Goal: Information Seeking & Learning: Learn about a topic

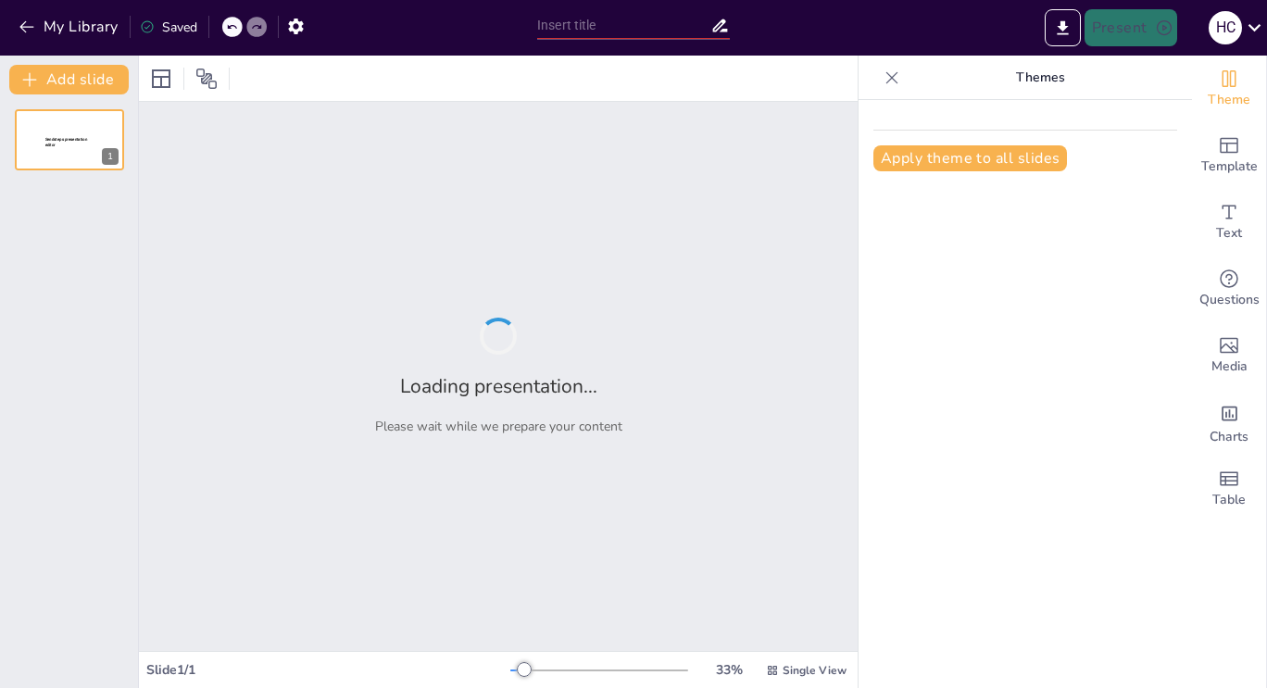
type input "Foundations of Artificial Intelligence: A Course Overview"
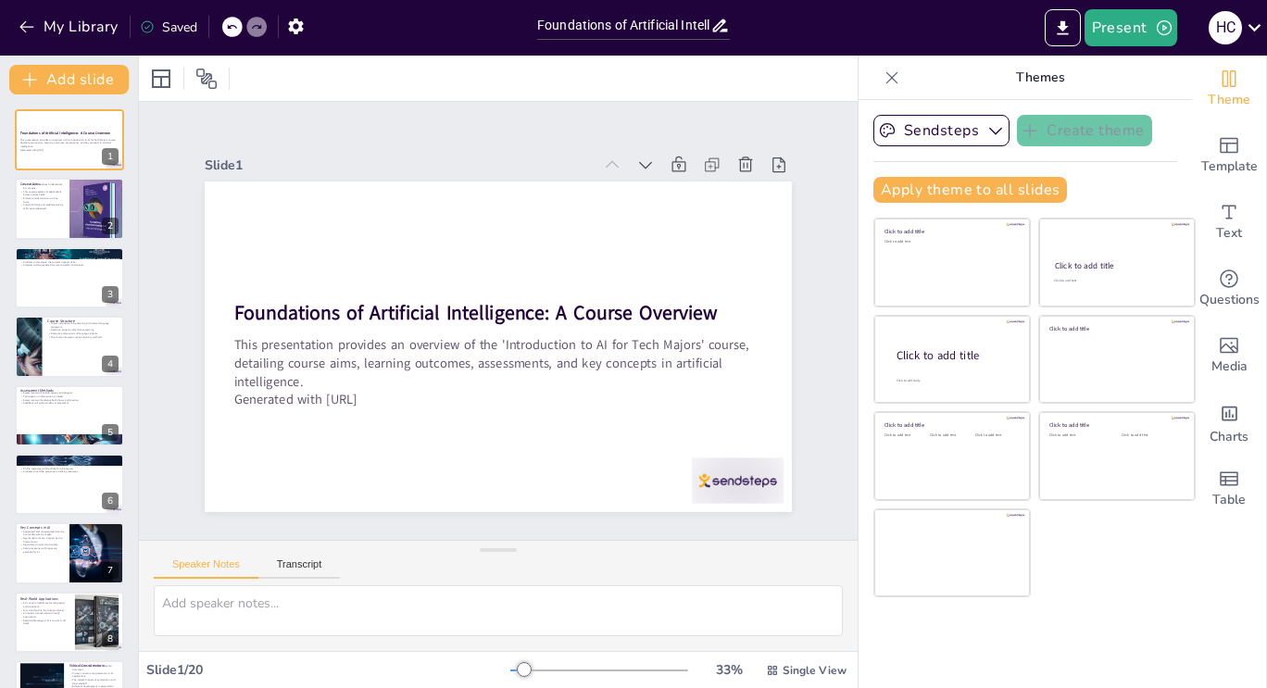
checkbox input "true"
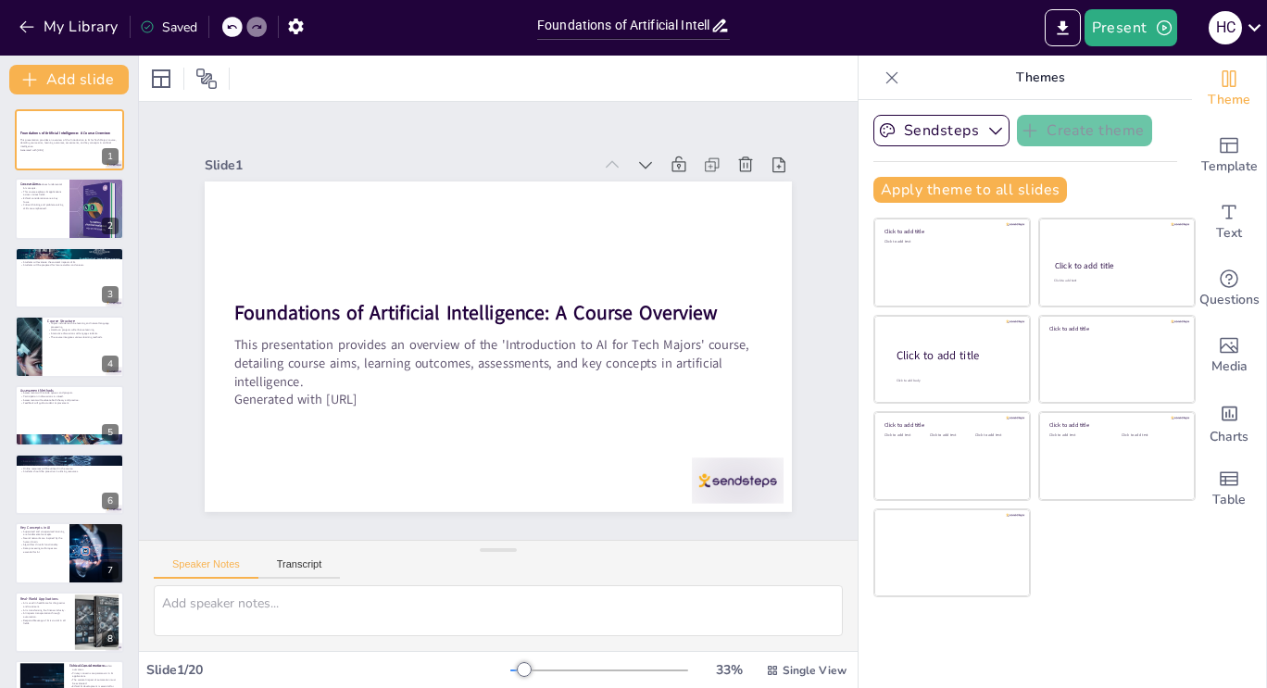
checkbox input "true"
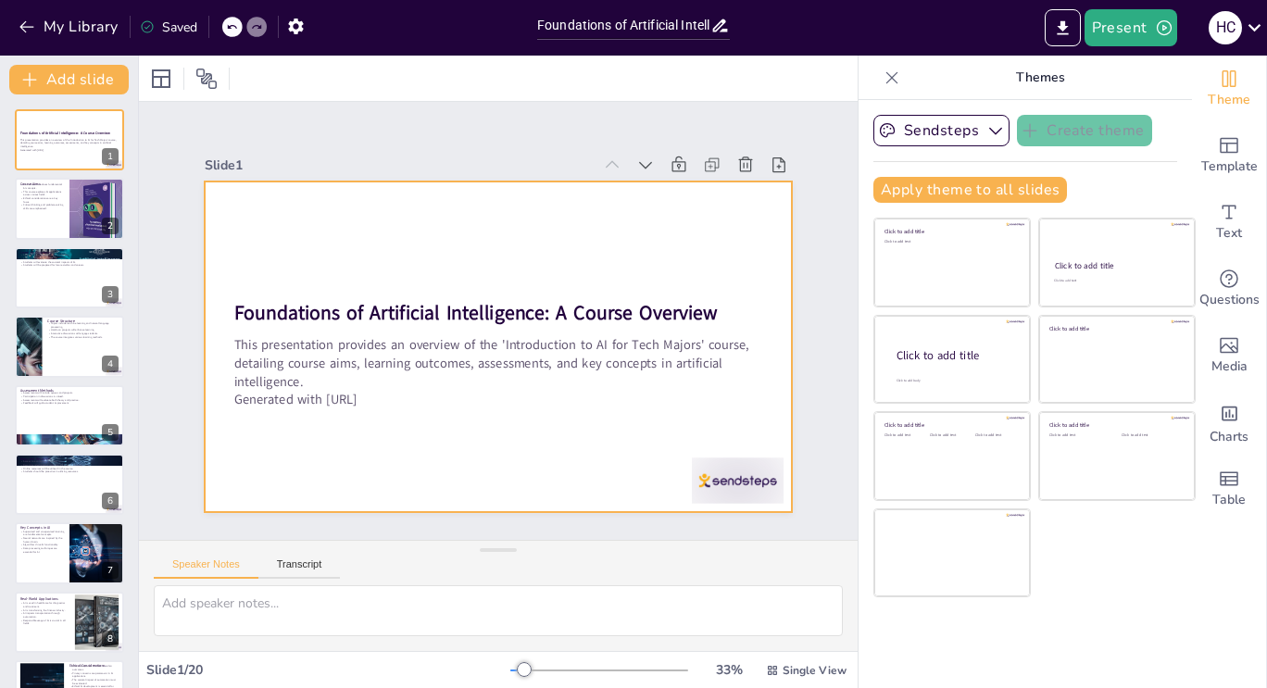
checkbox input "true"
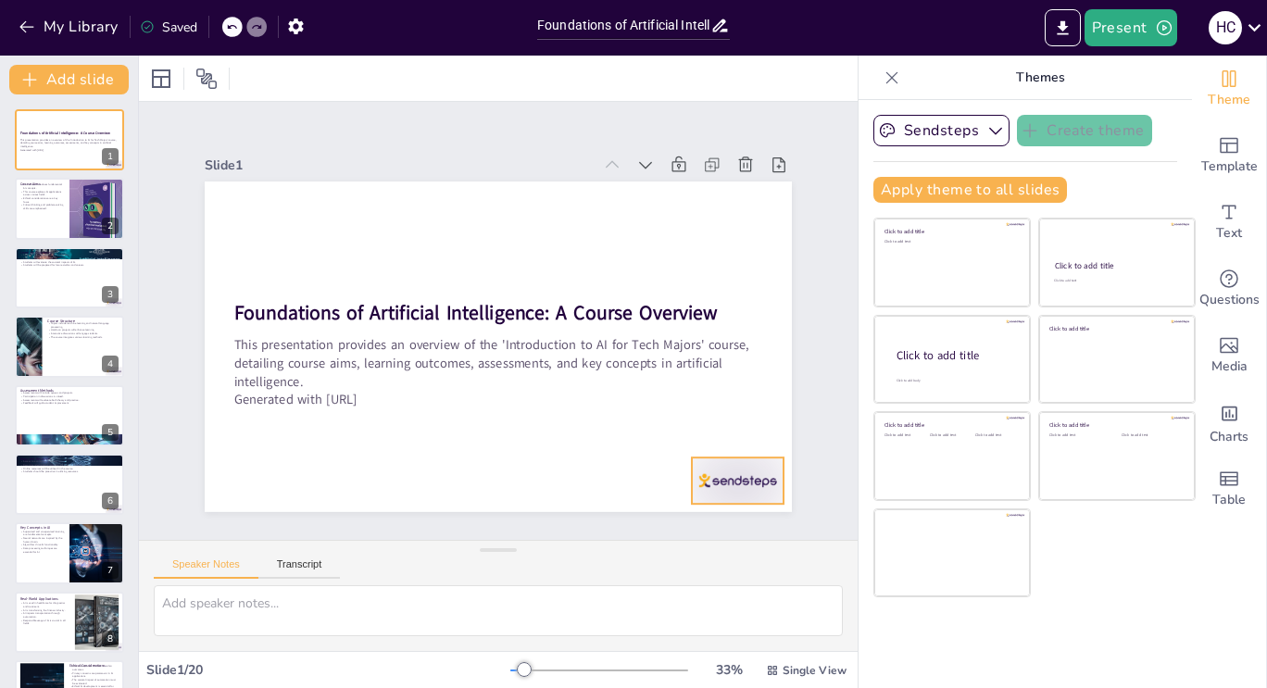
checkbox input "true"
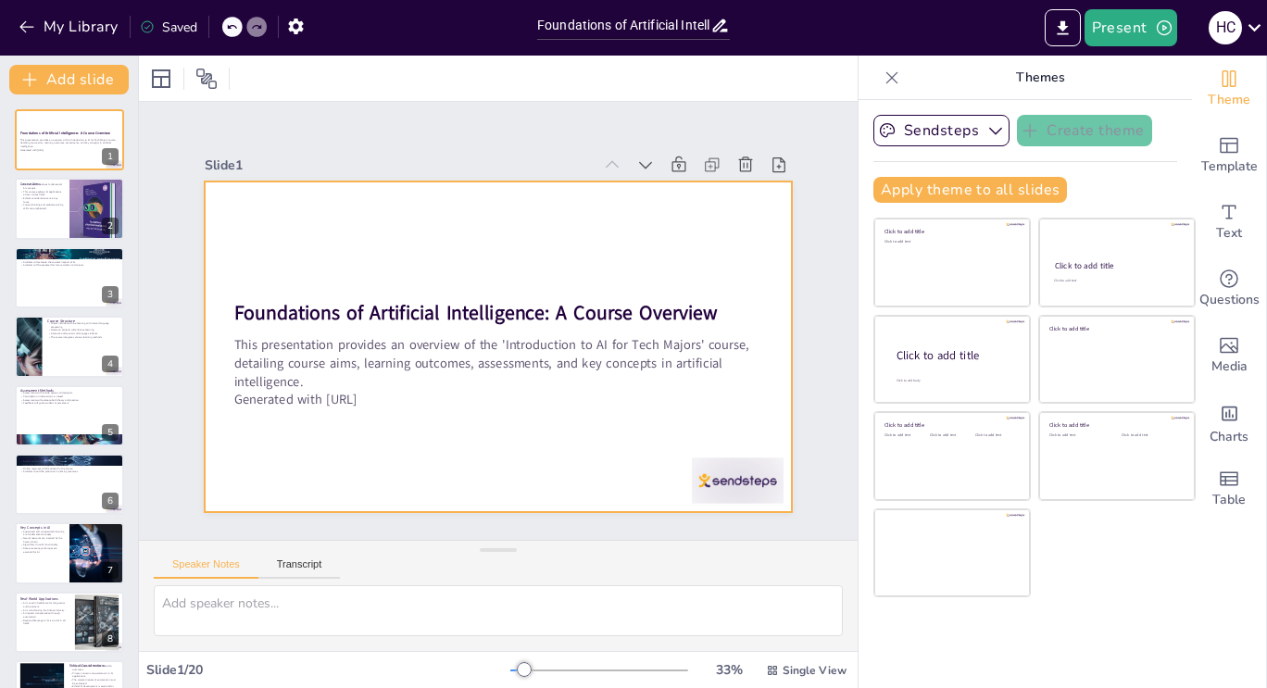
checkbox input "true"
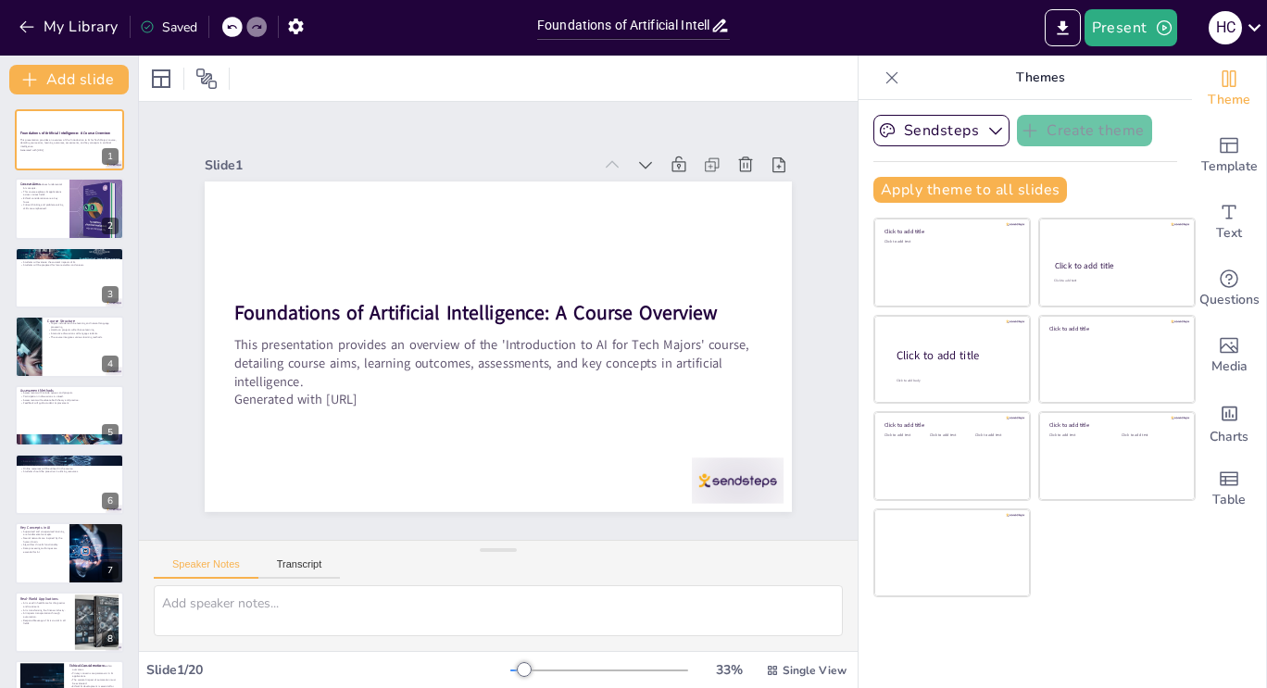
click at [1143, 608] on div "Sendsteps Create theme Apply theme to all slides Click to add title Click to ad…" at bounding box center [1026, 394] width 334 height 588
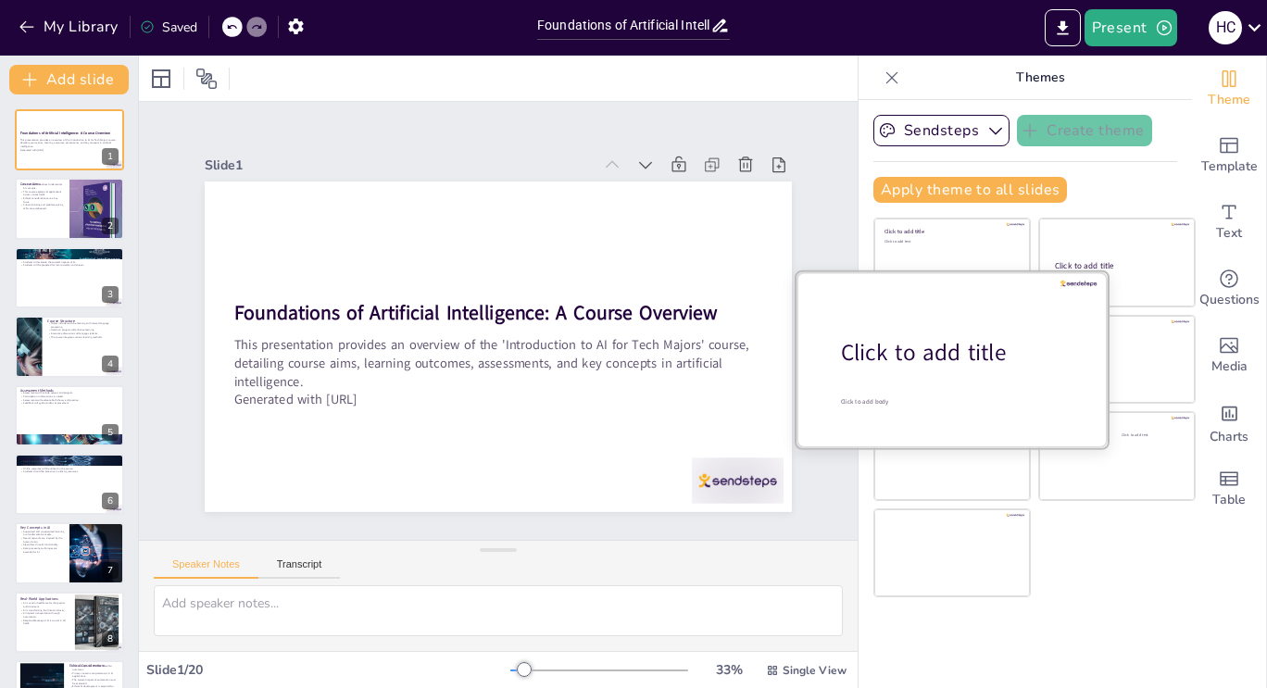
click at [960, 329] on div at bounding box center [952, 358] width 311 height 175
checkbox input "true"
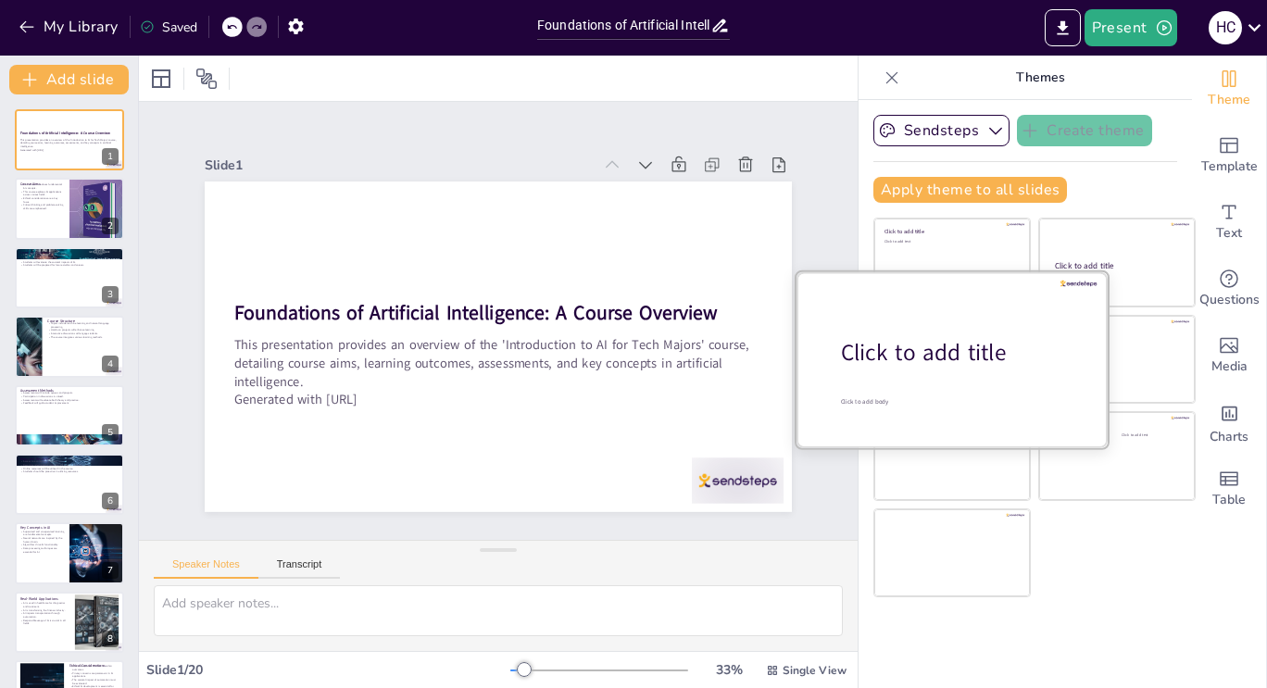
checkbox input "true"
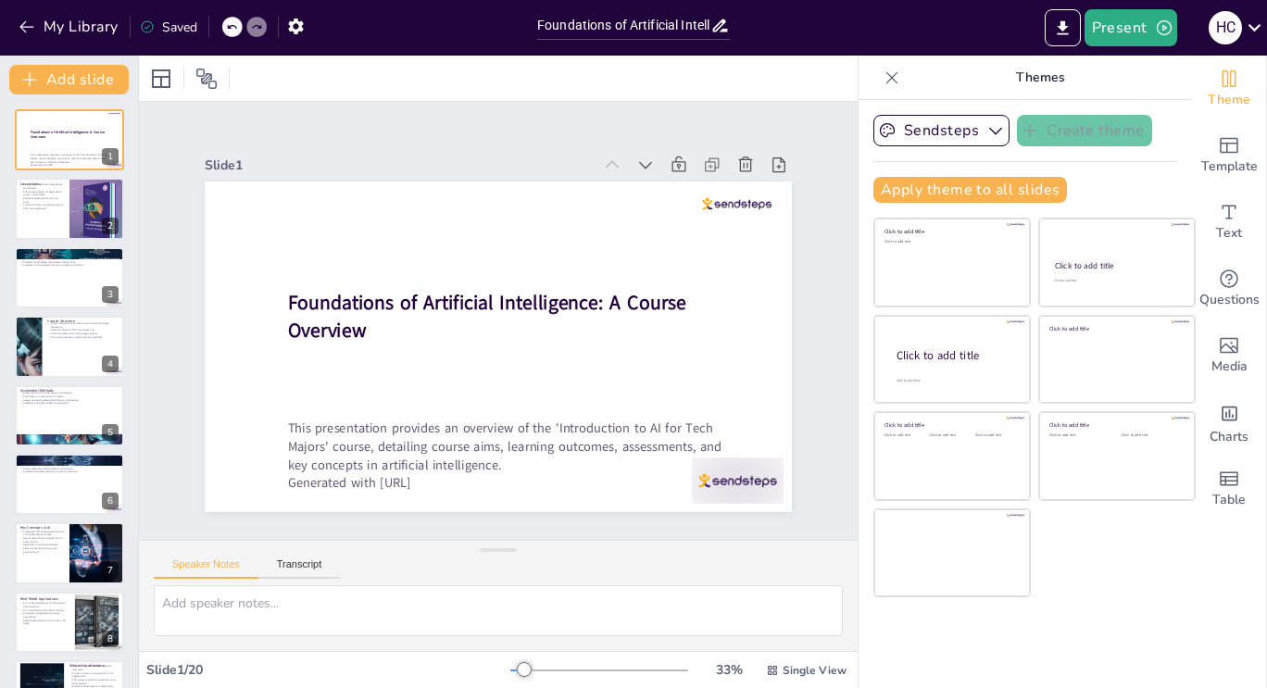
checkbox input "true"
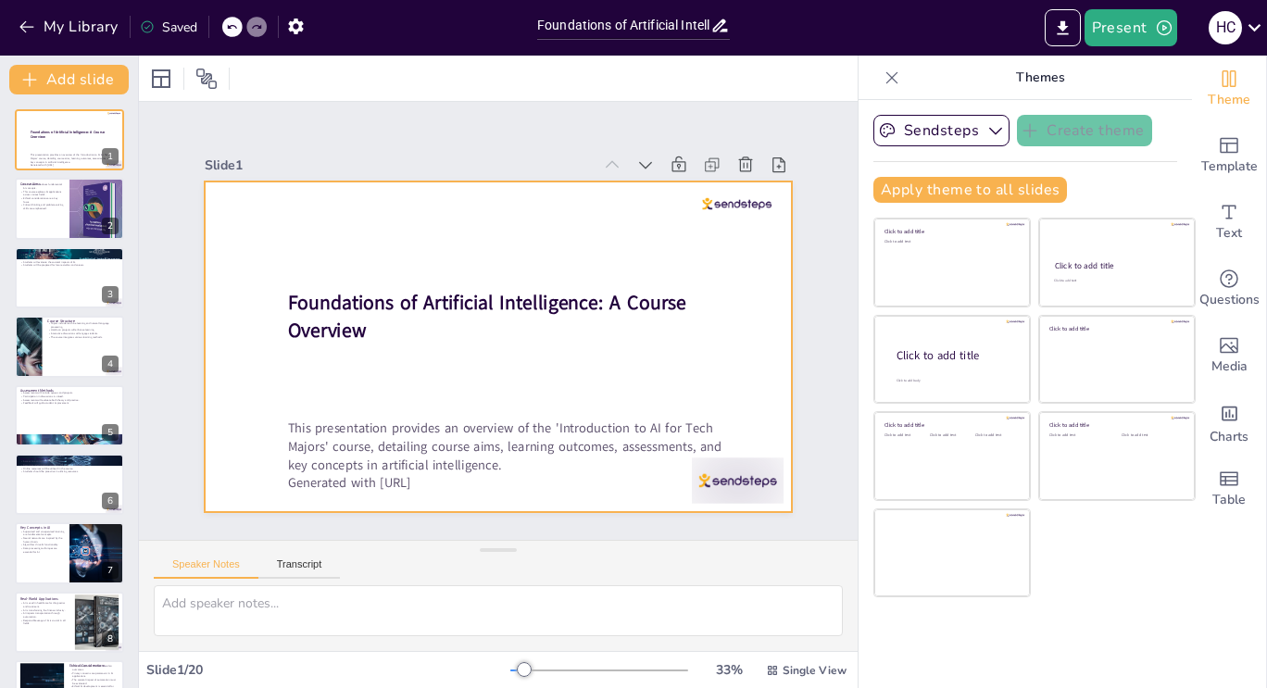
checkbox input "true"
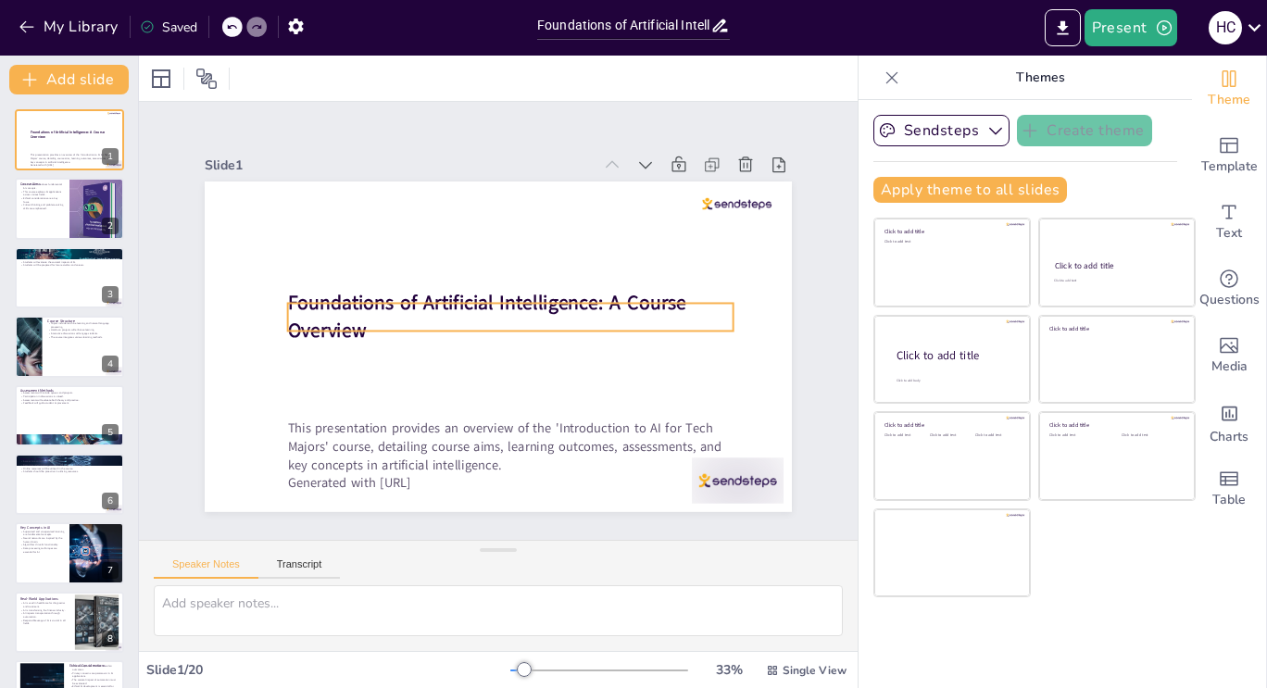
checkbox input "true"
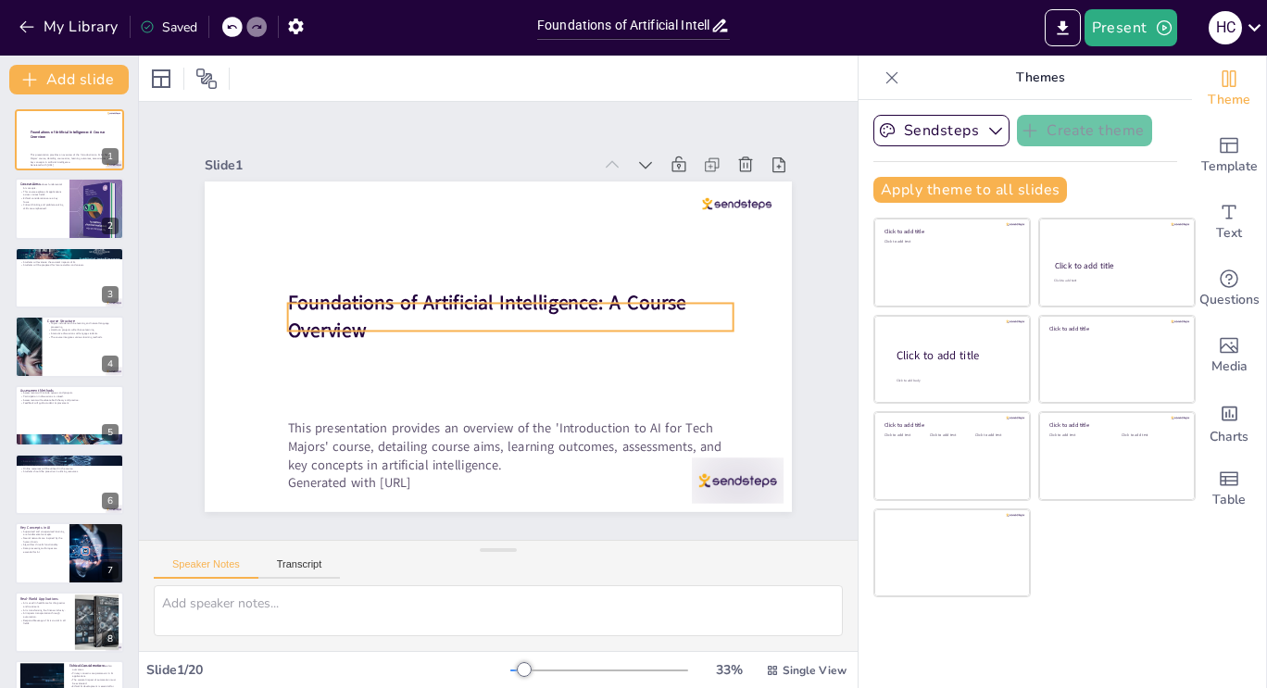
checkbox input "true"
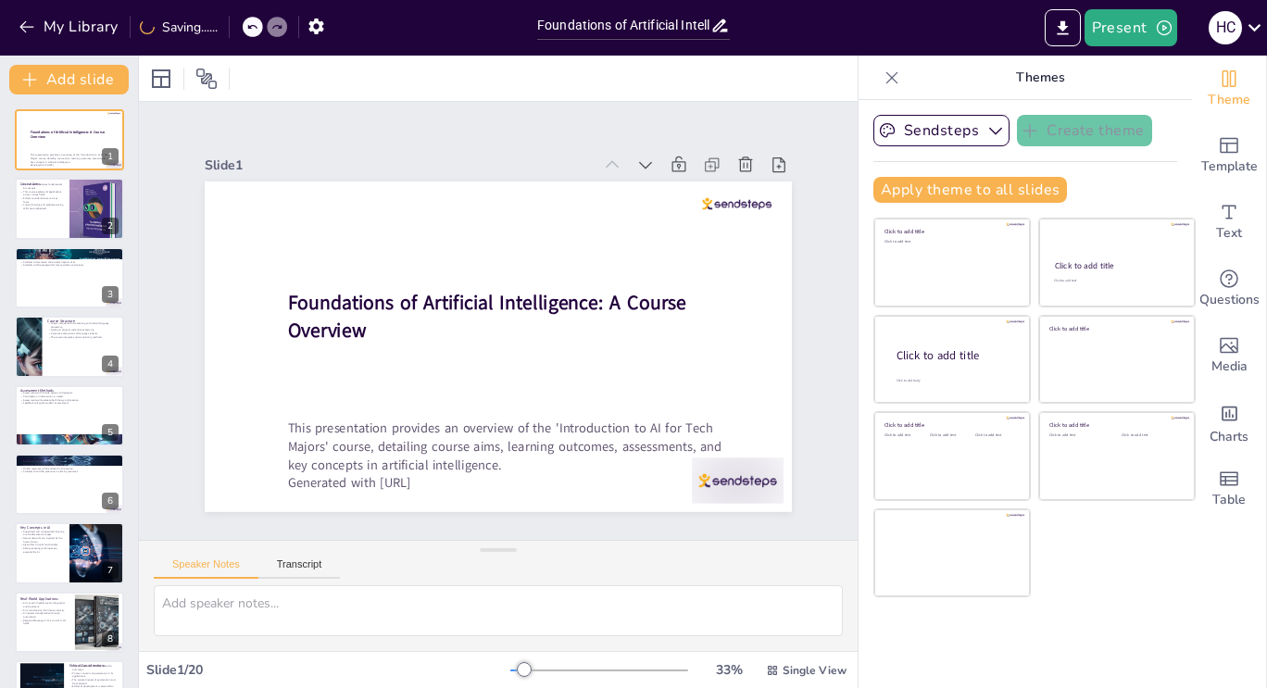
checkbox input "true"
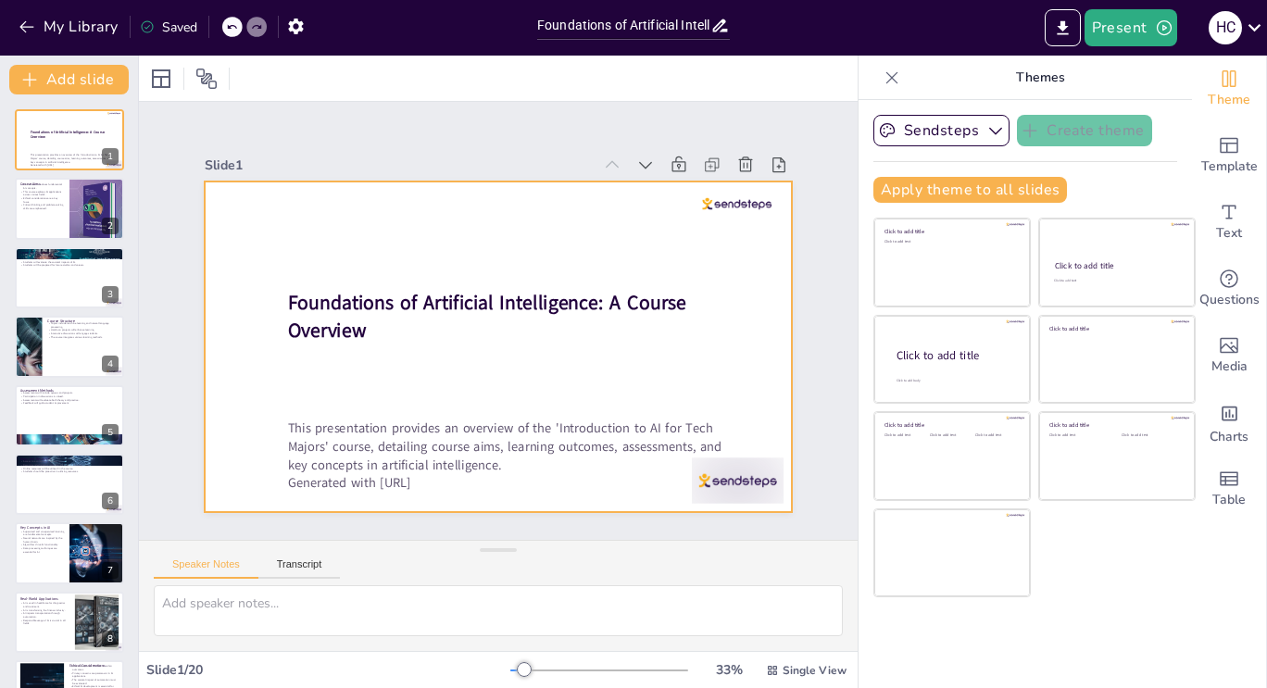
checkbox input "true"
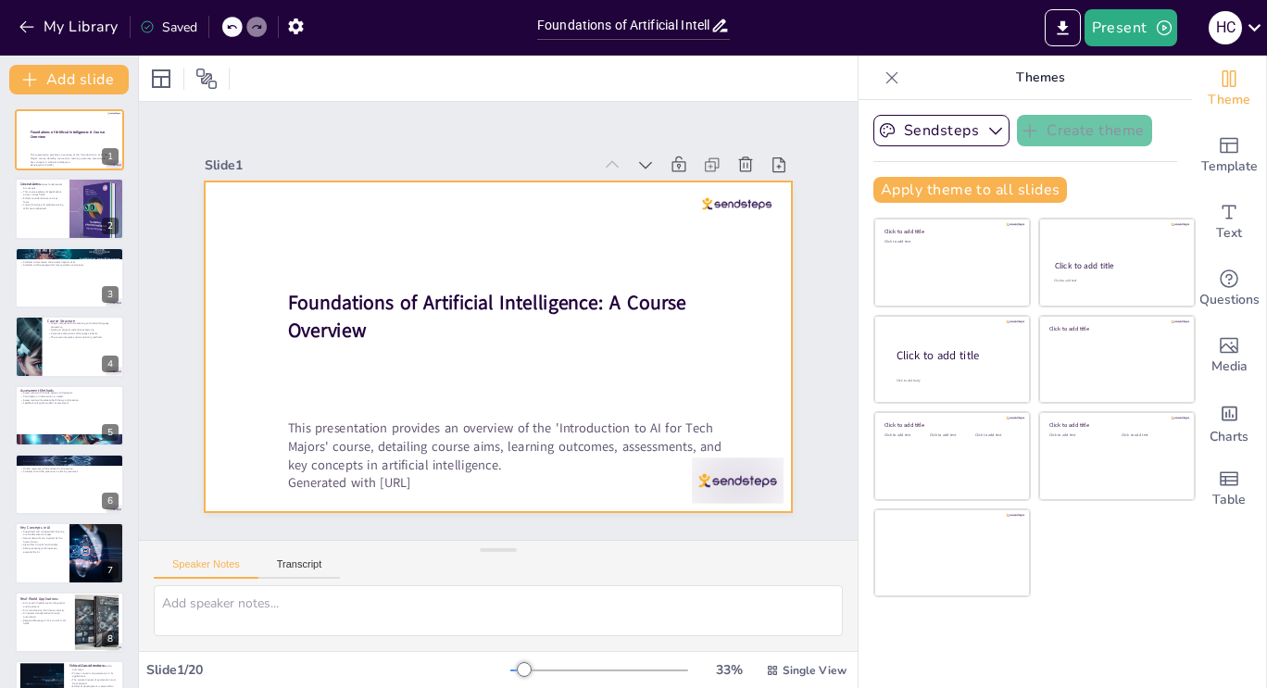
checkbox input "true"
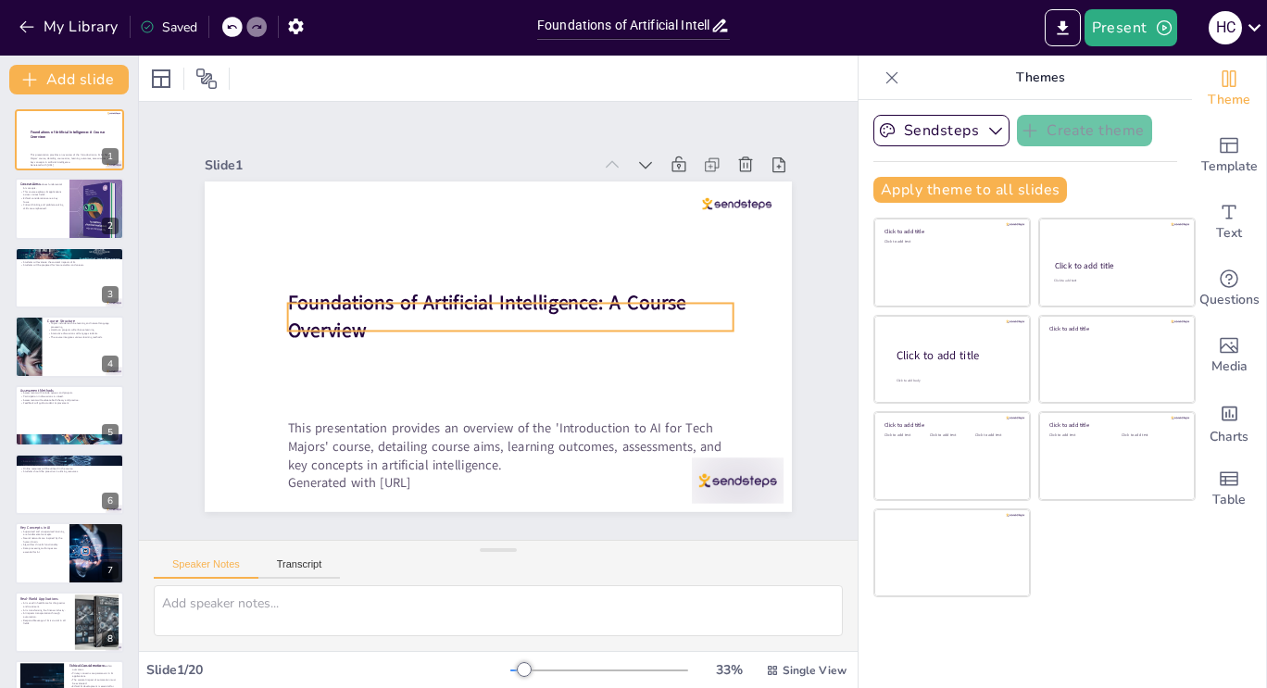
checkbox input "true"
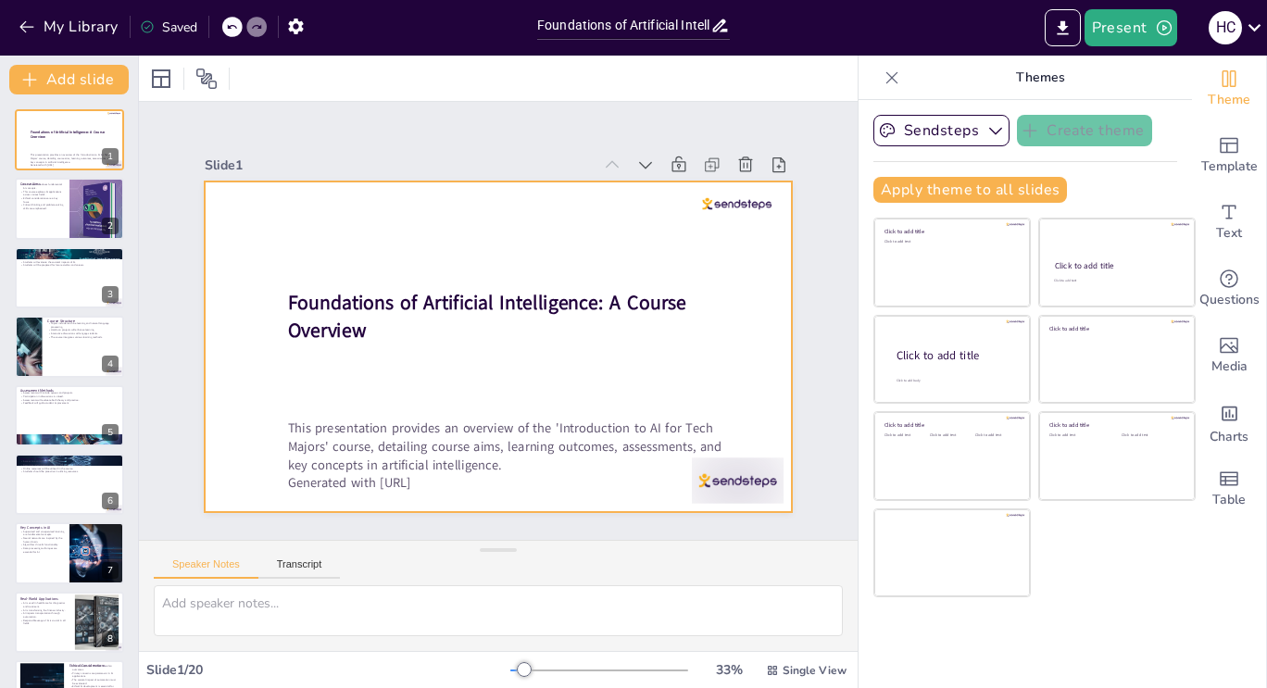
checkbox input "true"
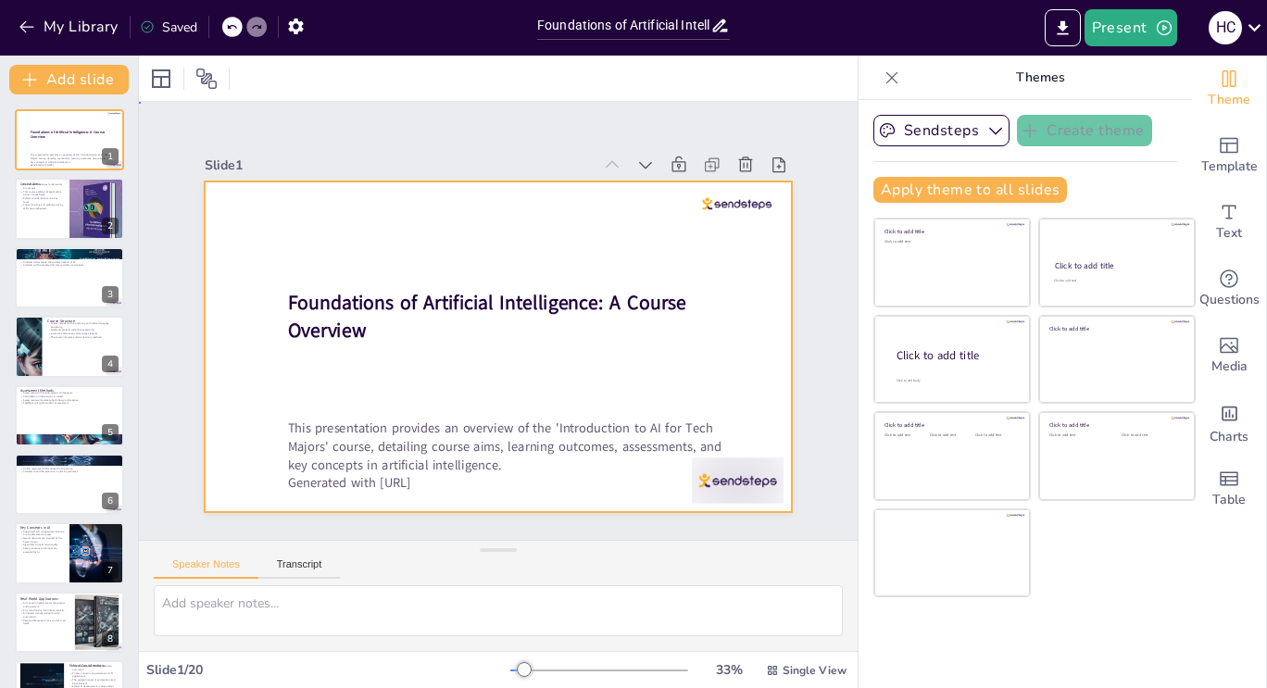
click at [535, 382] on div at bounding box center [488, 344] width 671 height 541
checkbox input "true"
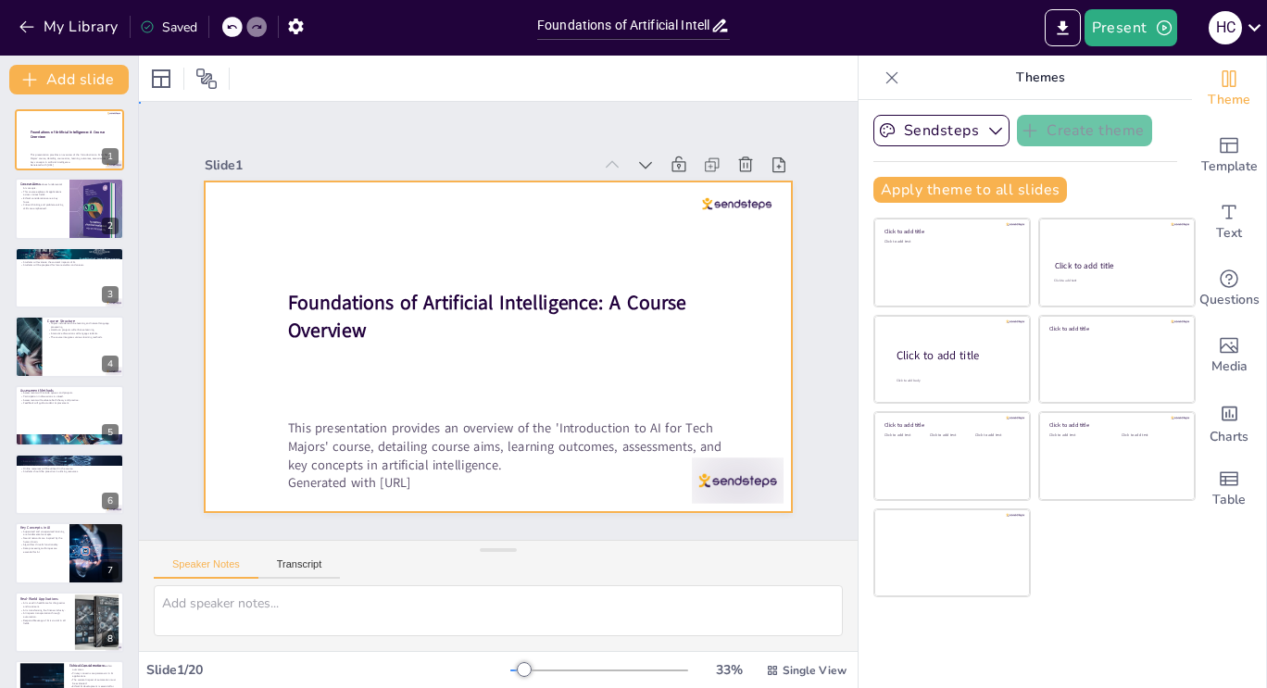
checkbox input "true"
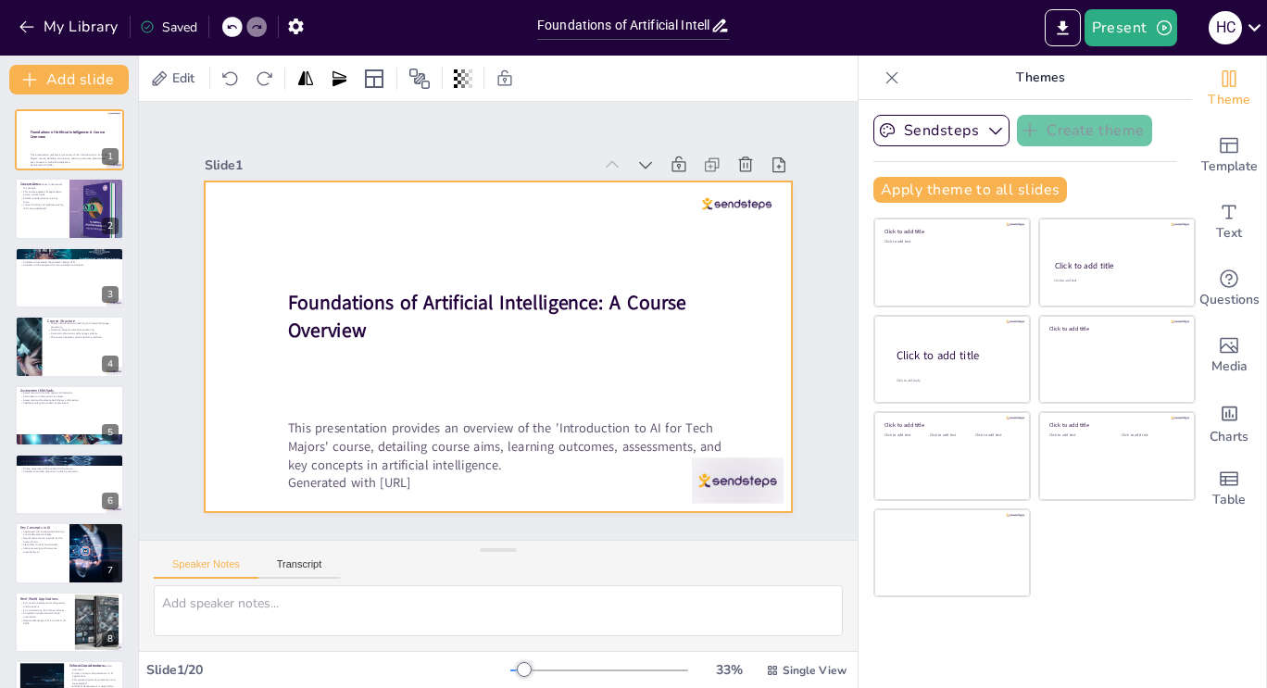
checkbox input "true"
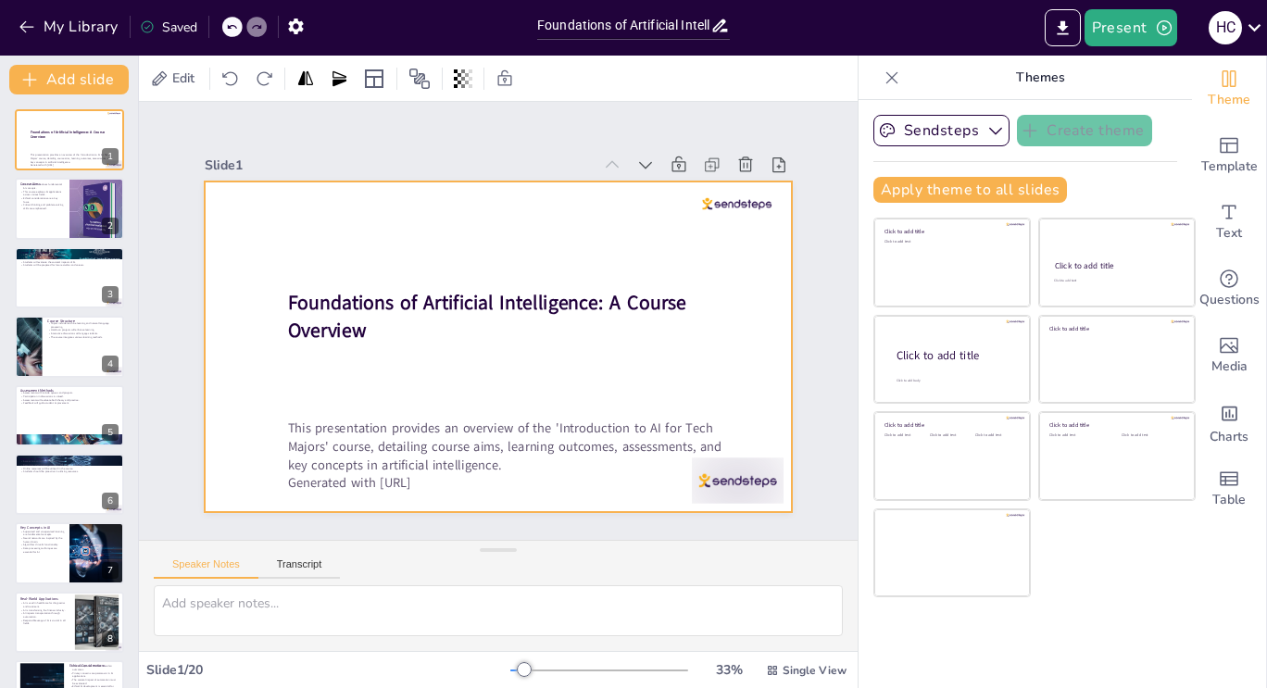
checkbox input "true"
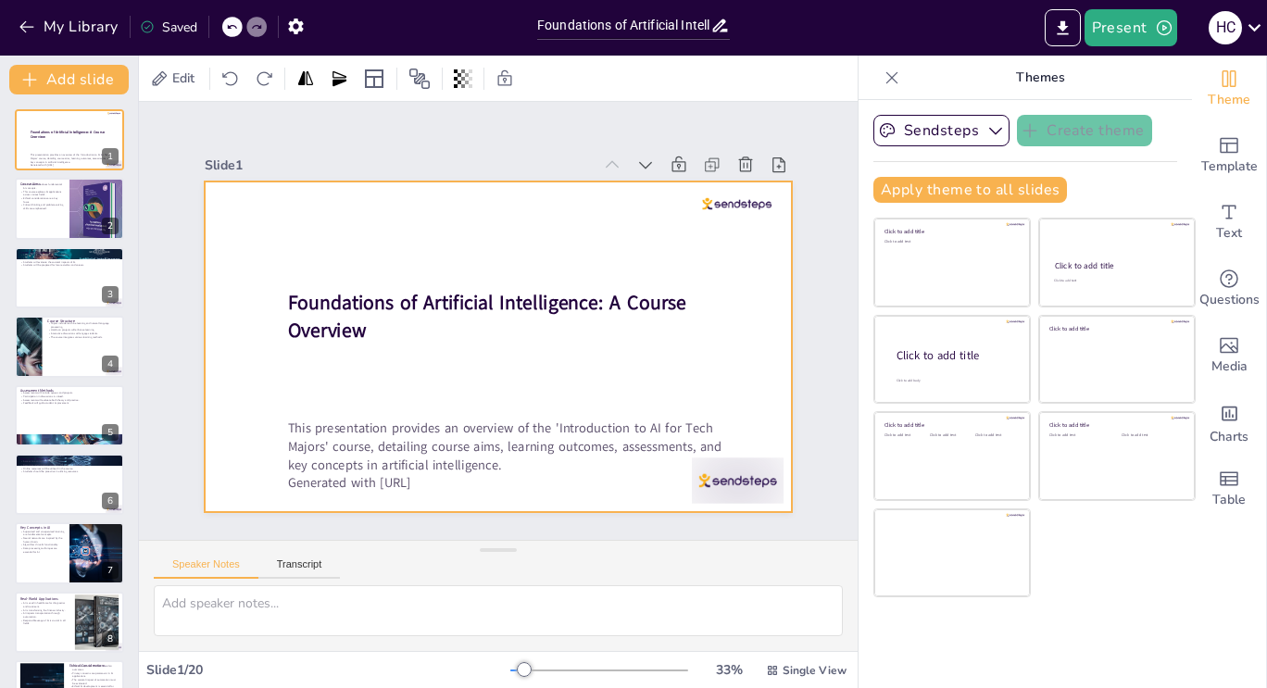
checkbox input "true"
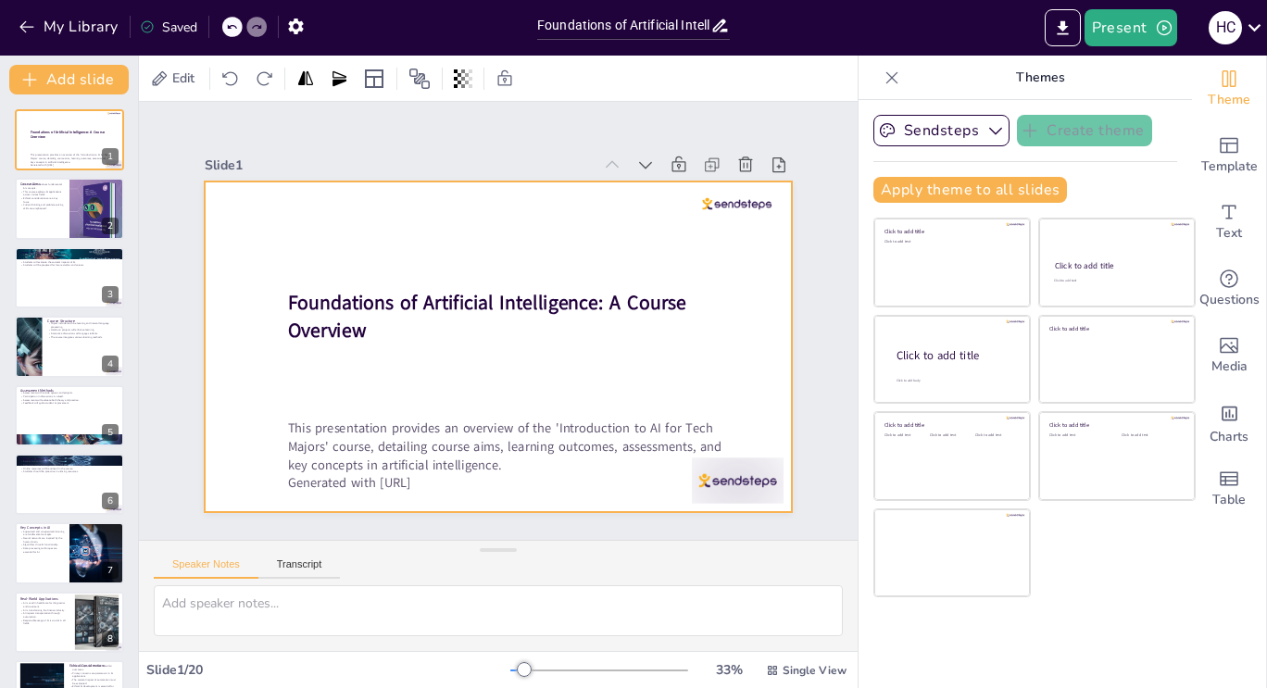
checkbox input "true"
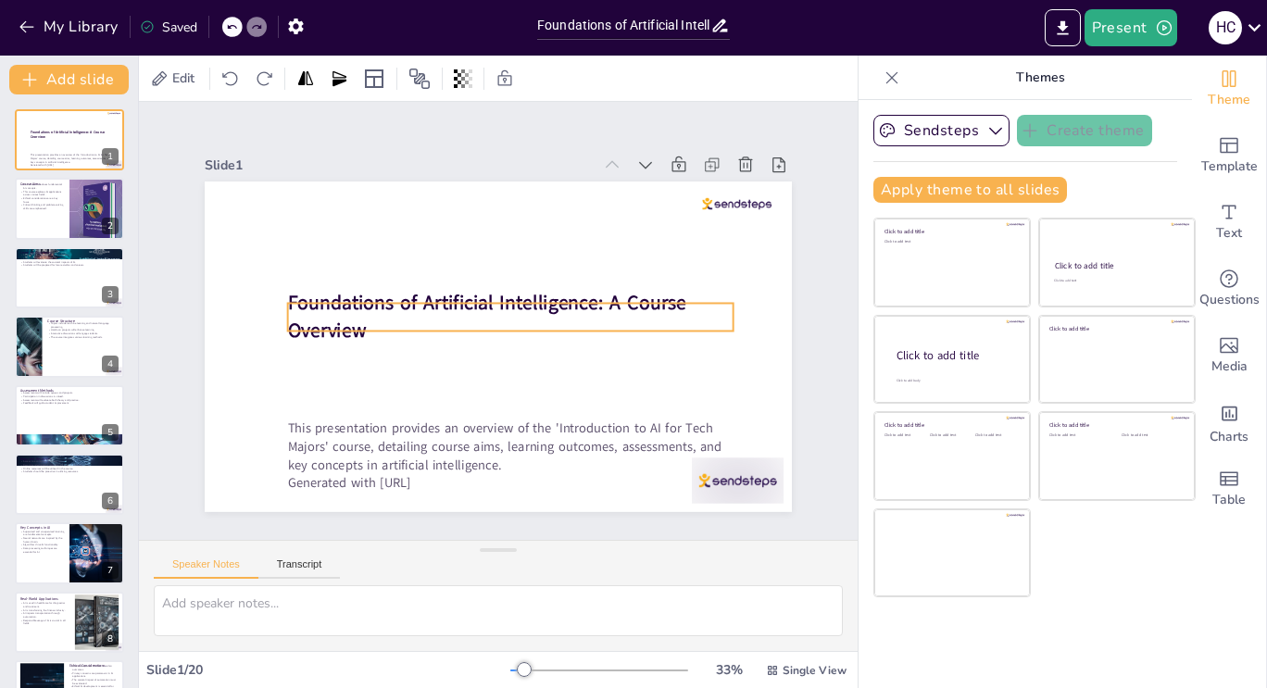
checkbox input "true"
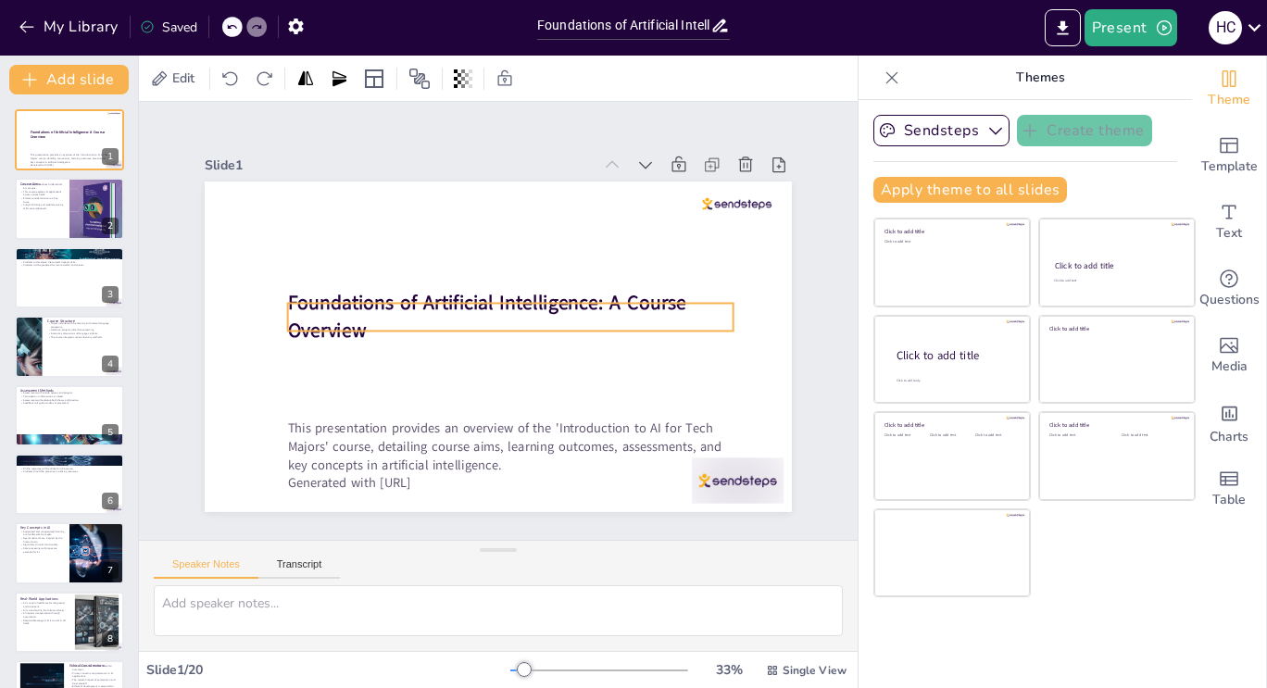
checkbox input "true"
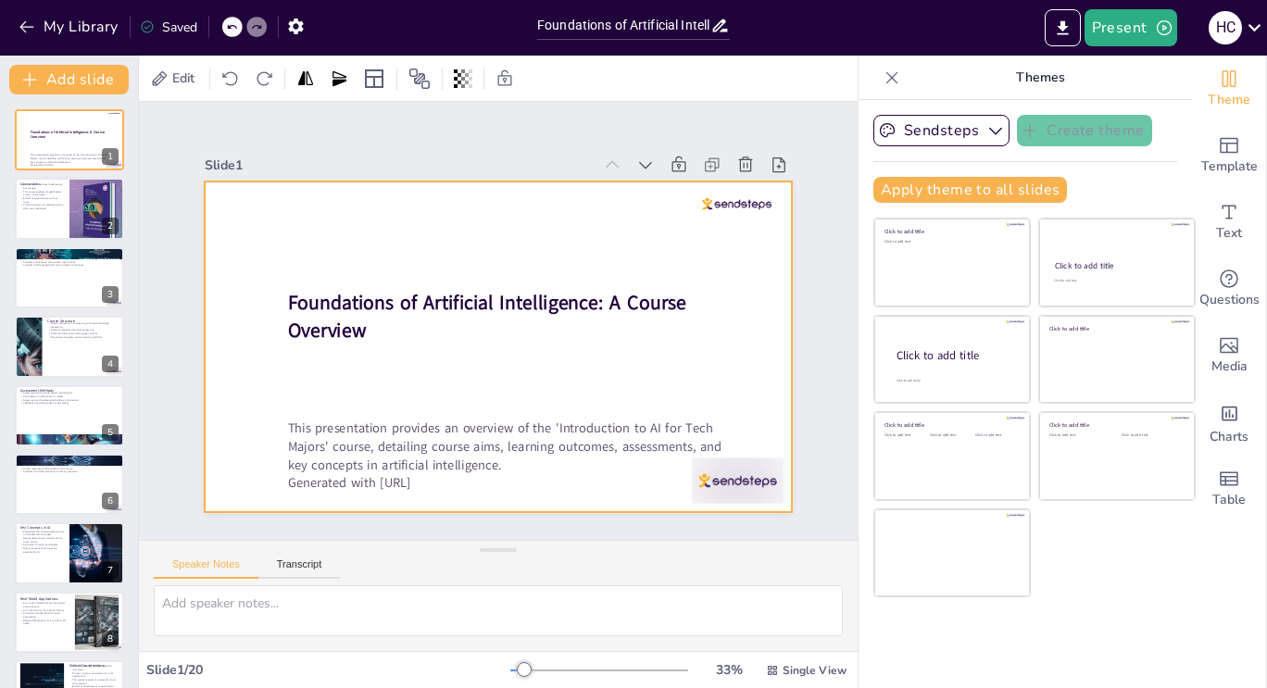
checkbox input "true"
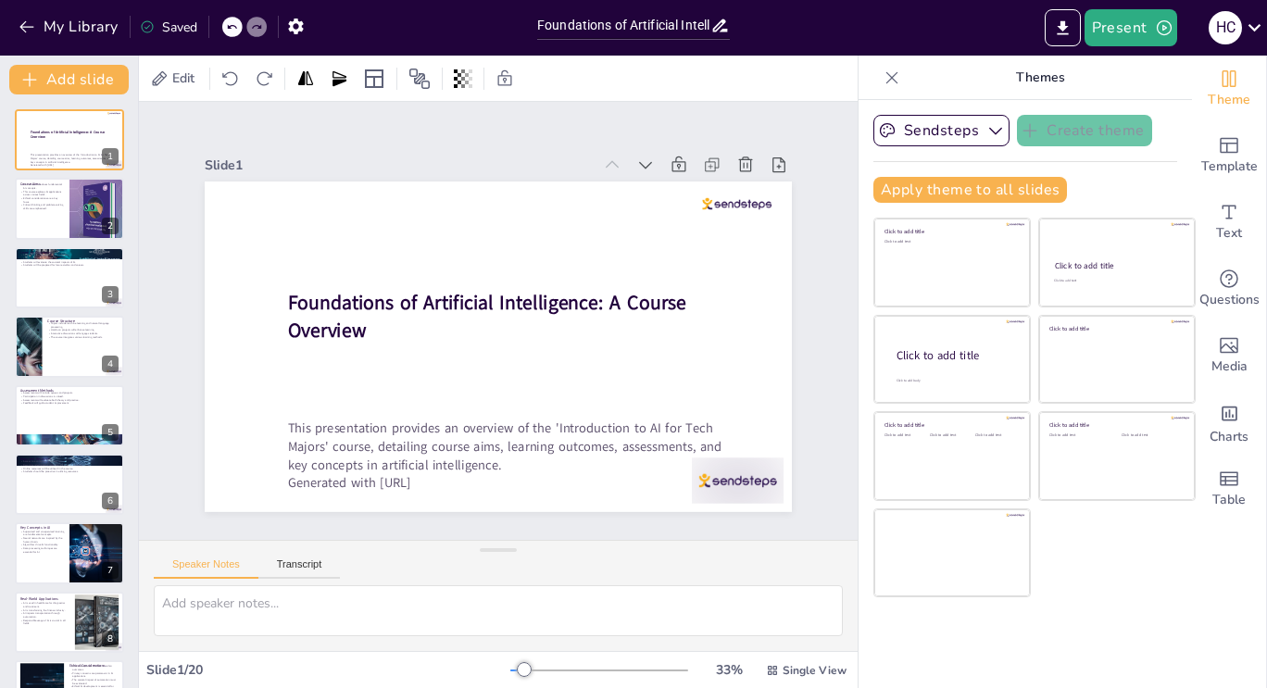
checkbox input "true"
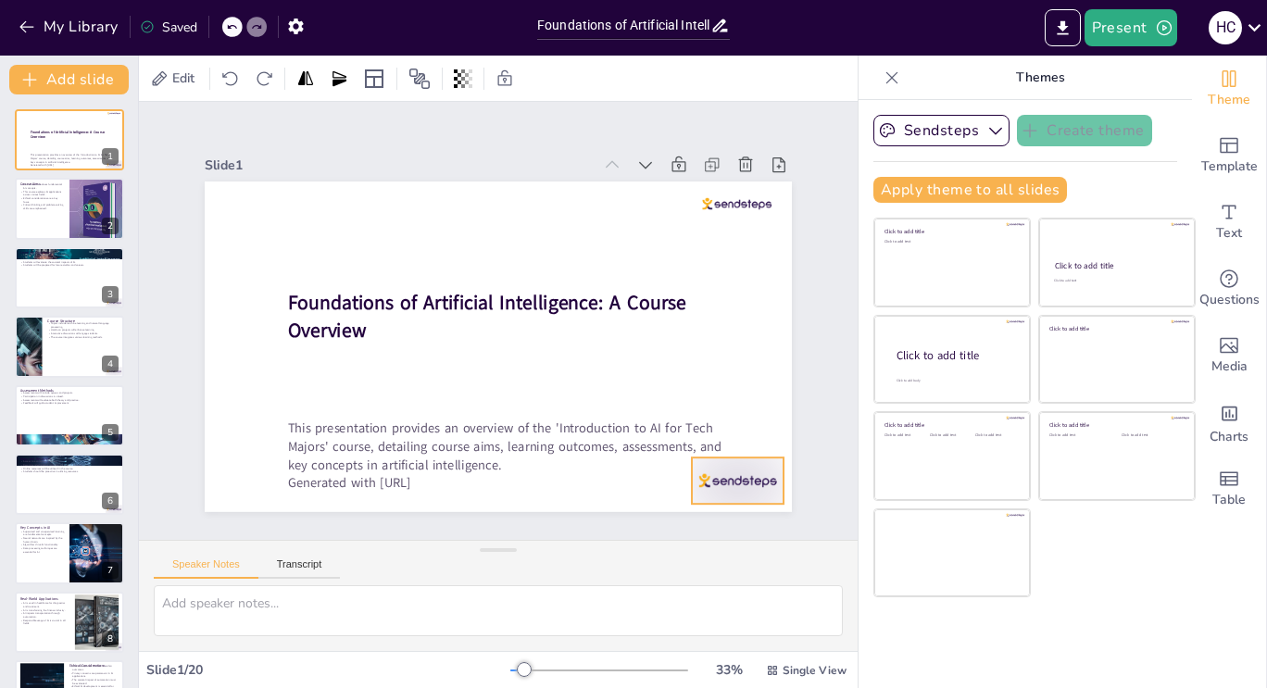
checkbox input "true"
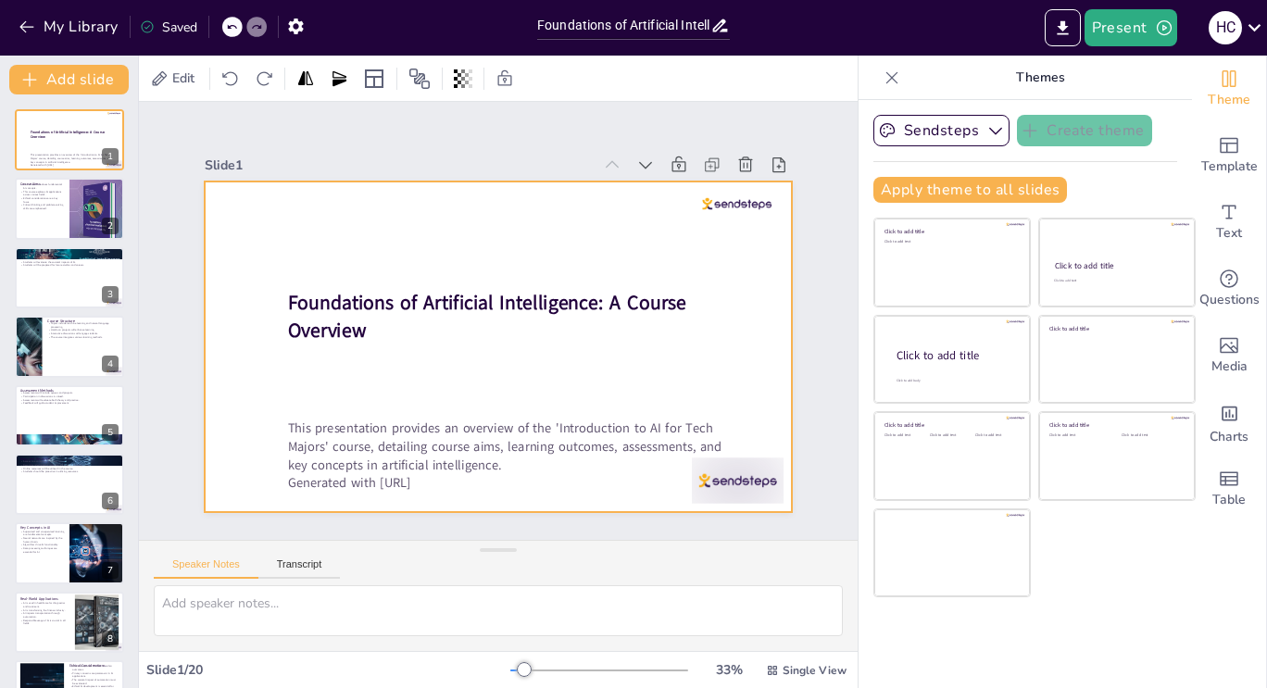
checkbox input "true"
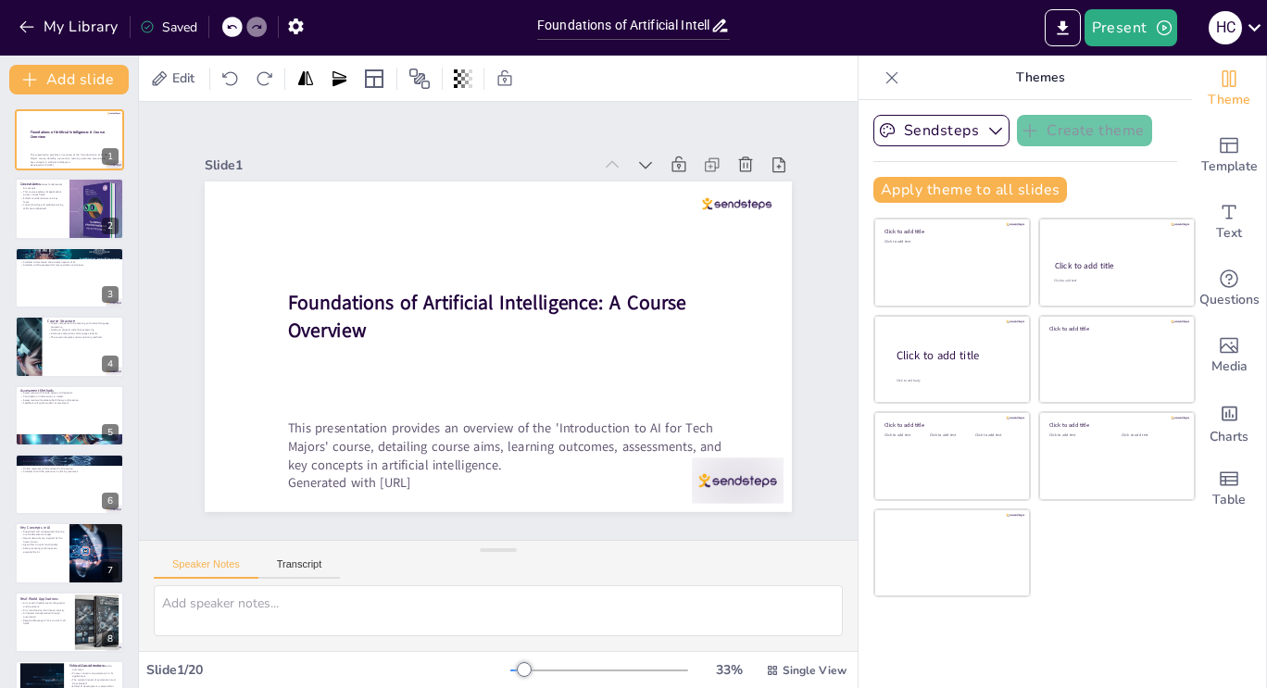
click at [834, 528] on div "Slide 1 Foundations of Artificial Intelligence: A Course Overview This presenta…" at bounding box center [498, 321] width 835 height 693
click at [309, 564] on button "Transcript" at bounding box center [299, 569] width 82 height 20
click at [199, 571] on button "Speaker Notes" at bounding box center [206, 569] width 105 height 20
checkbox input "true"
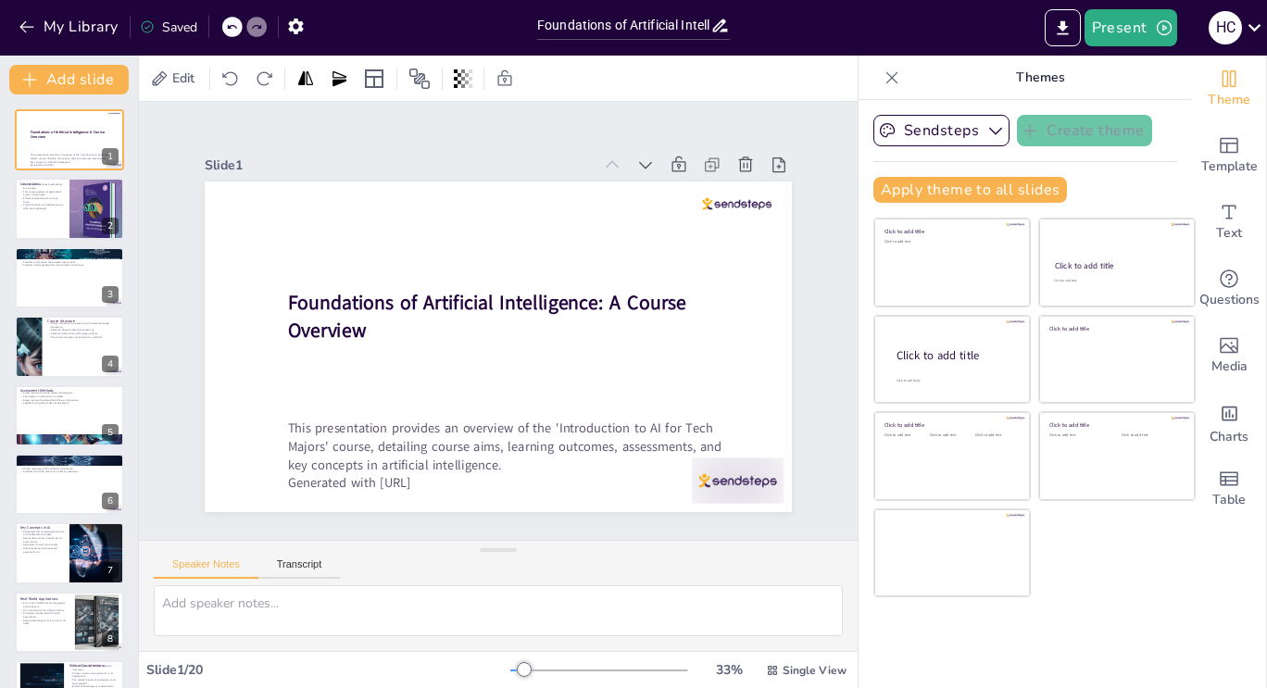
checkbox input "true"
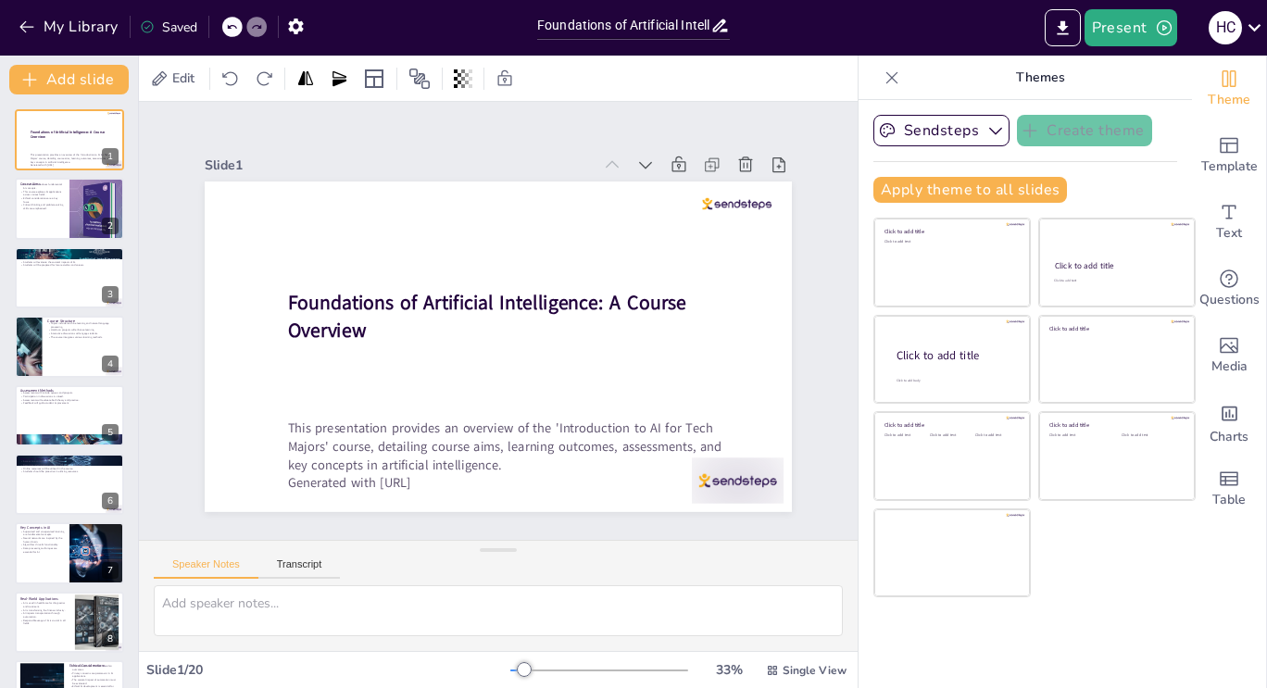
checkbox input "true"
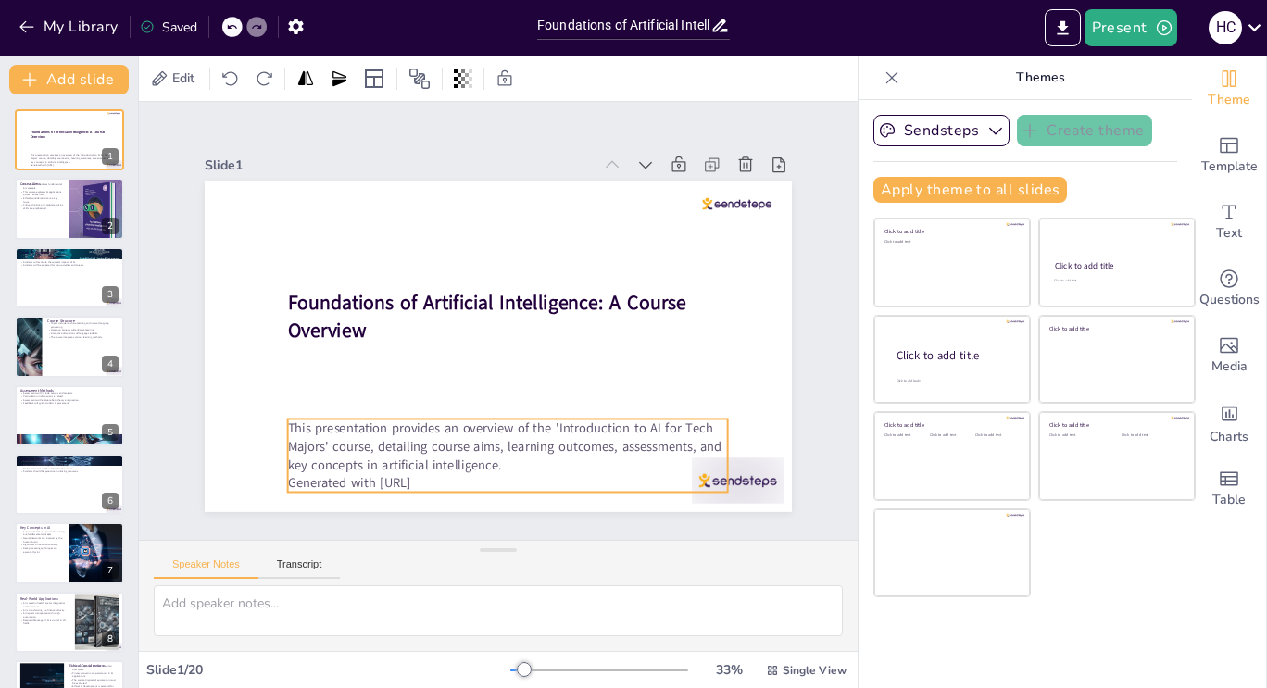
checkbox input "true"
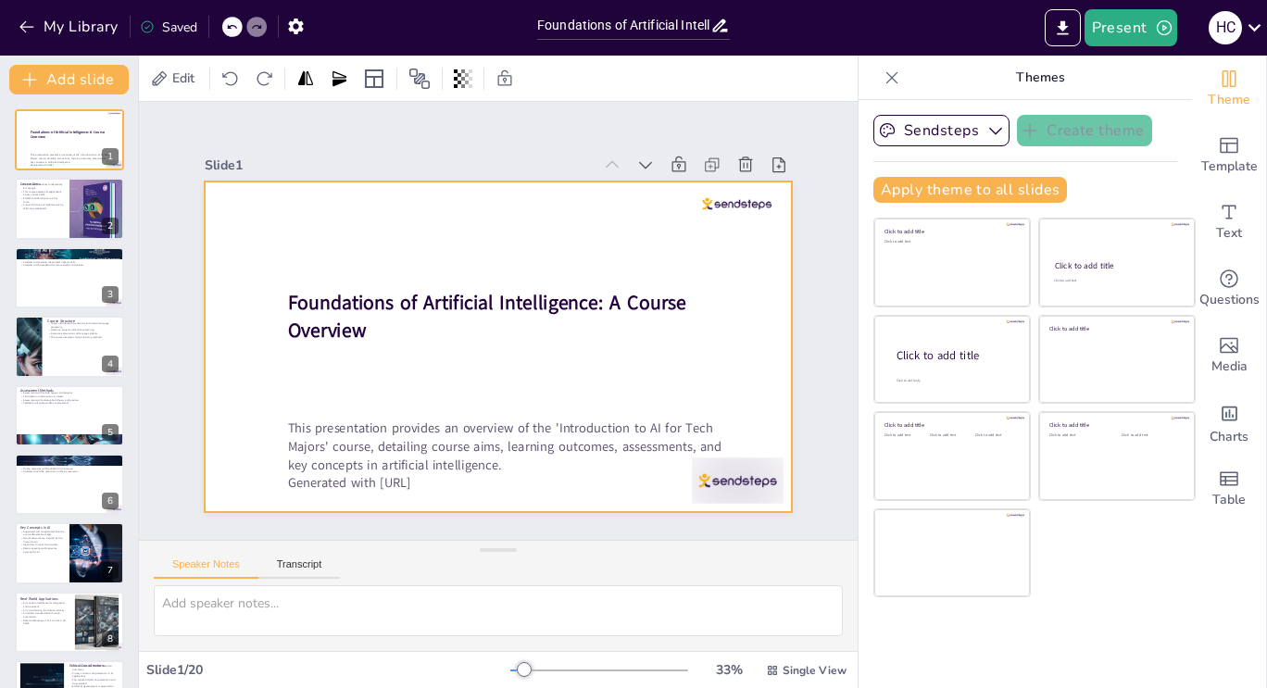
click at [611, 348] on div at bounding box center [492, 346] width 643 height 446
checkbox input "true"
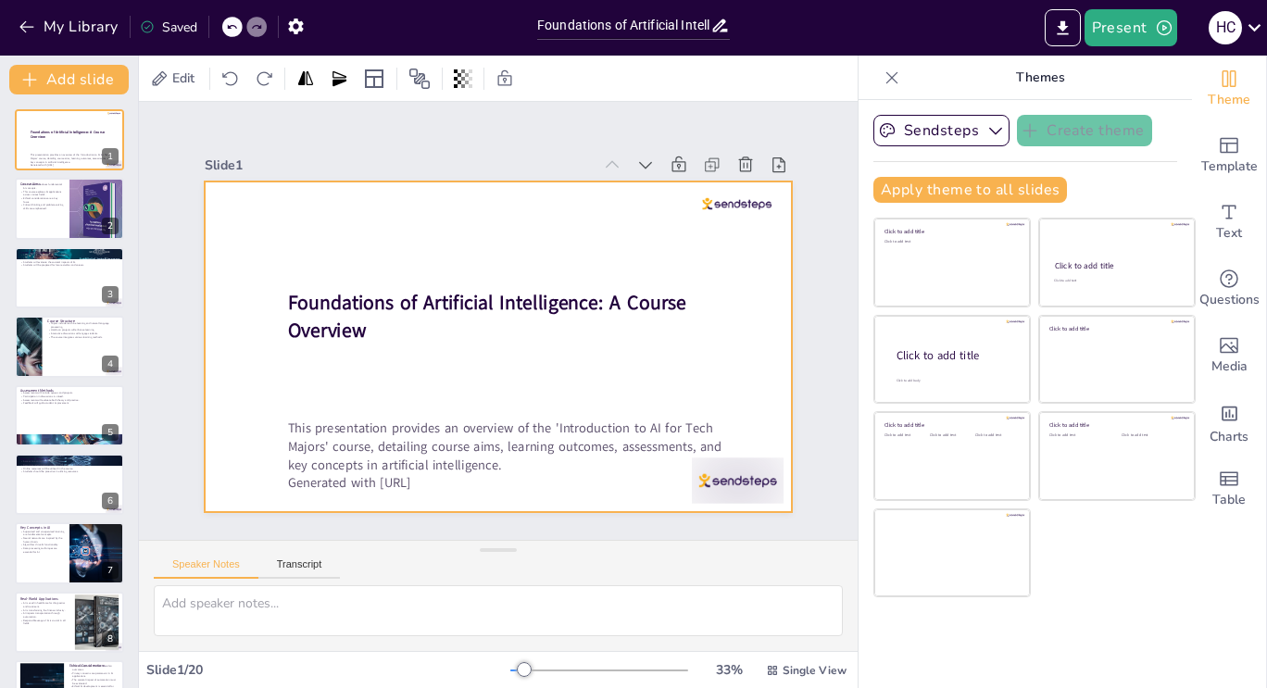
checkbox input "true"
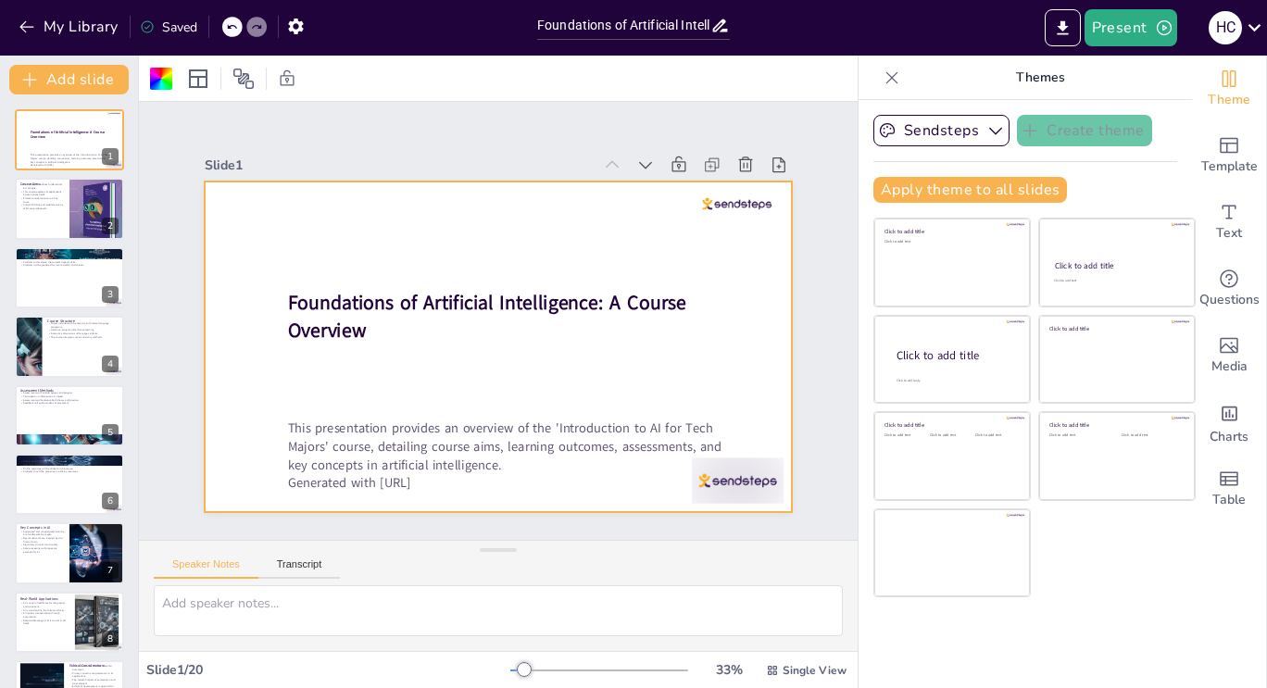
checkbox input "true"
click at [611, 348] on div at bounding box center [492, 346] width 643 height 446
checkbox input "true"
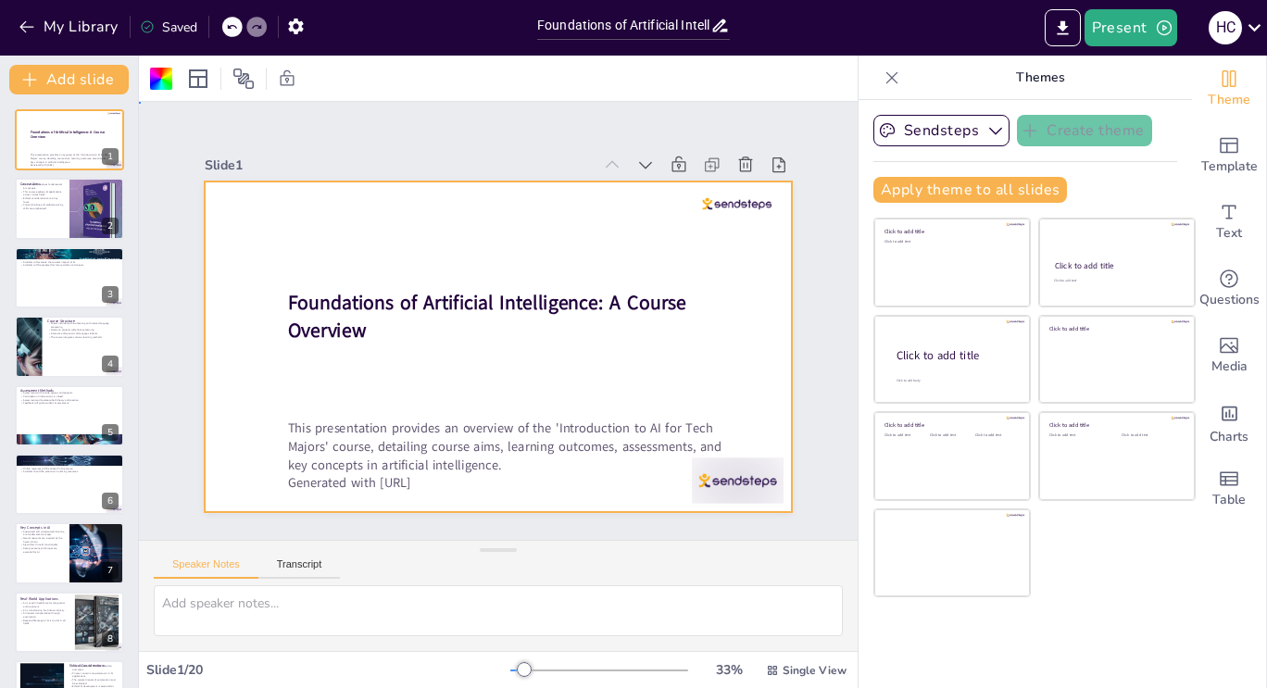
checkbox input "true"
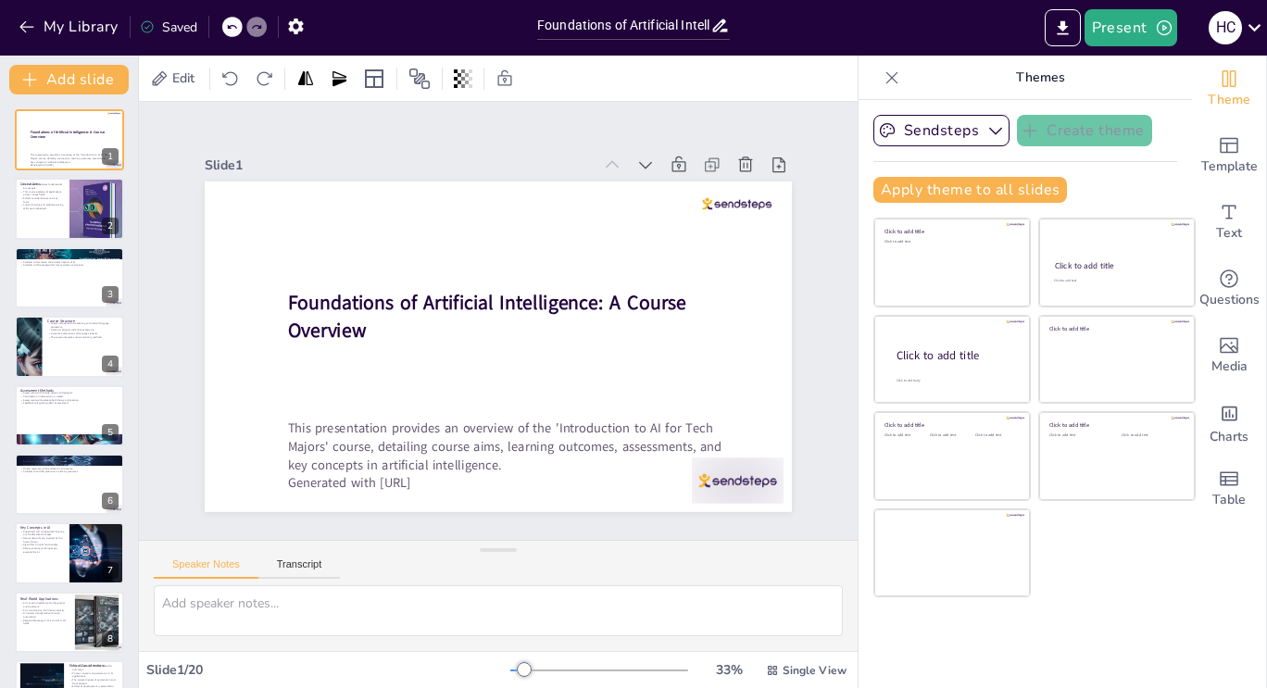
click at [611, 348] on div at bounding box center [492, 347] width 643 height 446
checkbox input "true"
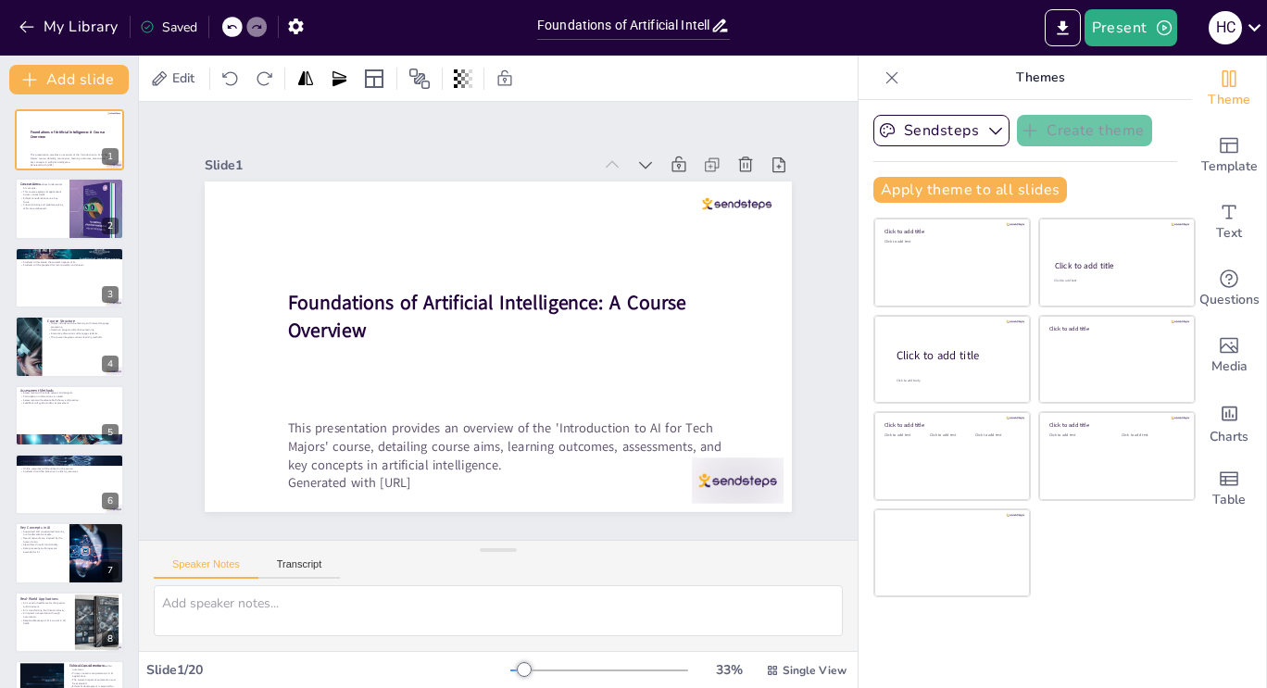
checkbox input "true"
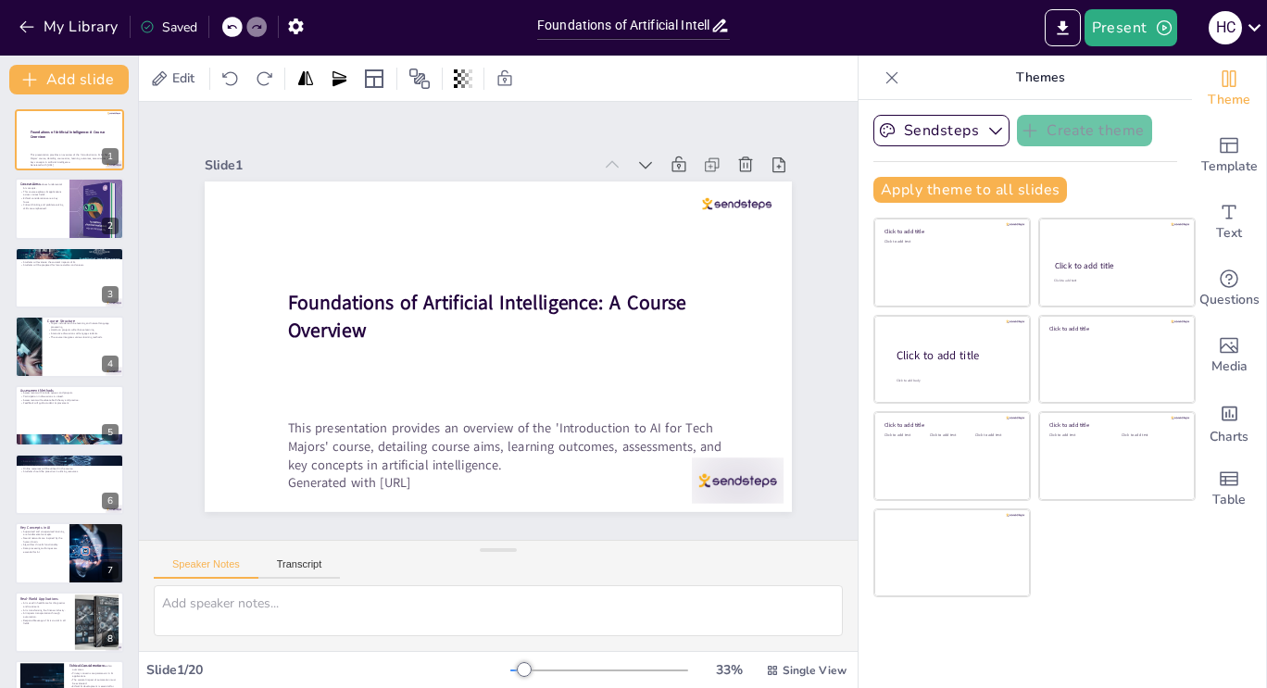
checkbox input "true"
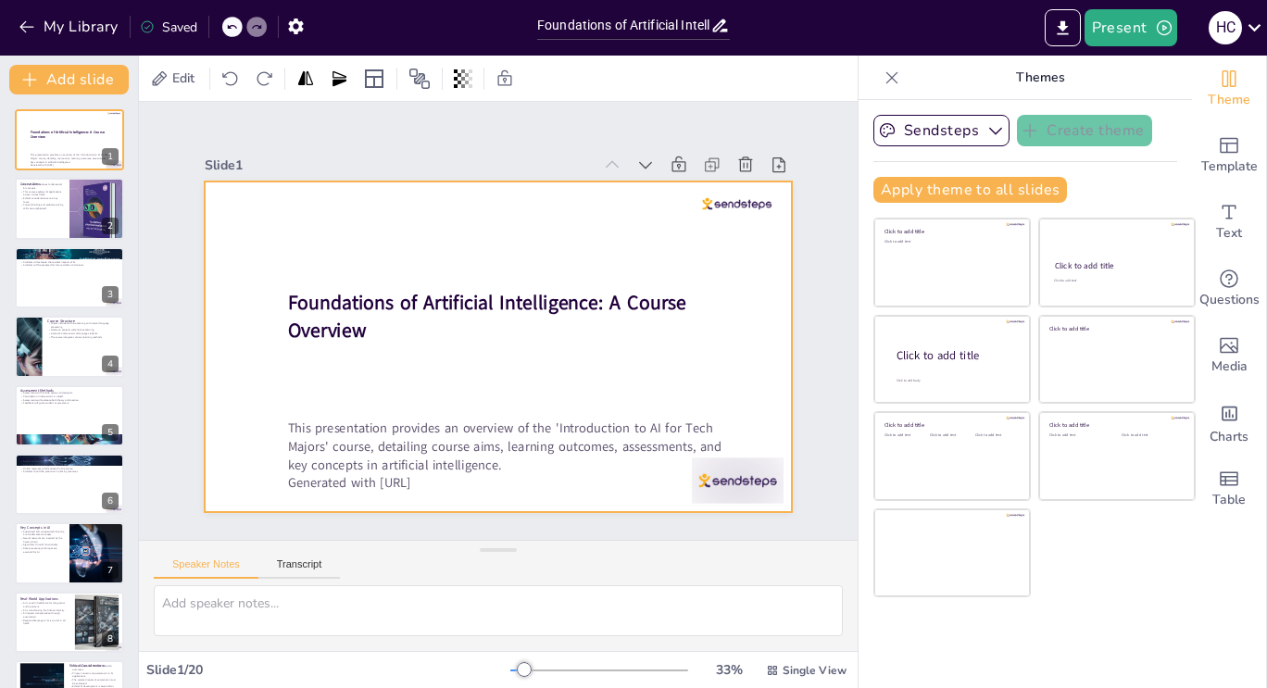
checkbox input "true"
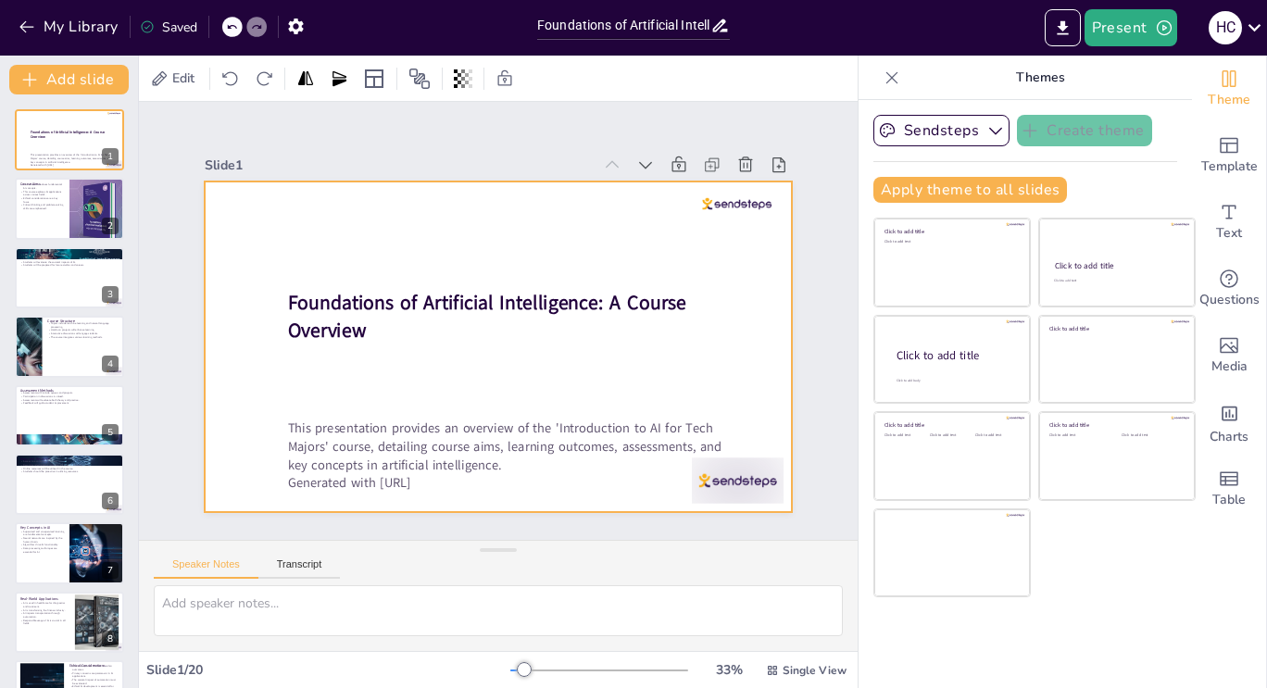
checkbox input "true"
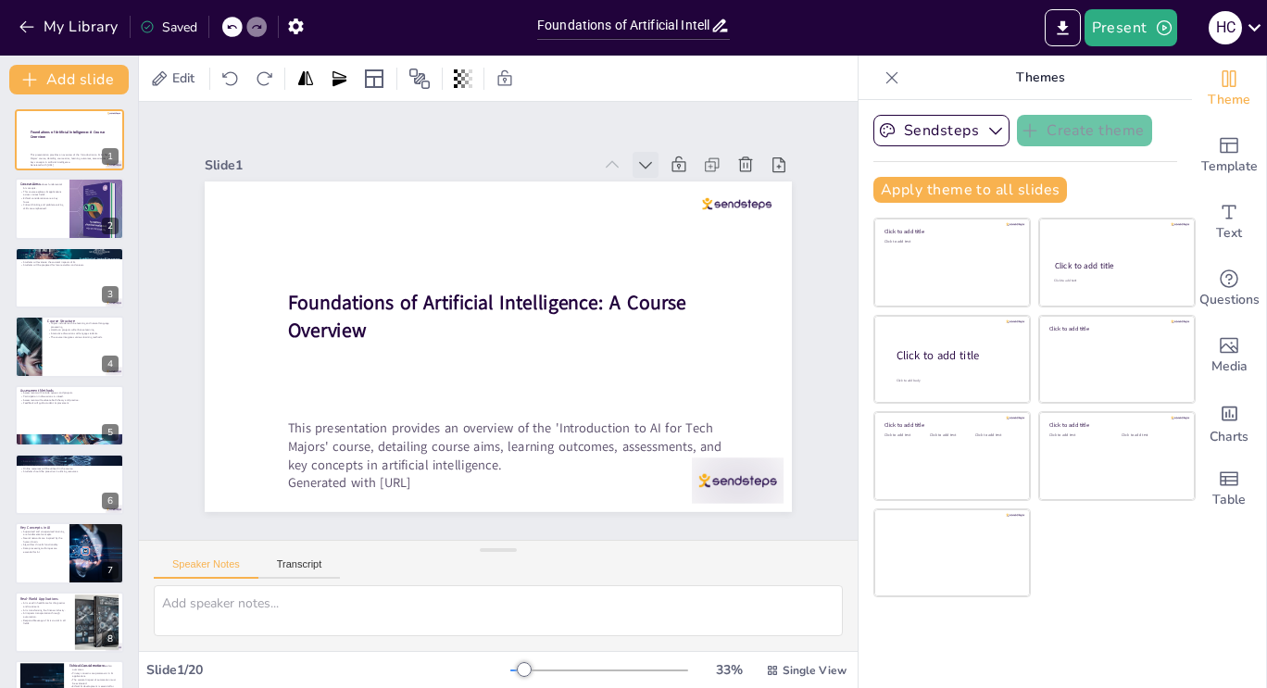
click at [684, 226] on icon at bounding box center [696, 238] width 24 height 24
checkbox input "true"
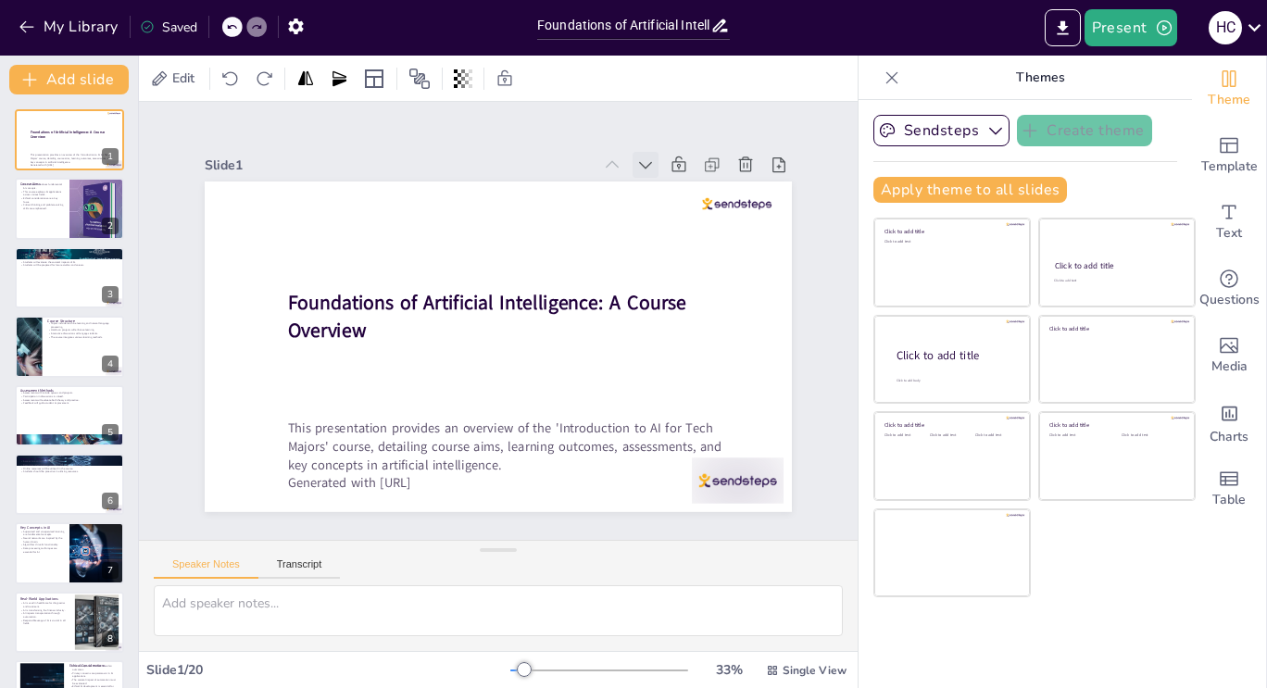
checkbox input "true"
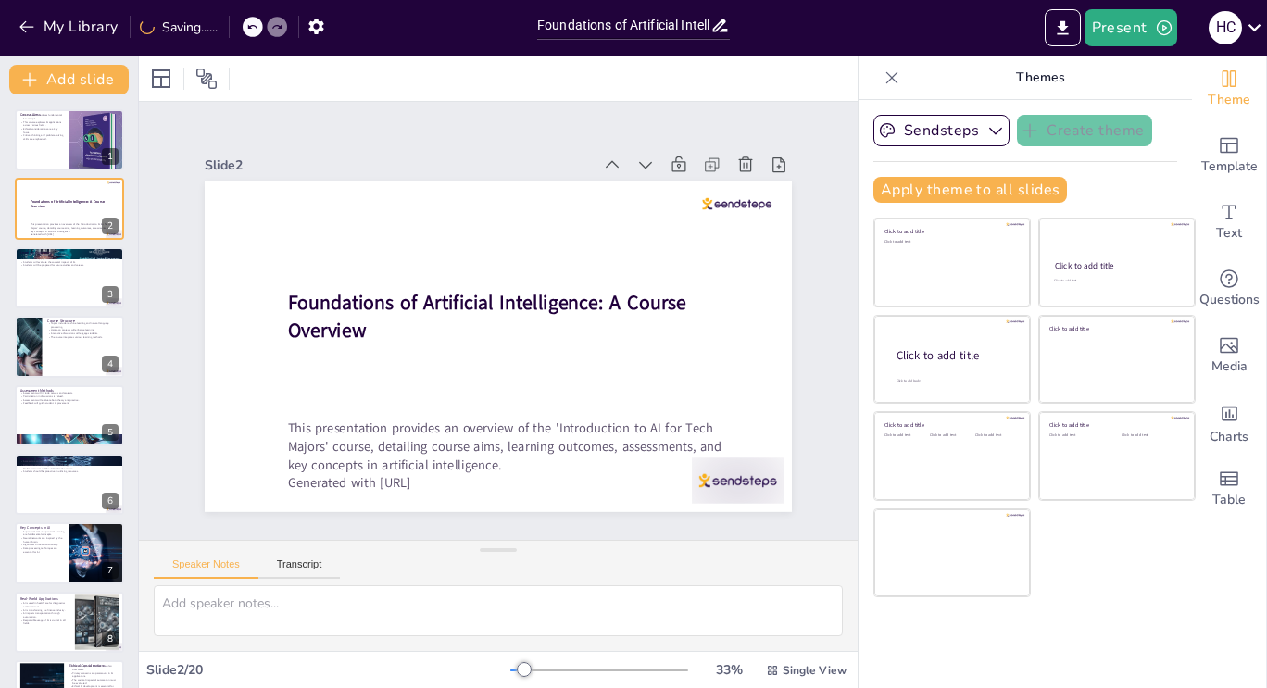
click at [651, 171] on icon at bounding box center [661, 181] width 20 height 20
checkbox input "true"
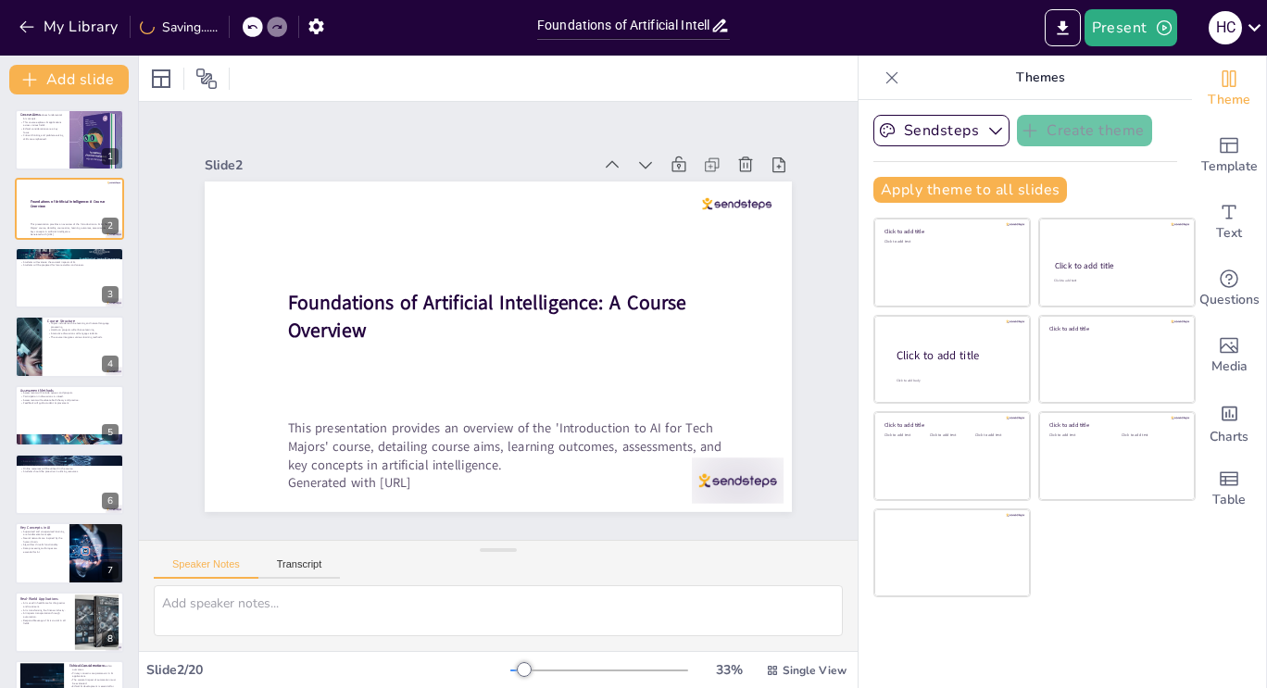
checkbox input "true"
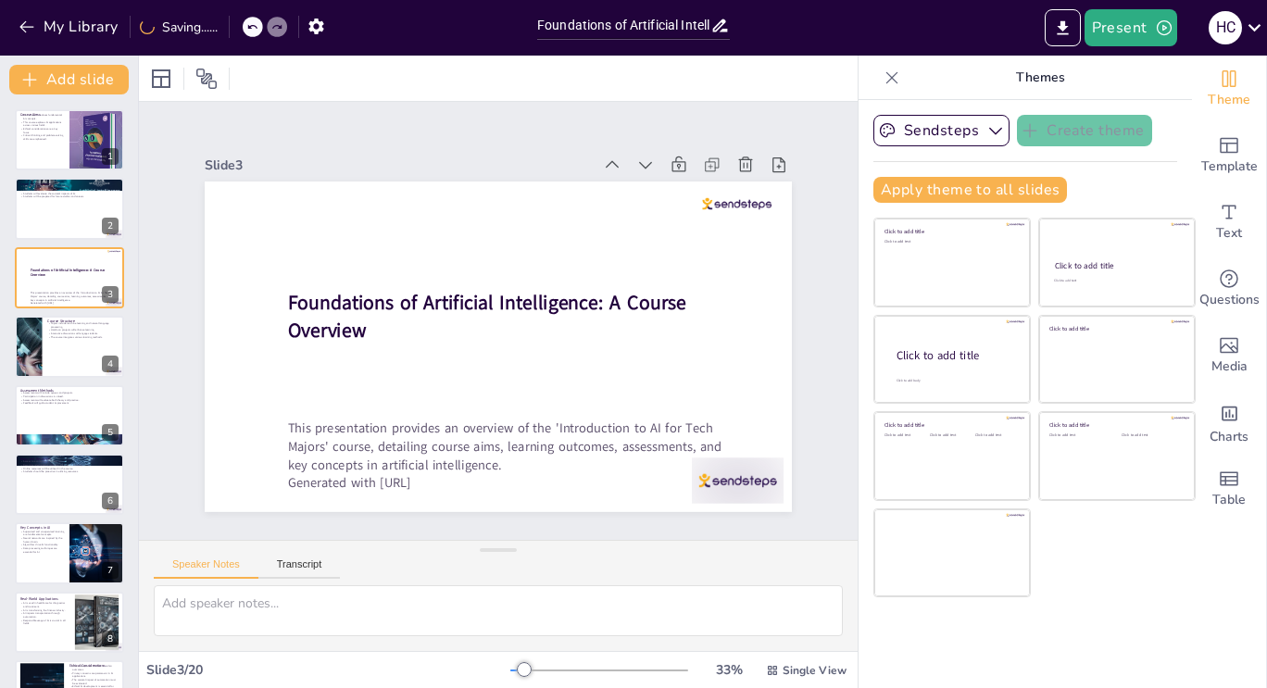
checkbox input "true"
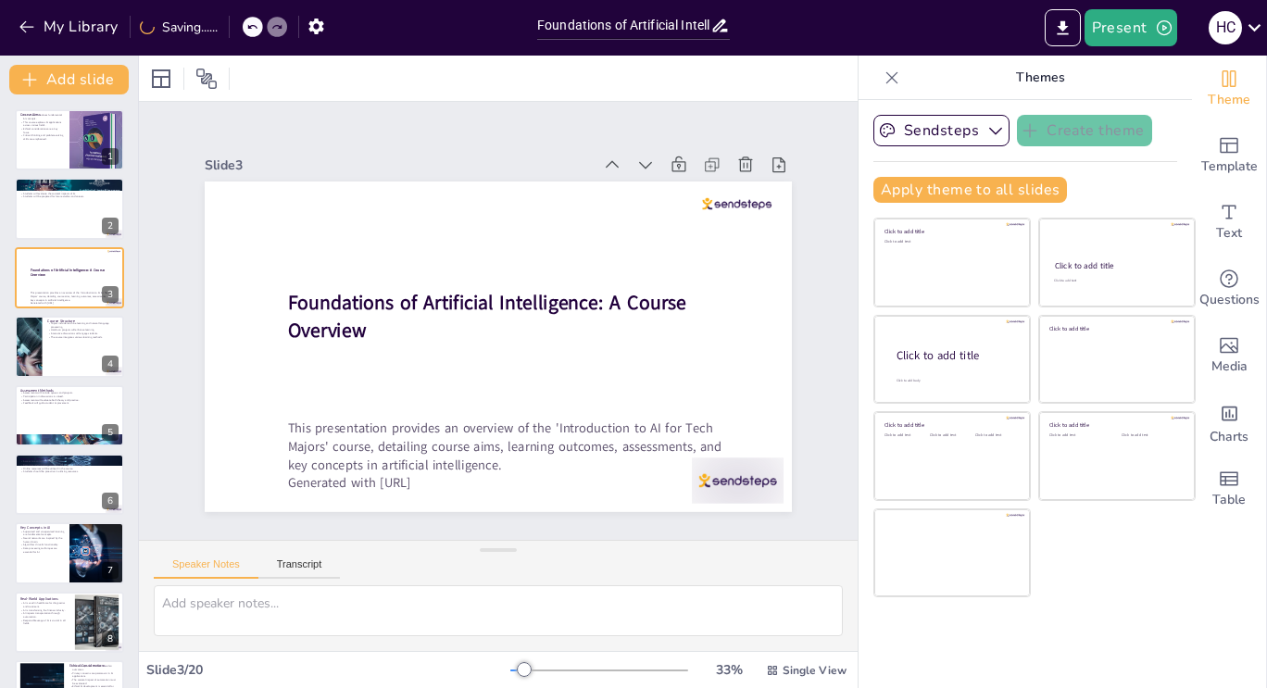
checkbox input "true"
click at [47, 130] on p "Ethical considerations are a key focus." at bounding box center [41, 130] width 44 height 6
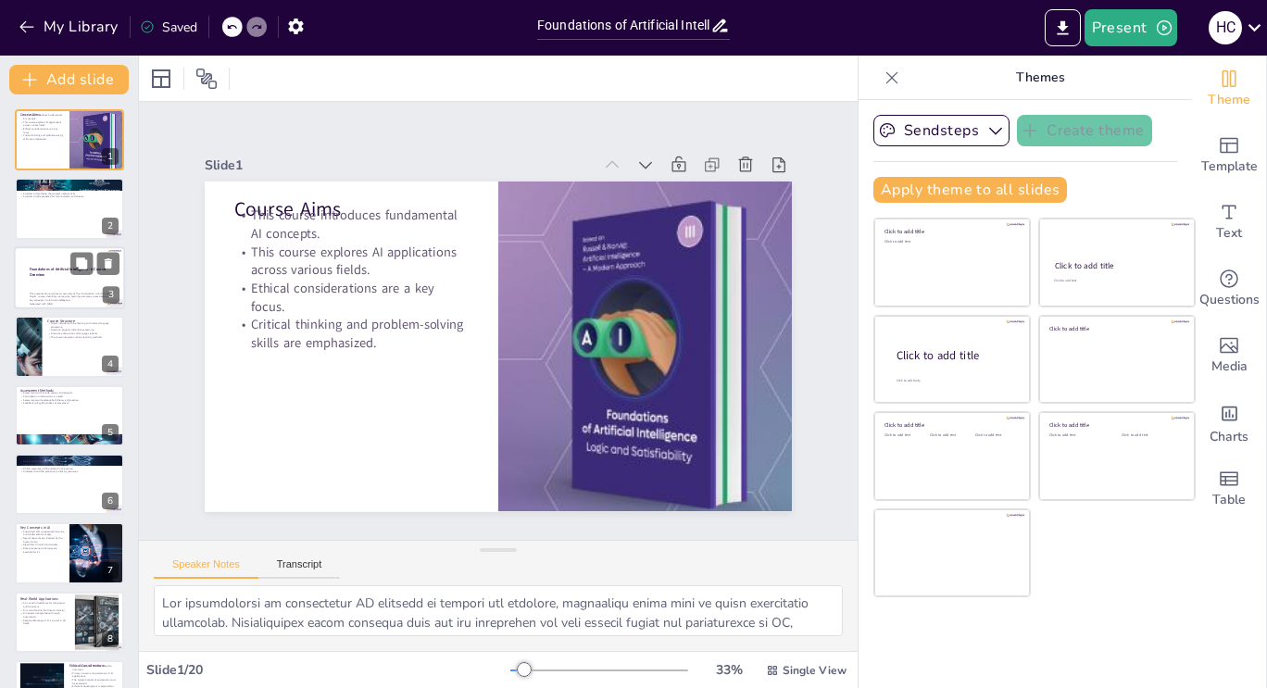
click at [63, 278] on div at bounding box center [69, 277] width 111 height 63
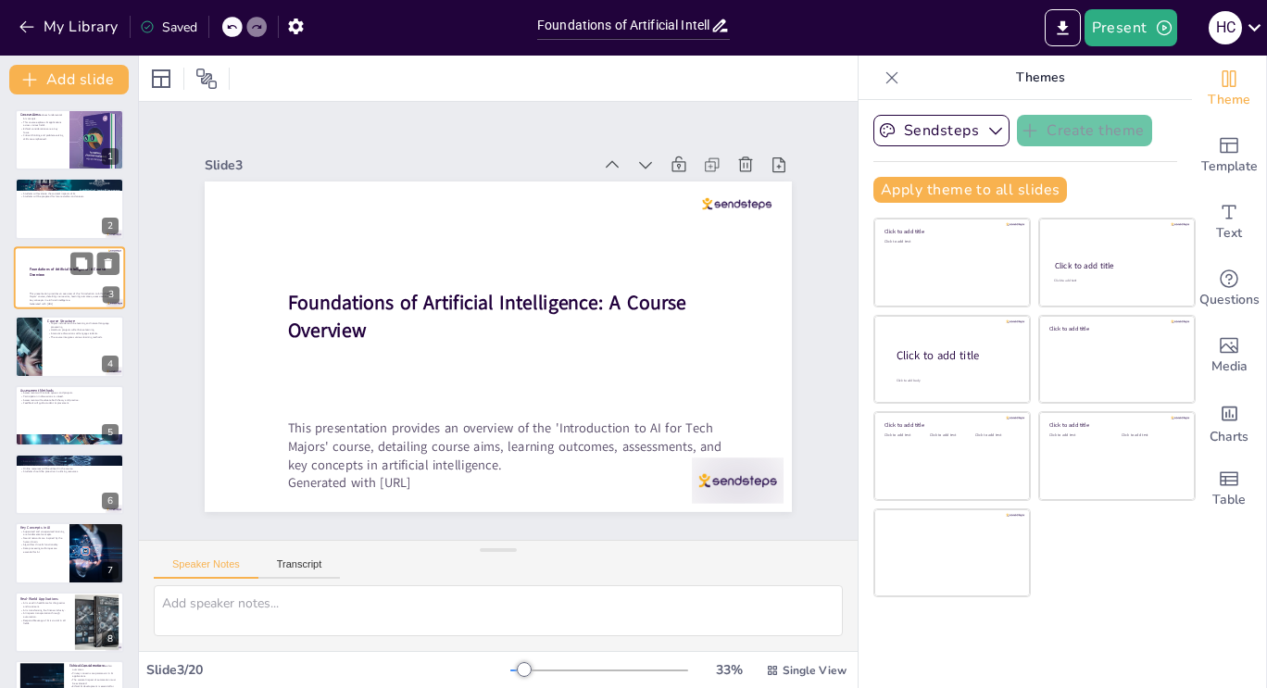
click at [63, 278] on div at bounding box center [69, 277] width 111 height 63
click at [44, 148] on div at bounding box center [69, 139] width 111 height 63
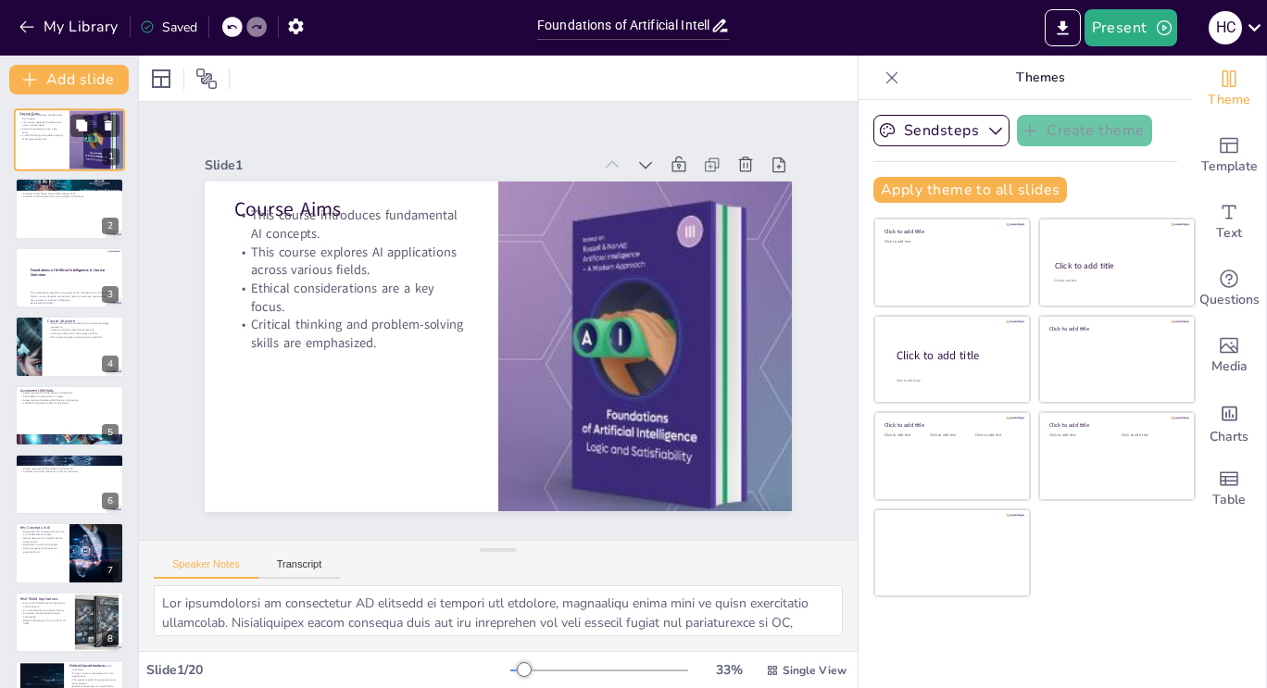
click at [63, 146] on div at bounding box center [69, 139] width 111 height 63
click at [56, 197] on p "Students will be prepared for future studies and careers." at bounding box center [69, 197] width 100 height 4
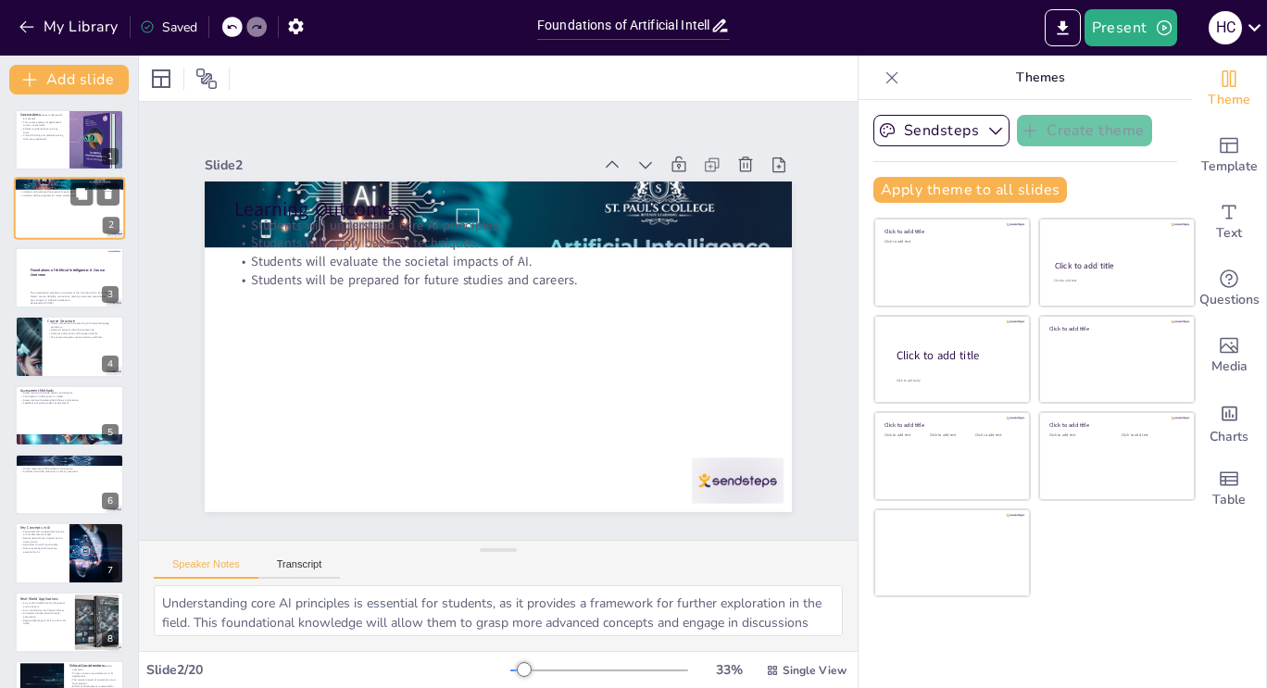
click at [56, 197] on p "Students will be prepared for future studies and careers." at bounding box center [69, 197] width 100 height 4
click at [50, 287] on div at bounding box center [69, 277] width 111 height 63
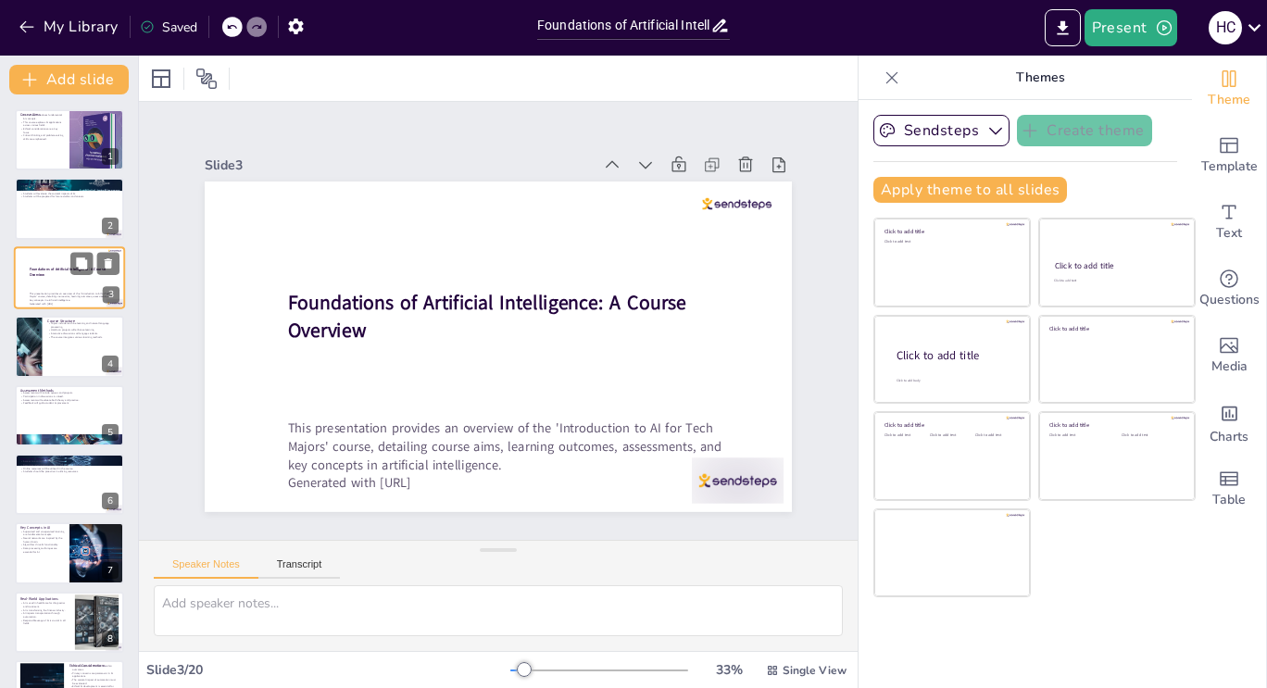
click at [50, 287] on div at bounding box center [69, 277] width 111 height 63
click at [54, 361] on div at bounding box center [69, 346] width 111 height 63
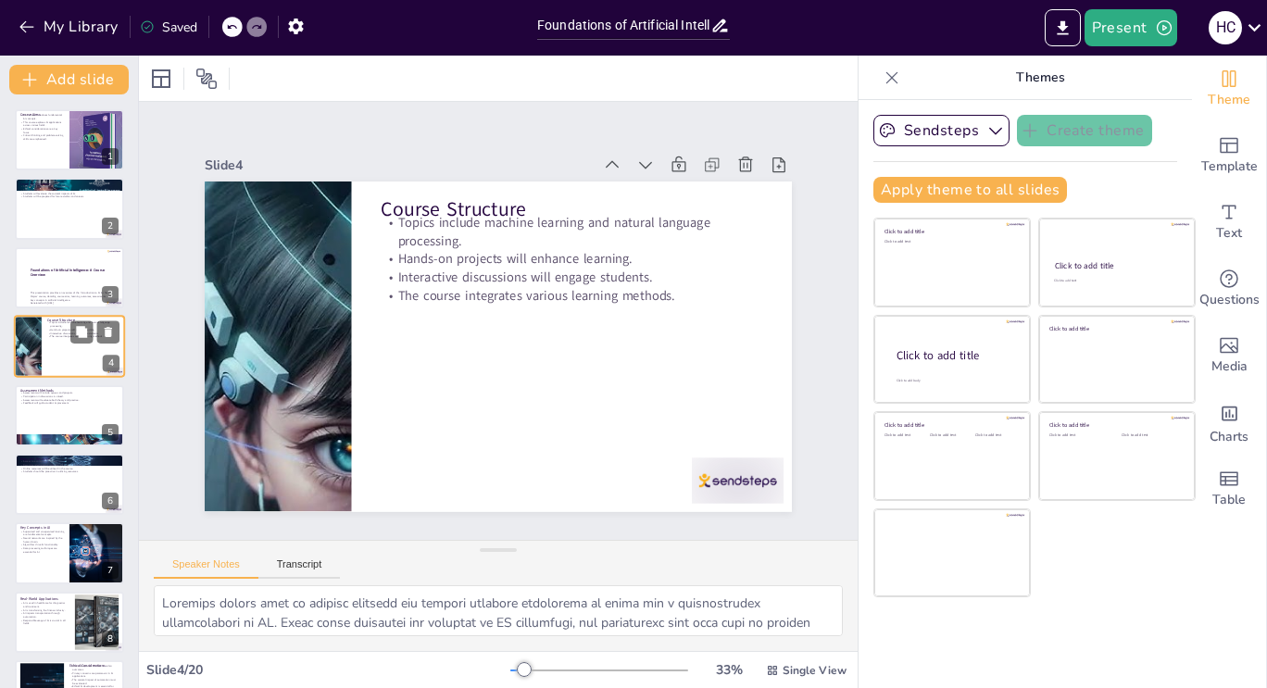
click at [54, 361] on div at bounding box center [69, 346] width 111 height 63
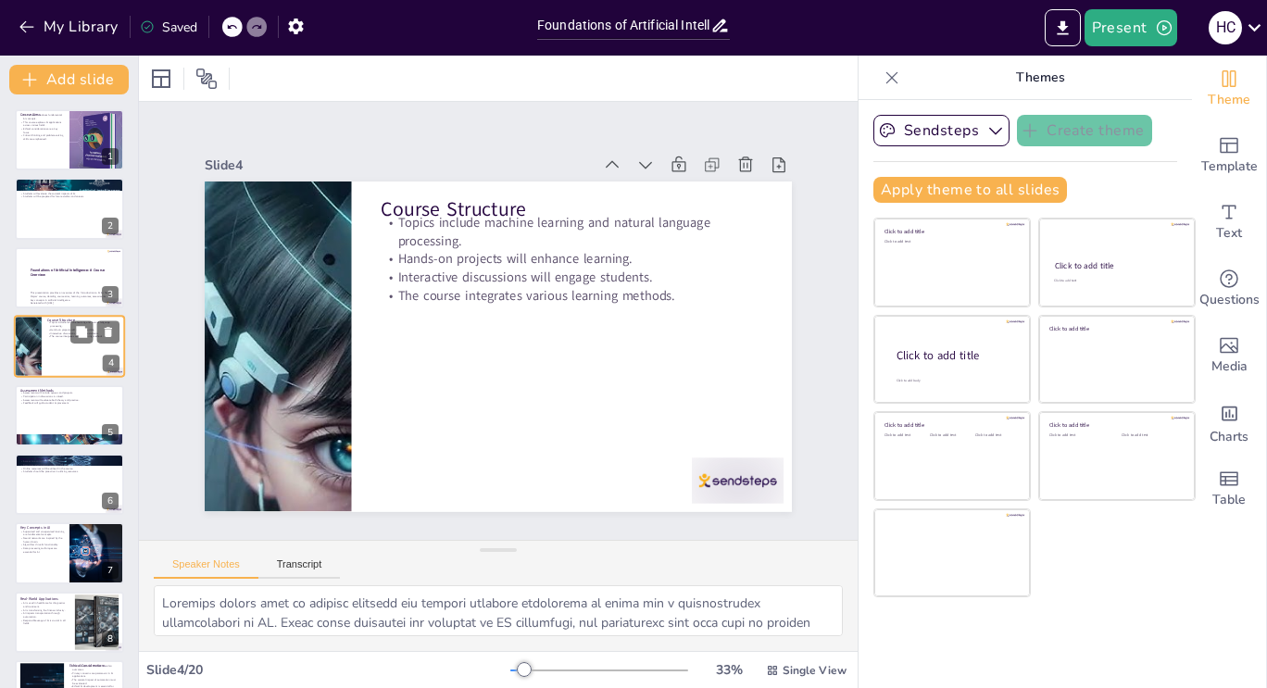
click at [54, 361] on div at bounding box center [69, 346] width 111 height 63
drag, startPoint x: 53, startPoint y: 419, endPoint x: 48, endPoint y: 436, distance: 18.2
click at [48, 436] on div at bounding box center [69, 441] width 109 height 66
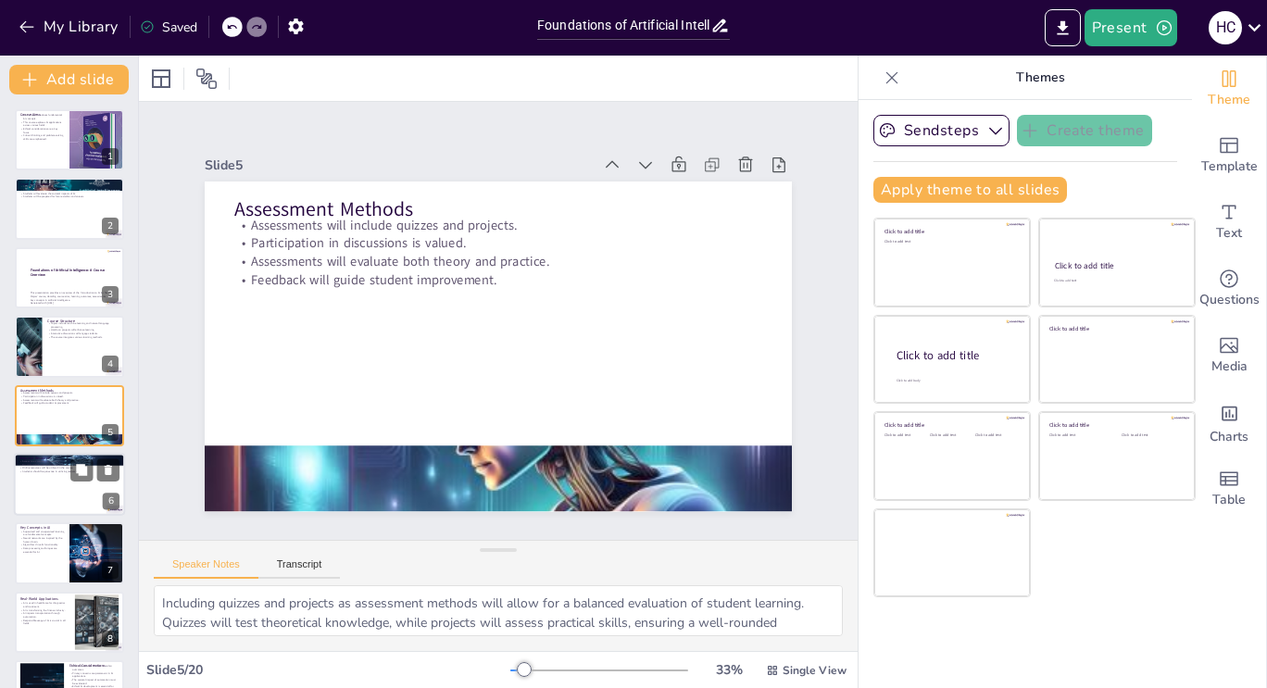
scroll to position [24, 0]
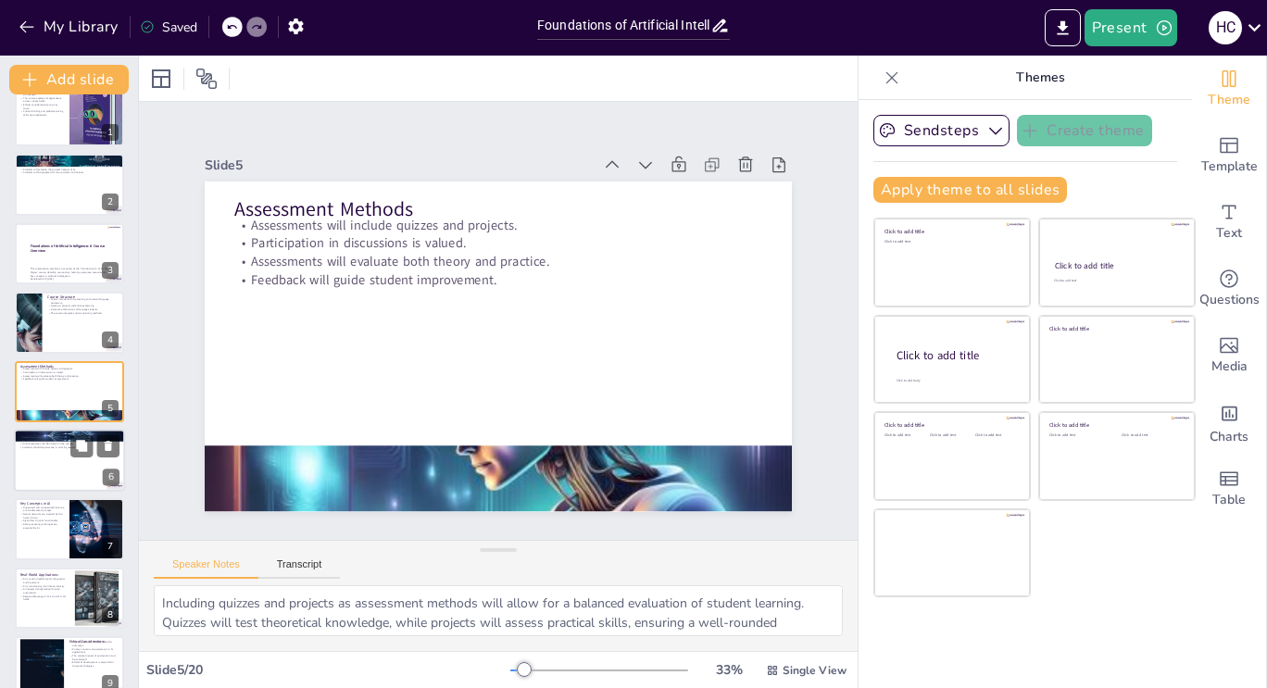
click at [48, 436] on p "Access to a computer is necessary." at bounding box center [69, 437] width 100 height 4
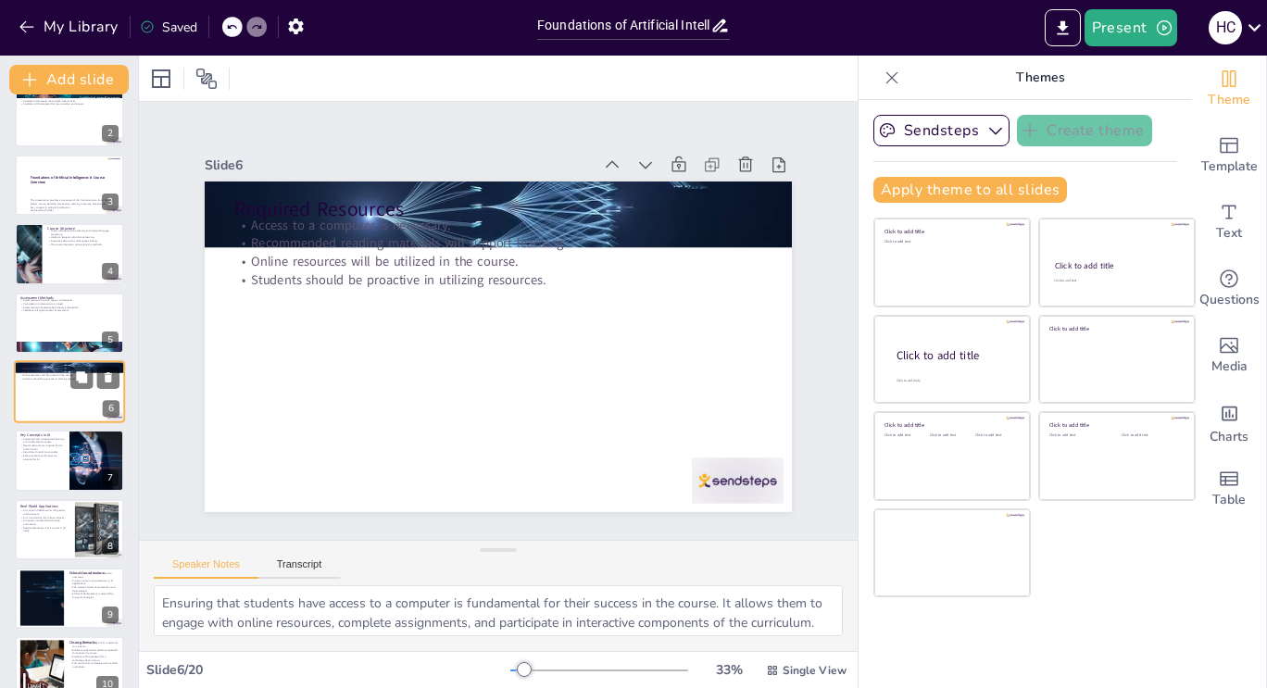
click at [48, 437] on p "Supervised and unsupervised learning are fundamental concepts." at bounding box center [42, 440] width 44 height 6
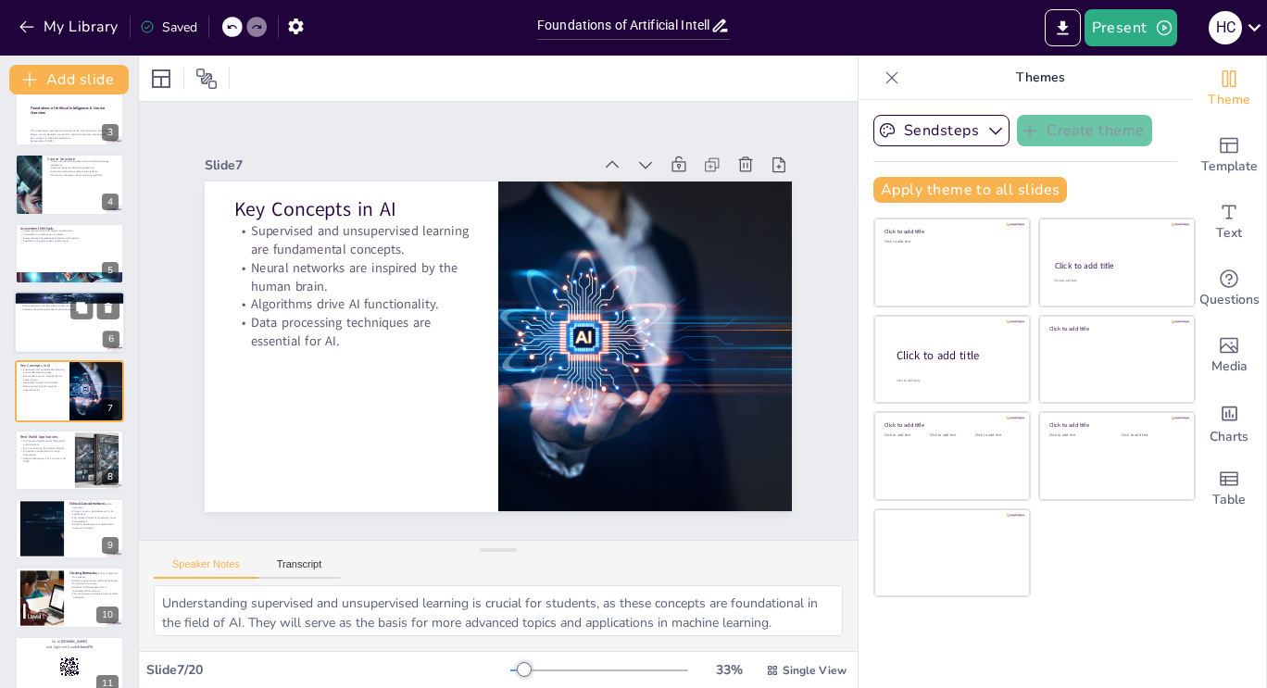
click at [48, 436] on p "Real-World Applications" at bounding box center [44, 437] width 49 height 6
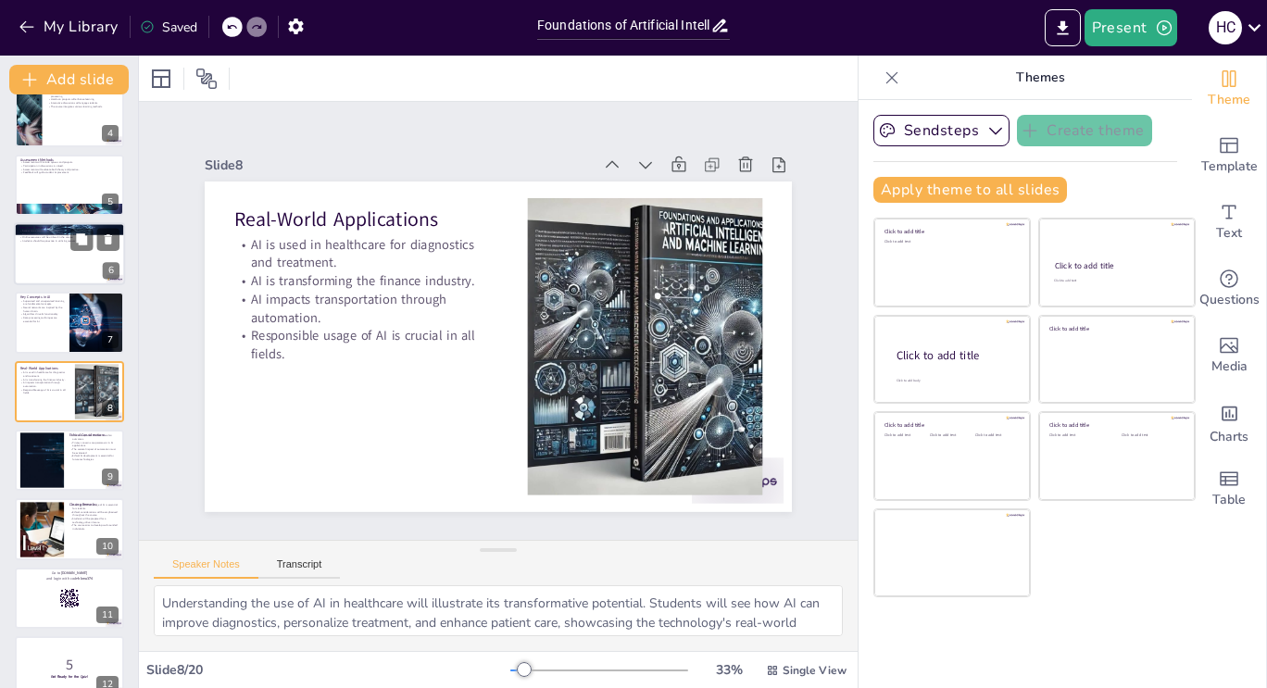
click at [48, 436] on div at bounding box center [42, 461] width 127 height 56
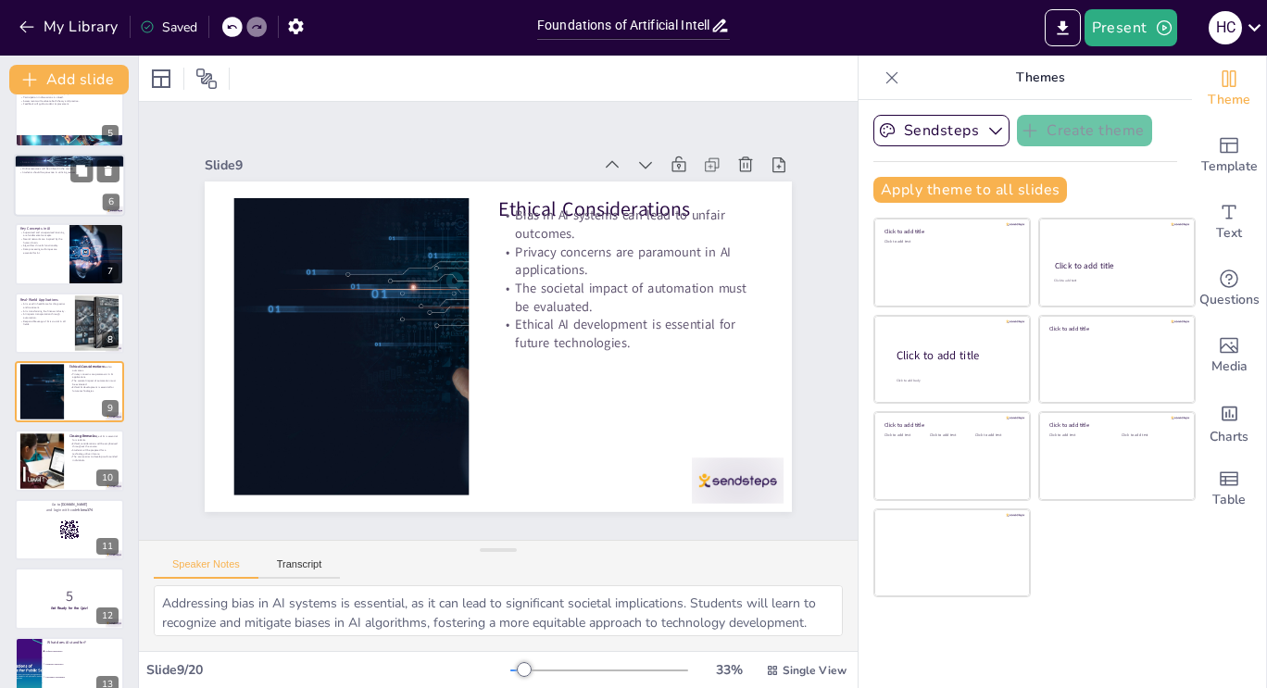
click at [48, 436] on div at bounding box center [42, 462] width 98 height 56
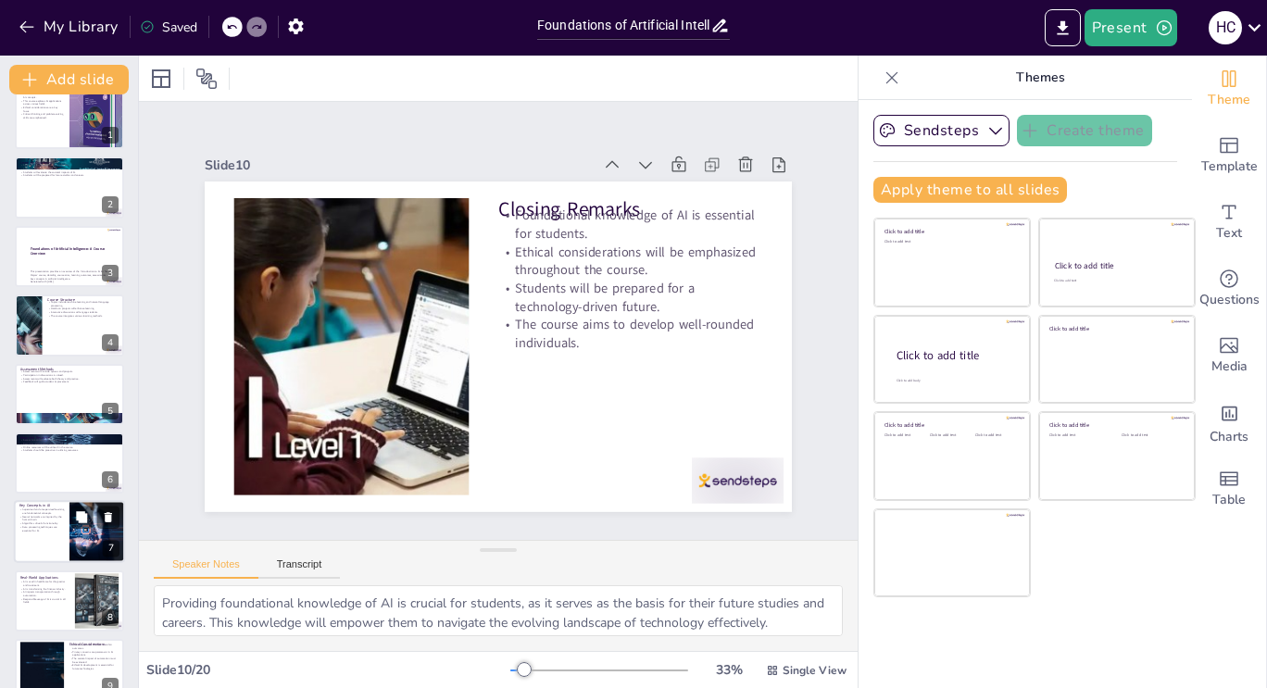
scroll to position [0, 0]
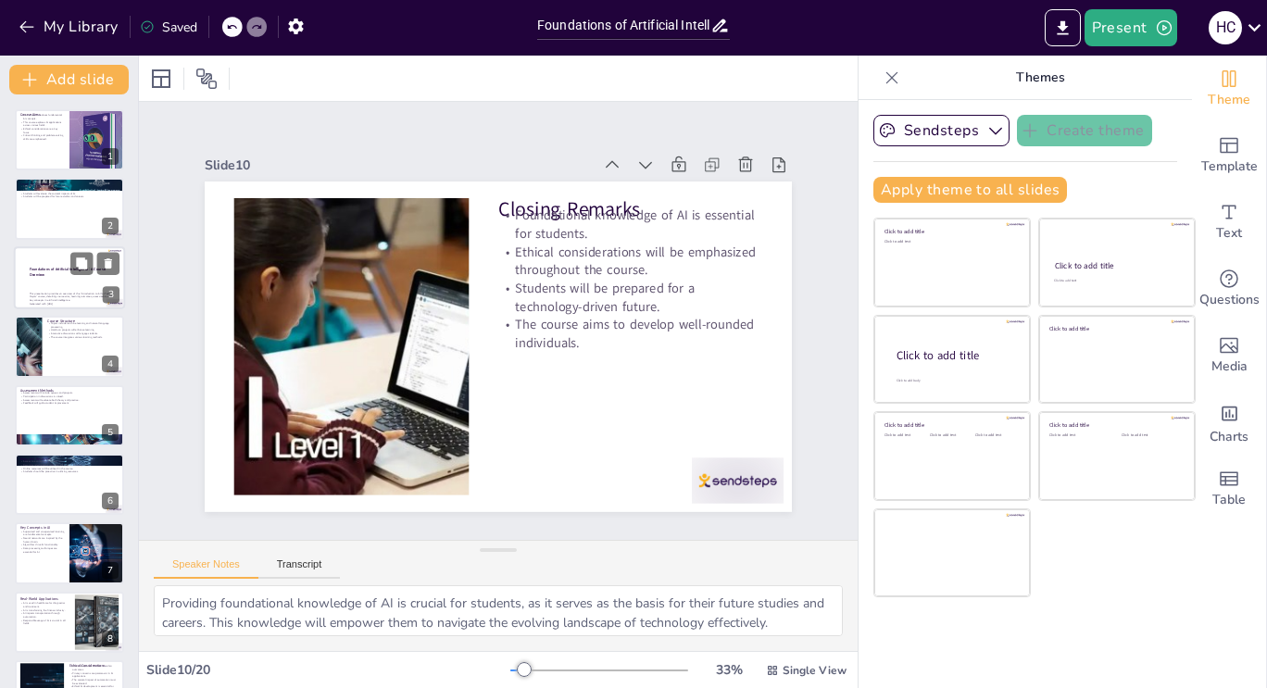
click at [32, 267] on strong "Foundations of Artificial Intelligence: A Course Overview" at bounding box center [68, 272] width 76 height 10
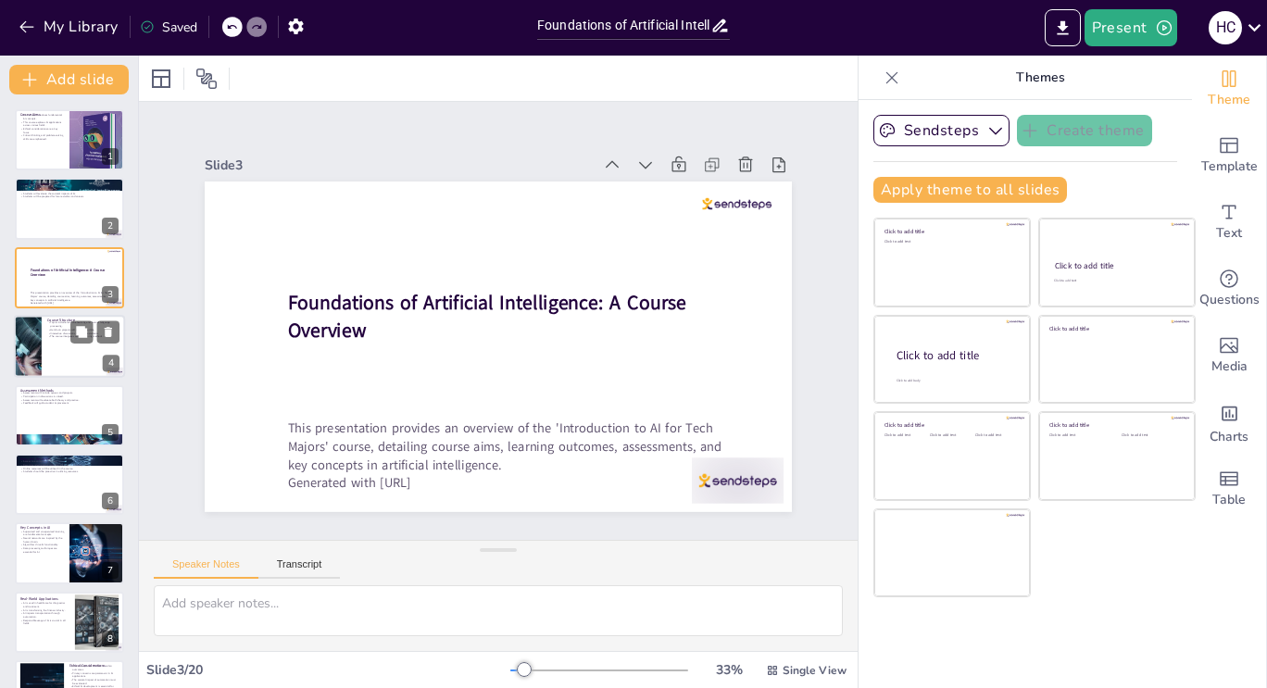
click at [46, 319] on div at bounding box center [69, 346] width 111 height 63
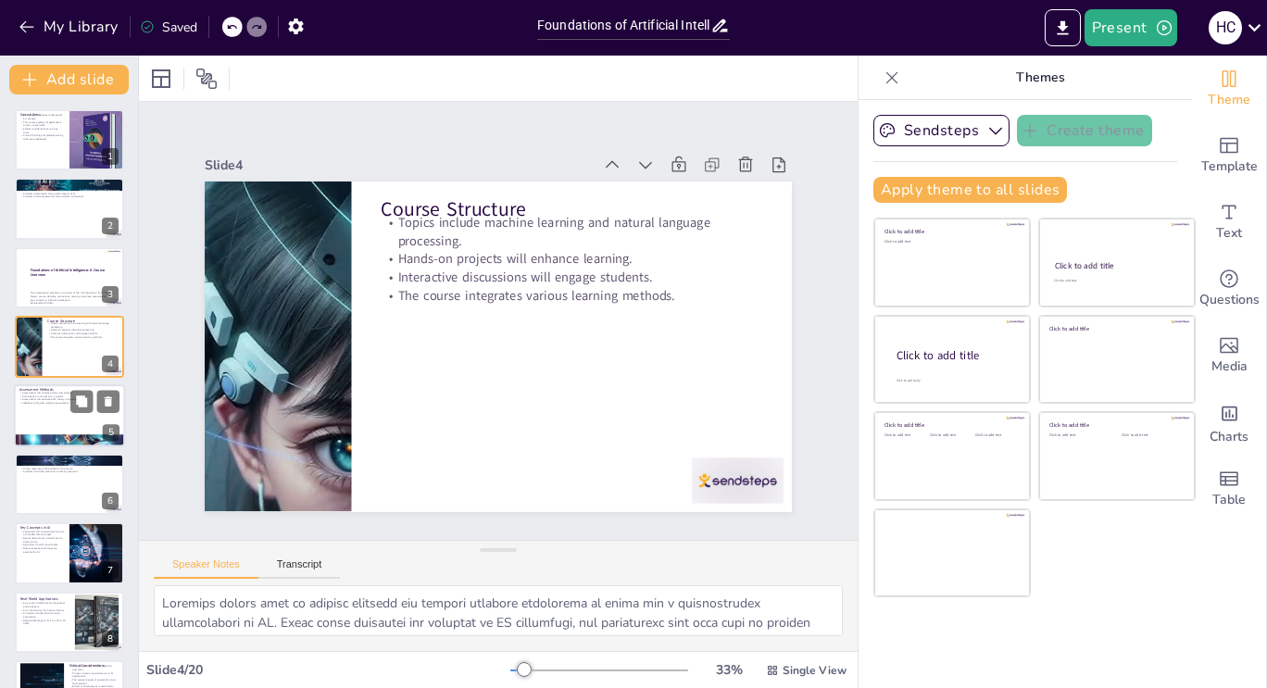
click at [51, 408] on div at bounding box center [69, 415] width 111 height 63
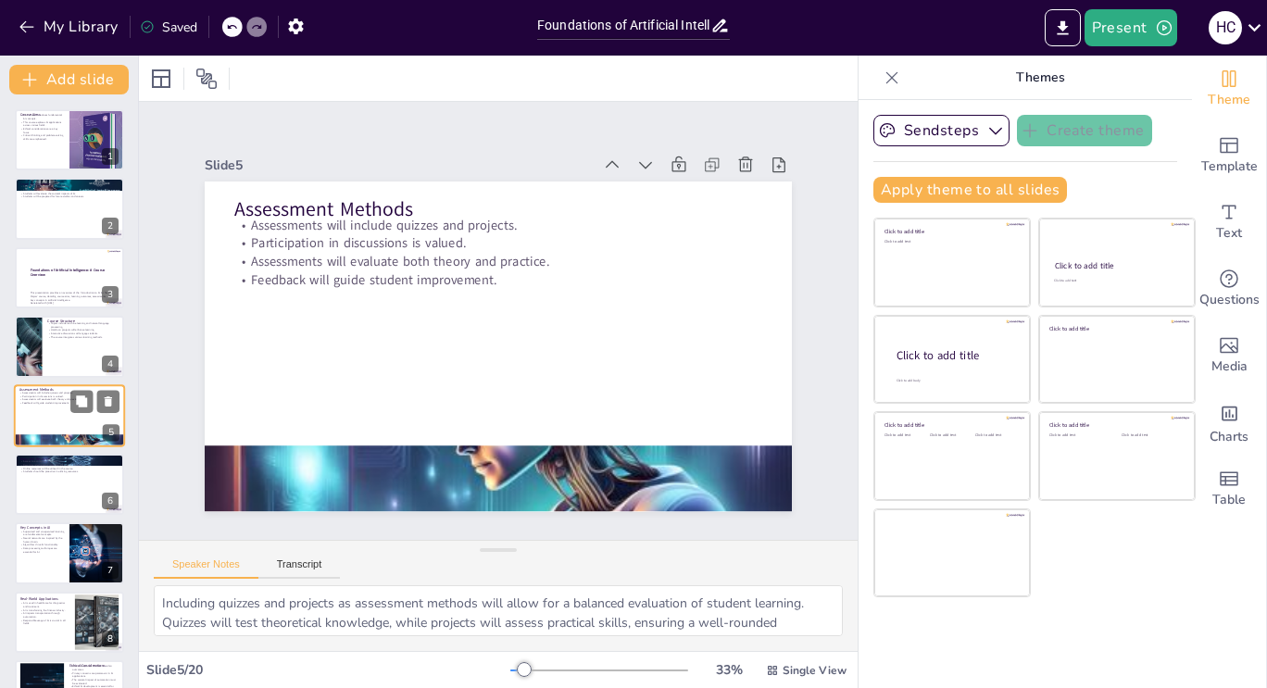
scroll to position [24, 0]
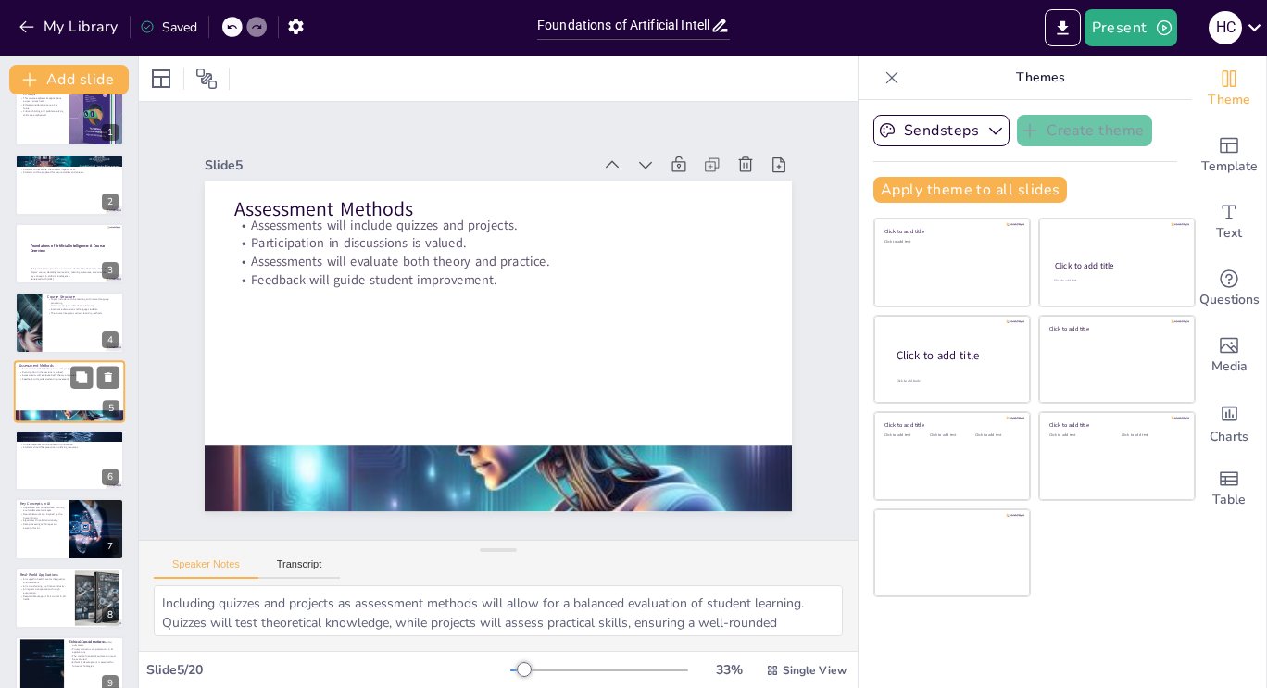
click at [49, 391] on div at bounding box center [69, 391] width 111 height 63
click at [55, 468] on div at bounding box center [69, 460] width 111 height 63
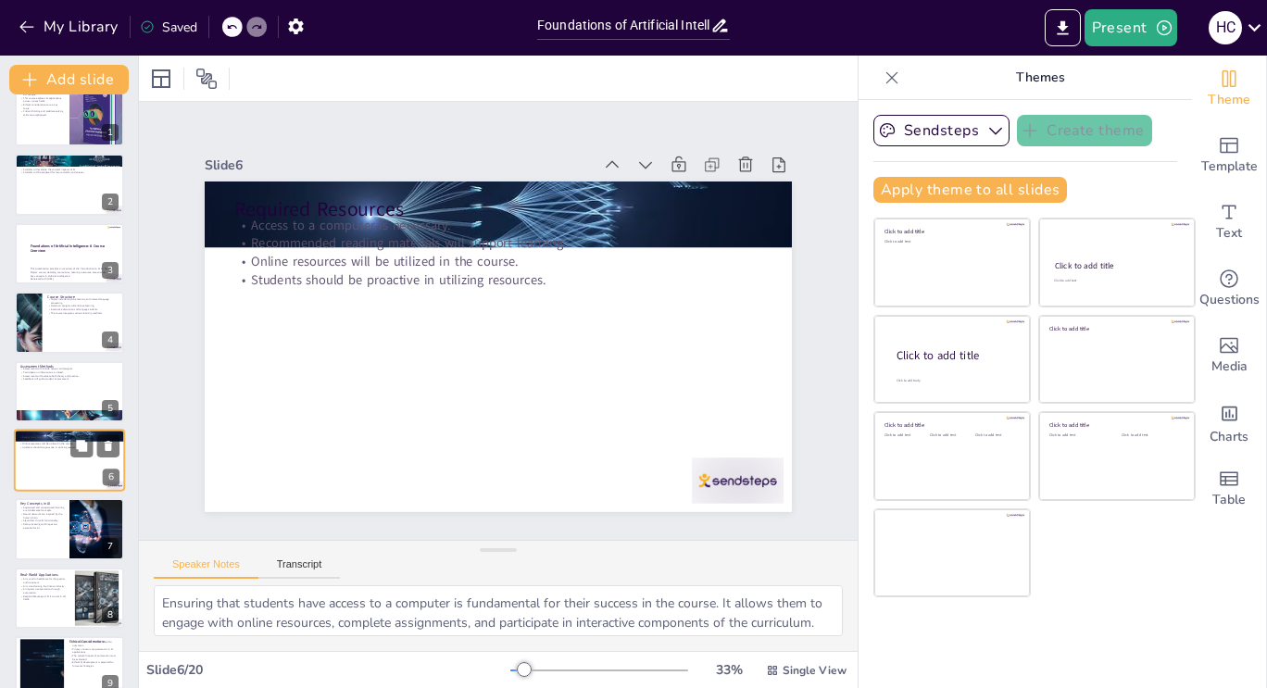
scroll to position [93, 0]
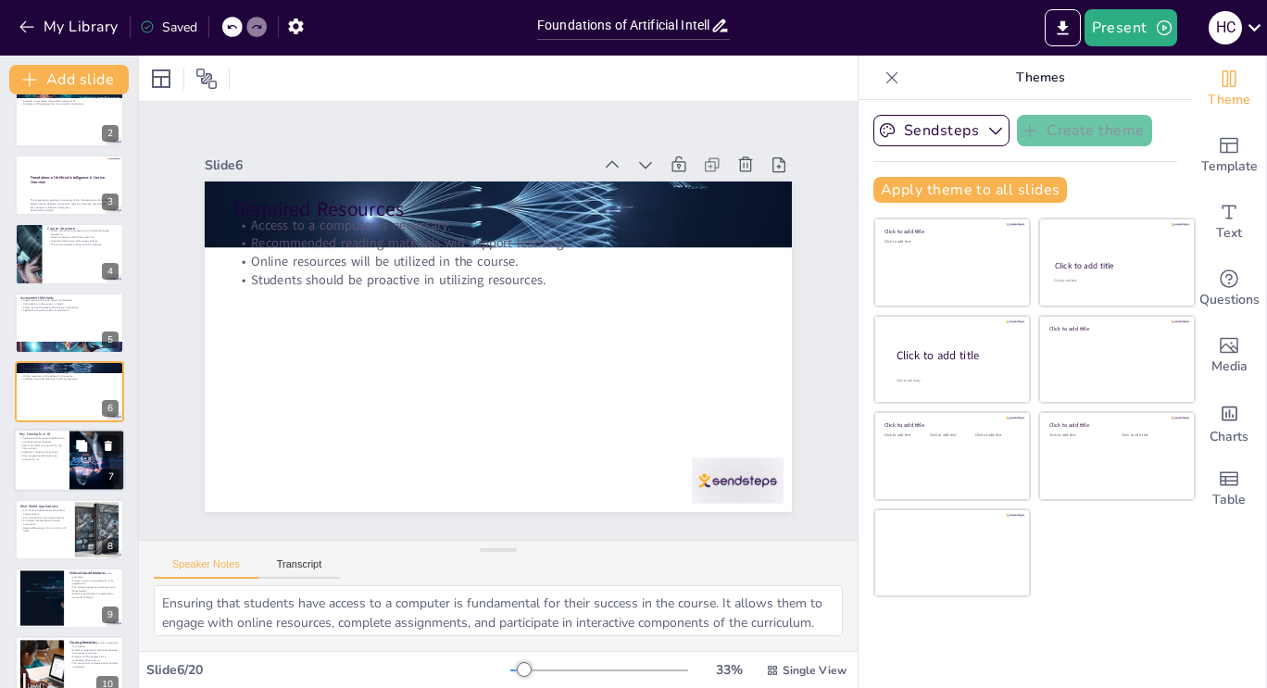
click at [59, 458] on p "Data processing techniques are essential for AI." at bounding box center [41, 458] width 44 height 6
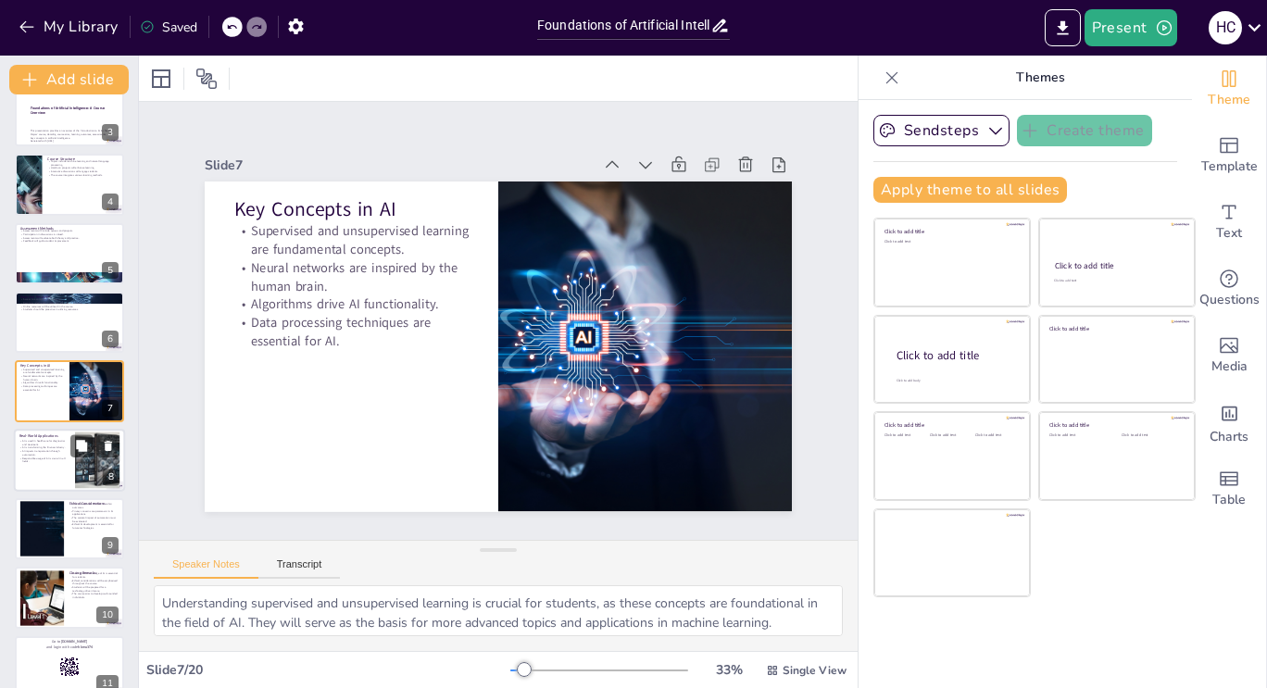
click at [52, 478] on div at bounding box center [69, 460] width 111 height 63
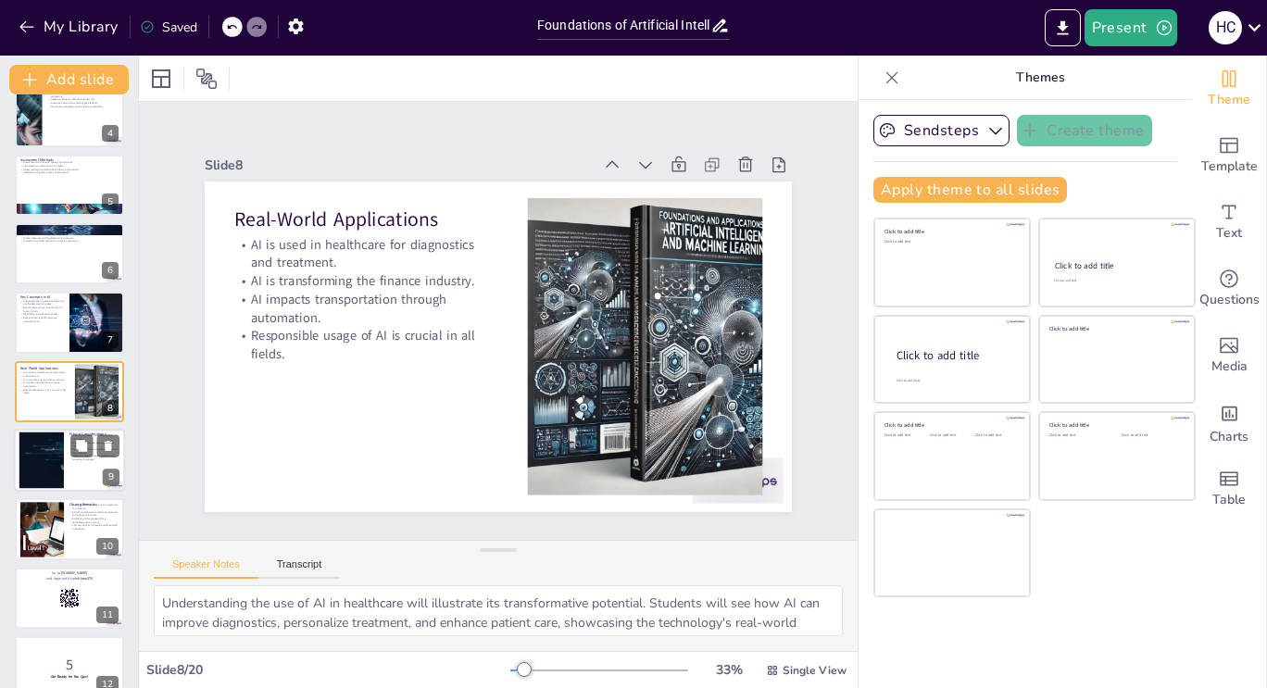
click at [57, 471] on div at bounding box center [41, 461] width 129 height 57
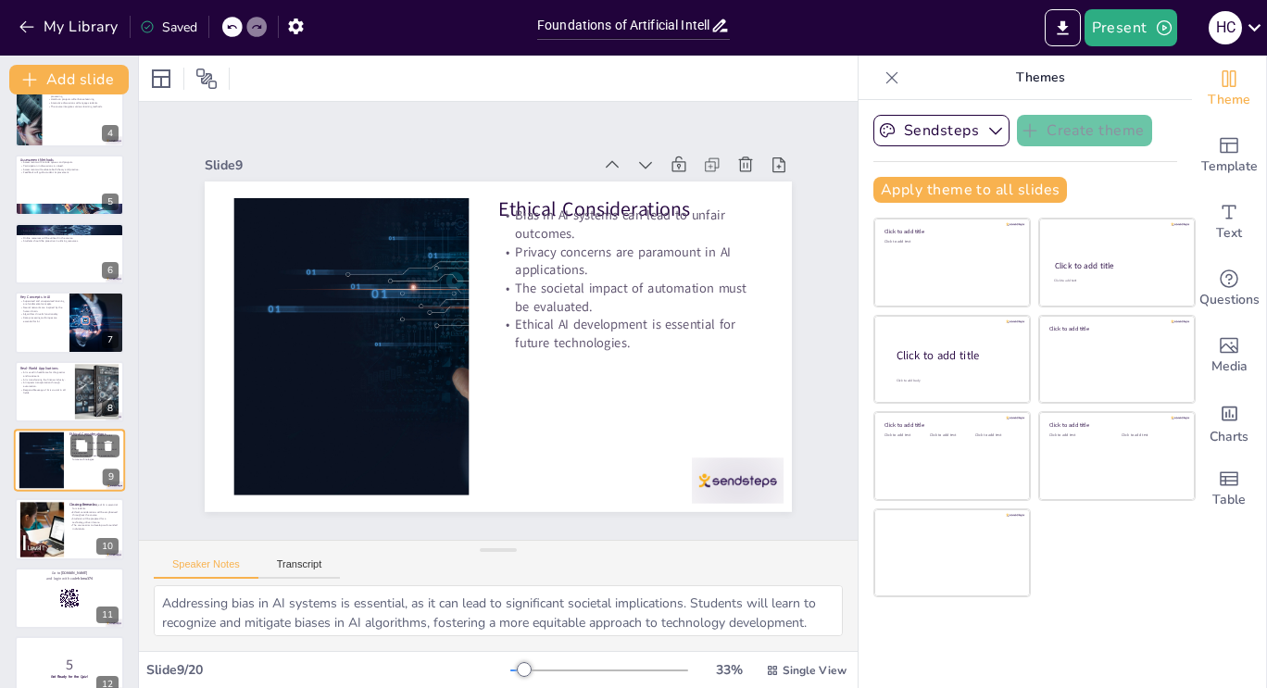
scroll to position [299, 0]
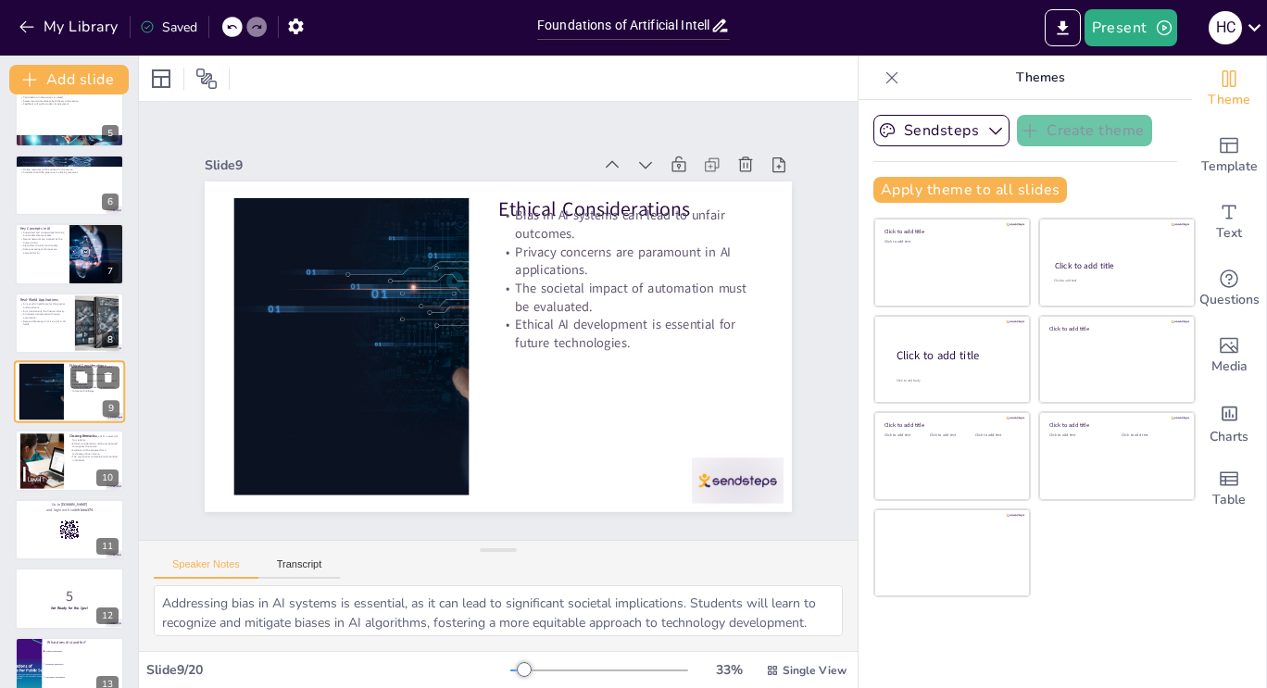
click at [57, 471] on div at bounding box center [42, 462] width 98 height 56
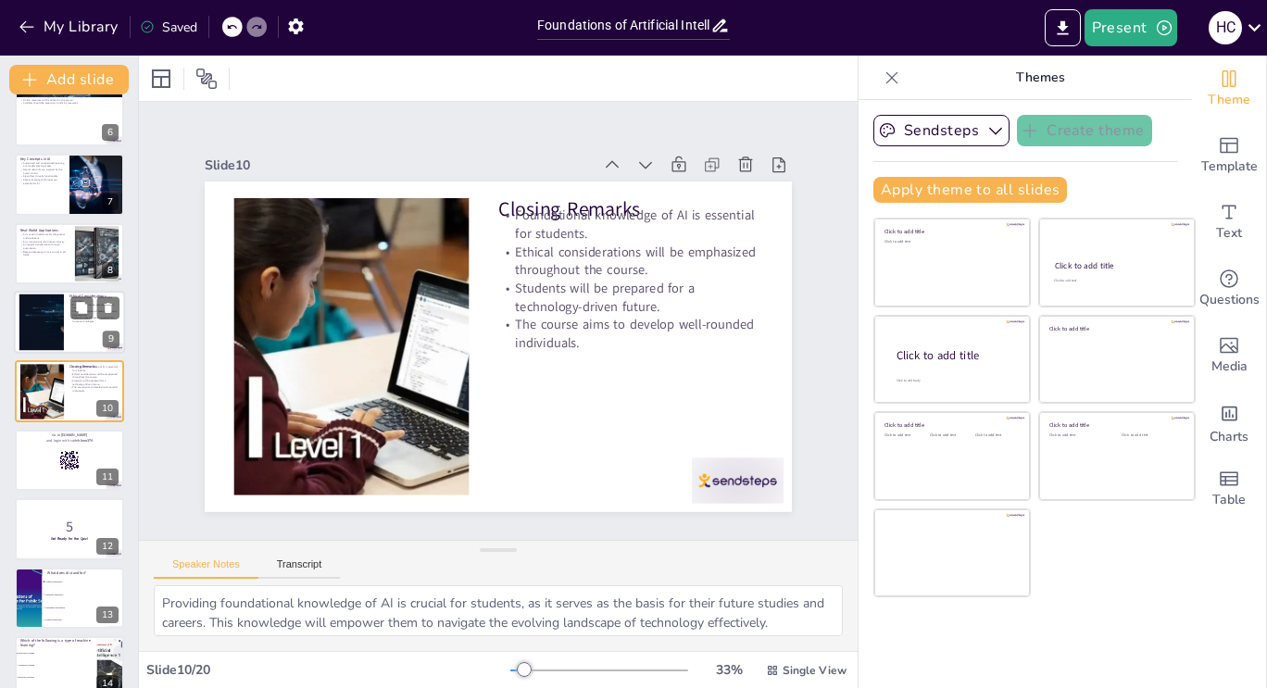
click at [57, 471] on div at bounding box center [69, 460] width 109 height 61
click at [57, 536] on strong "Get Ready for the Quiz!" at bounding box center [70, 538] width 38 height 5
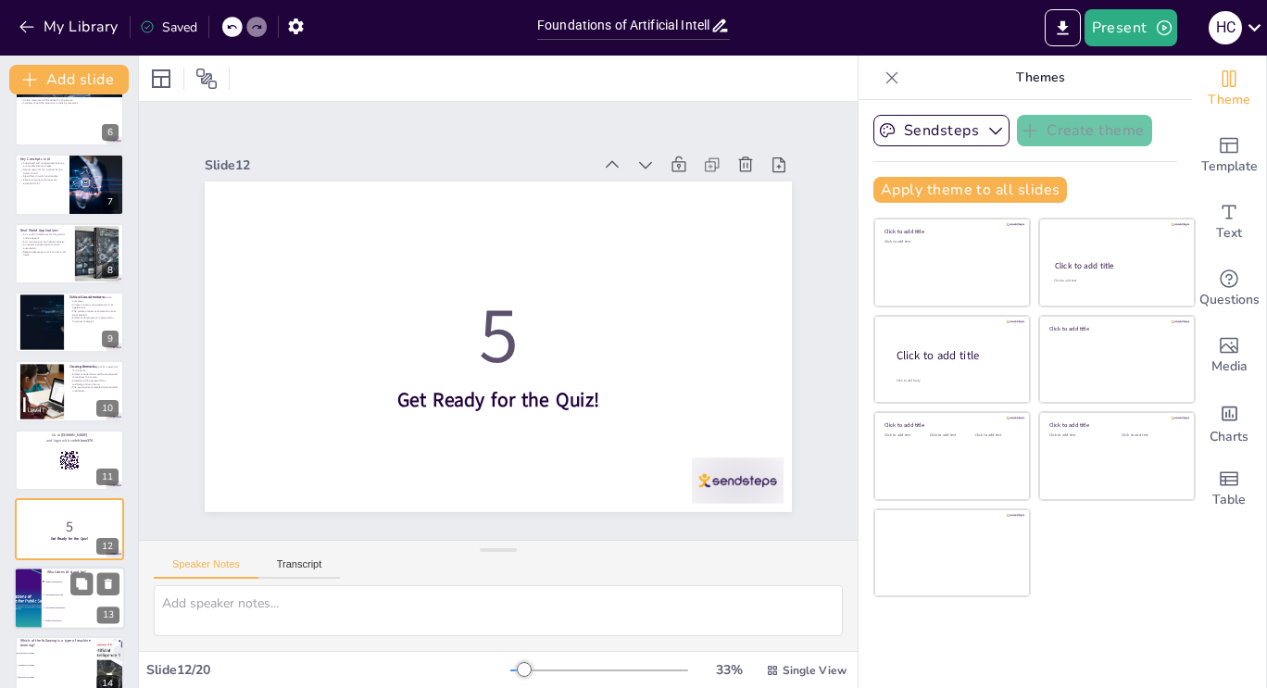
scroll to position [507, 0]
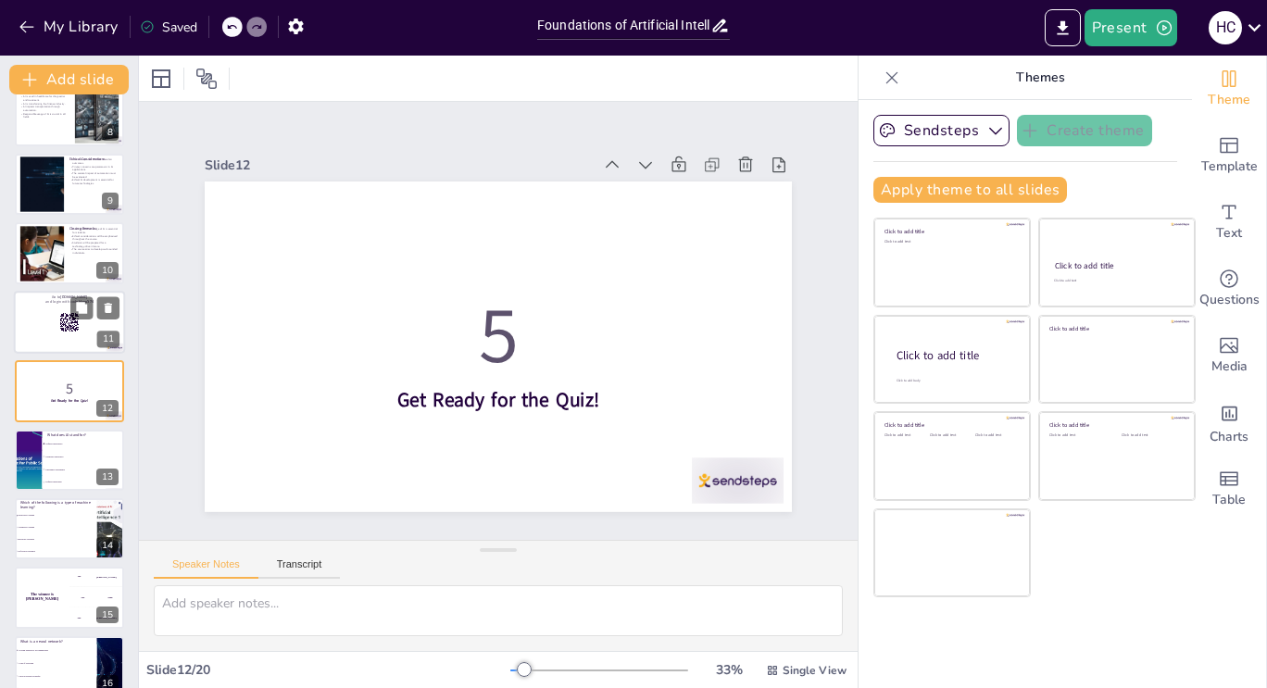
click at [42, 335] on div at bounding box center [69, 322] width 111 height 63
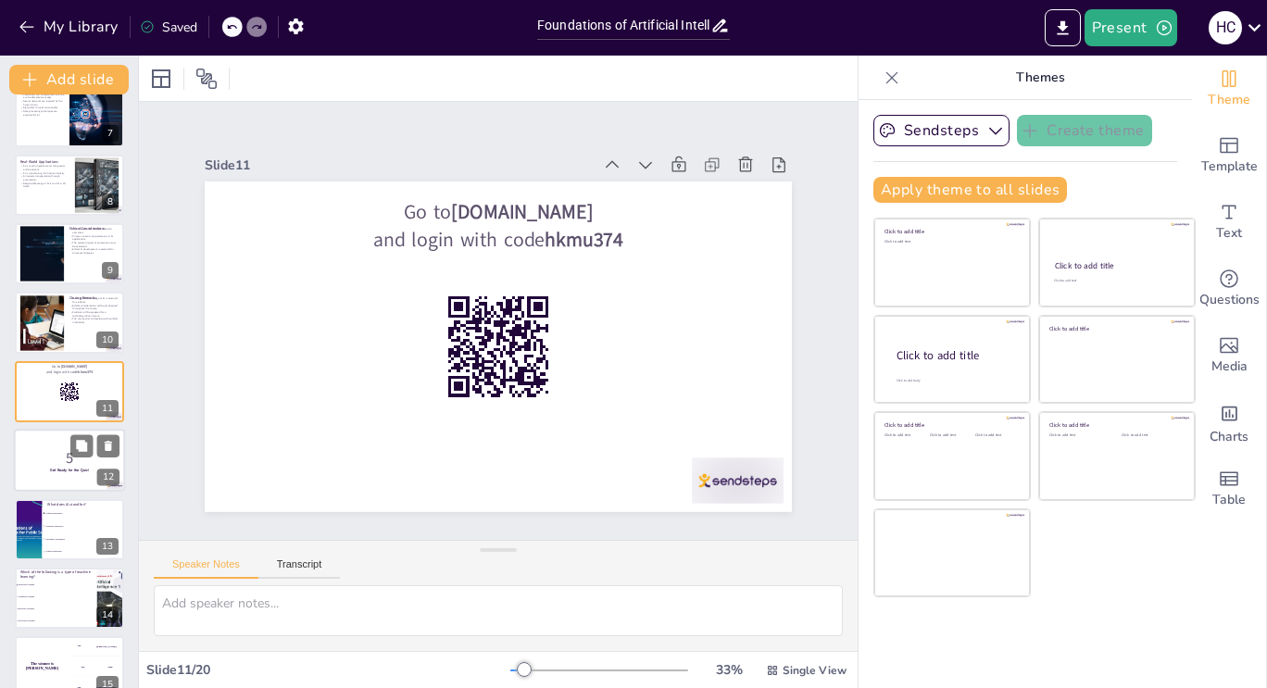
click at [58, 471] on strong "Get Ready for the Quiz!" at bounding box center [69, 471] width 38 height 5
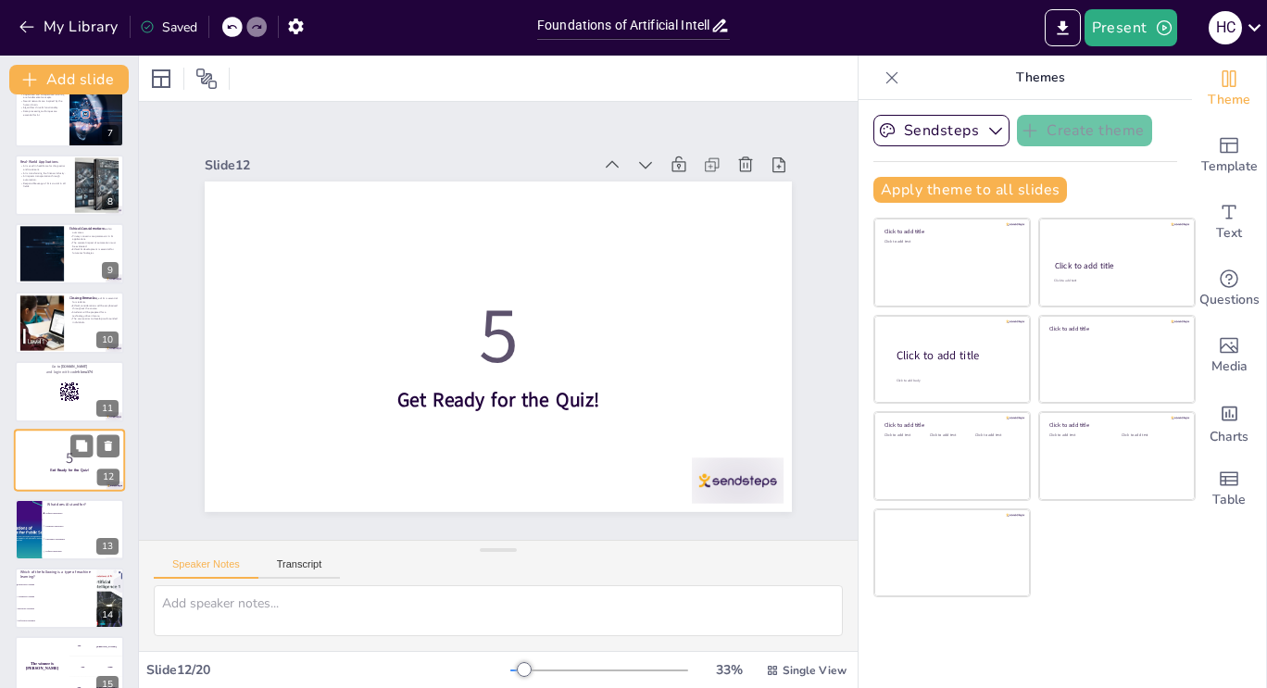
scroll to position [507, 0]
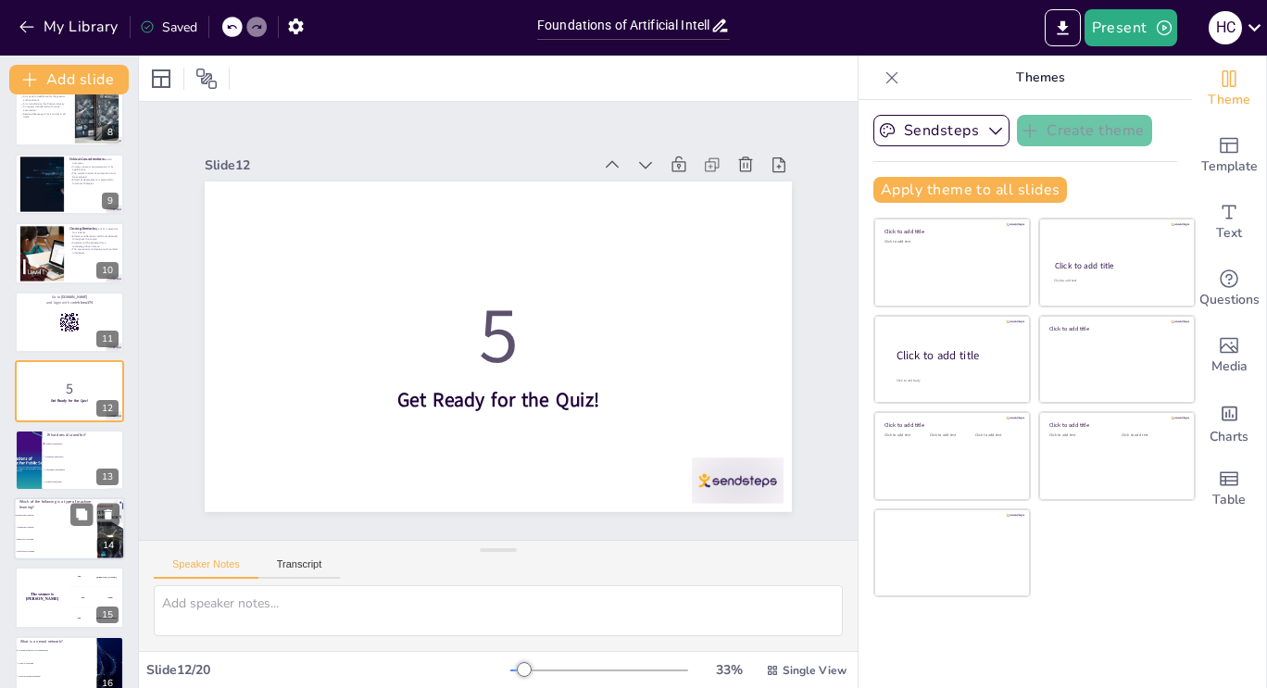
click at [56, 544] on li "Interactive Learning" at bounding box center [55, 540] width 83 height 12
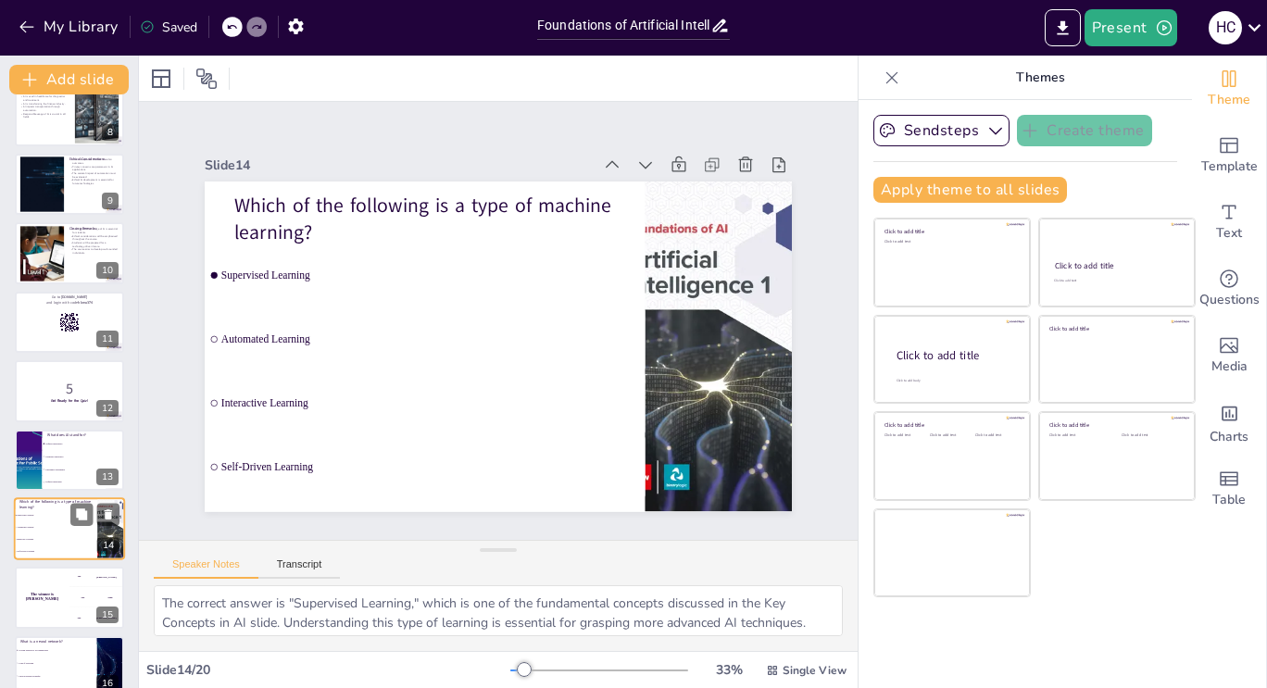
scroll to position [644, 0]
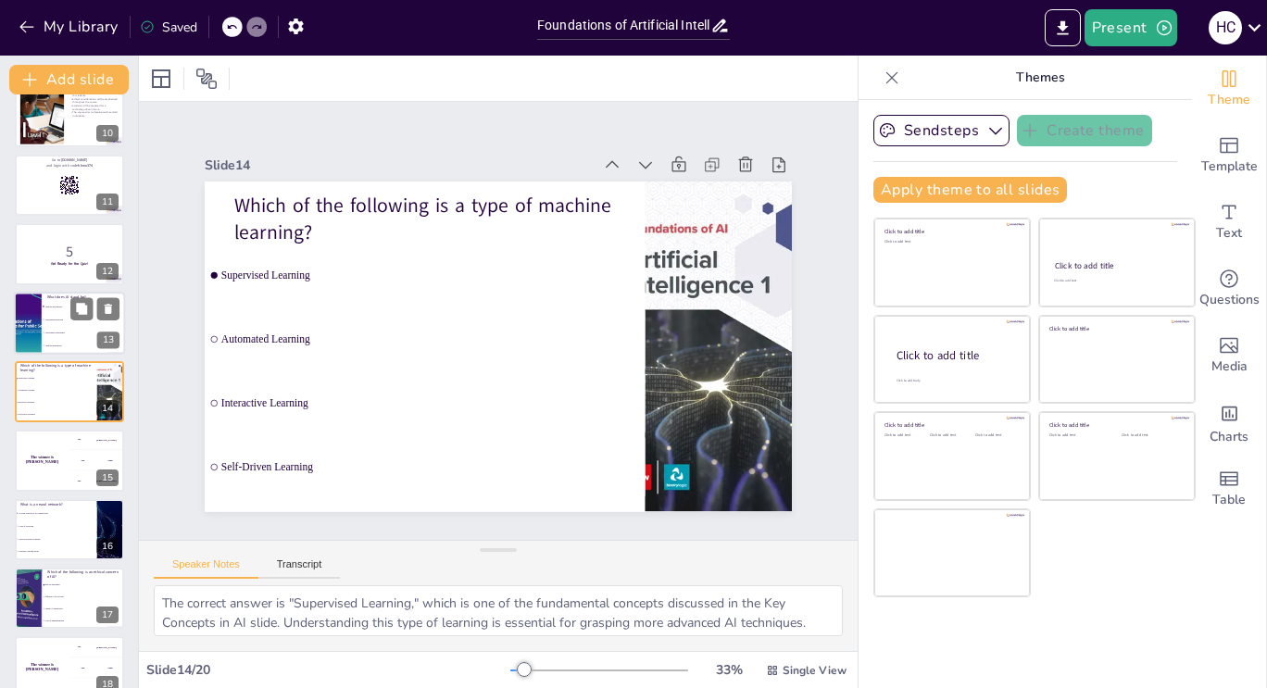
click at [40, 335] on div at bounding box center [27, 323] width 111 height 63
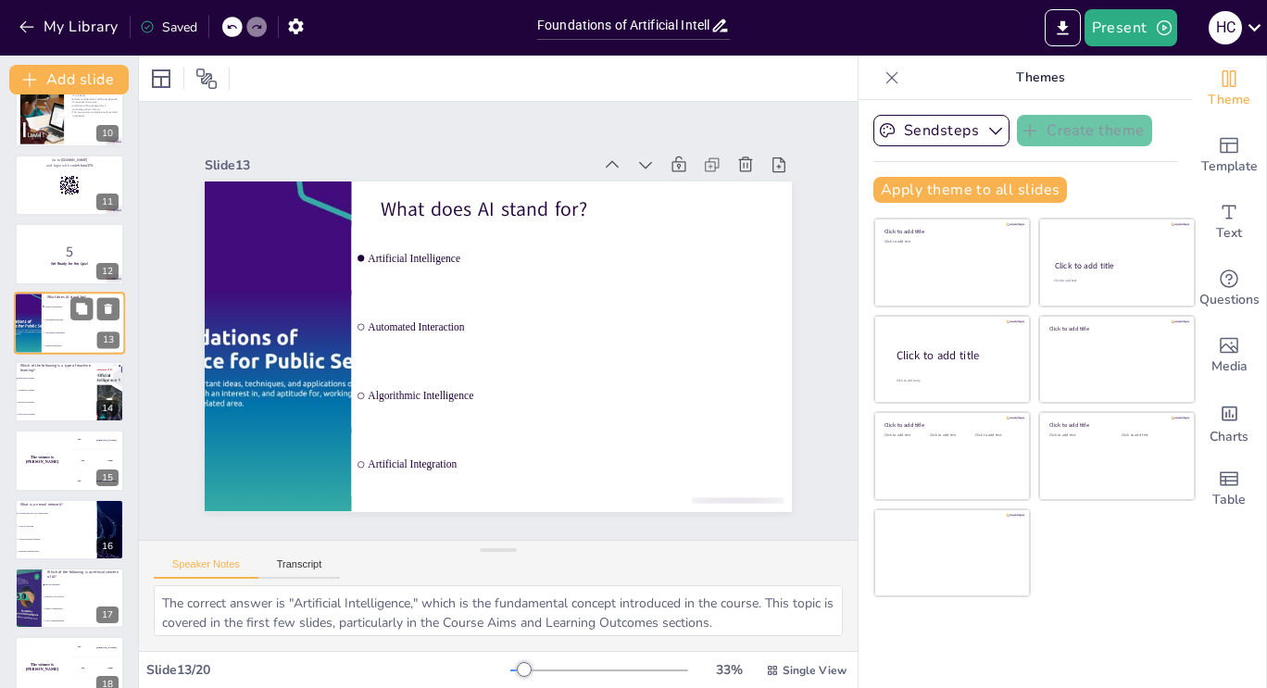
scroll to position [575, 0]
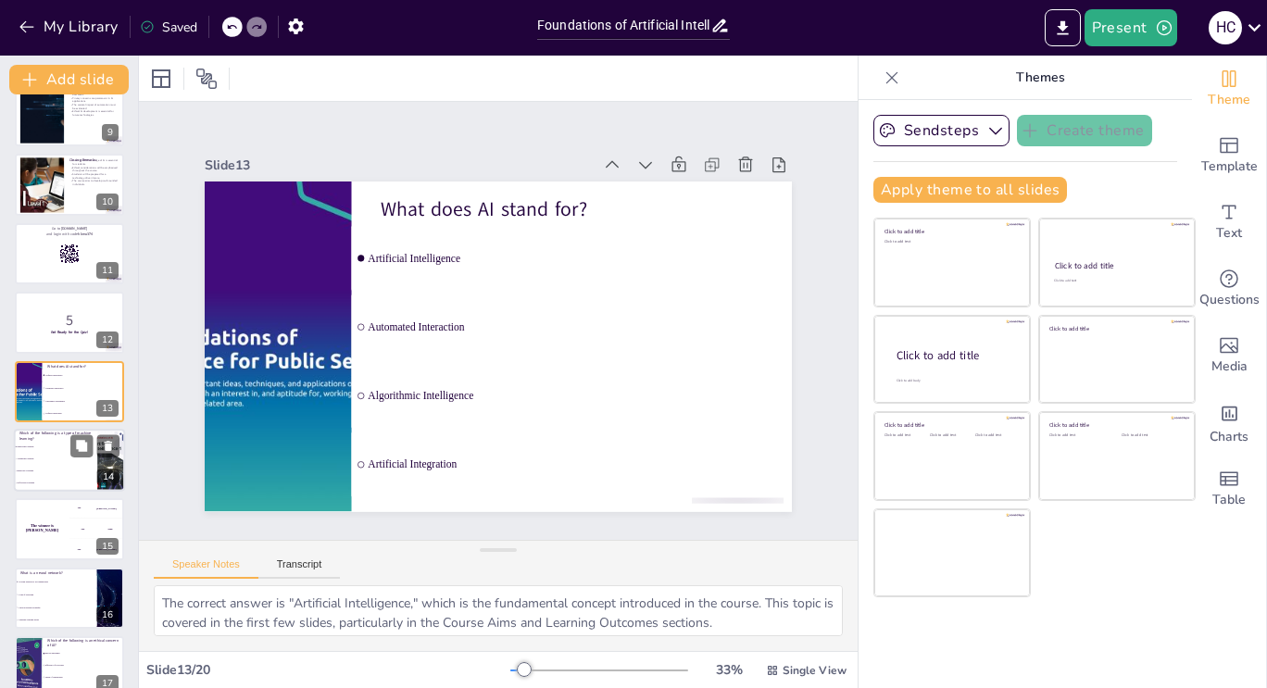
click at [43, 435] on p "Which of the following is a type of machine learning?" at bounding box center [55, 436] width 72 height 10
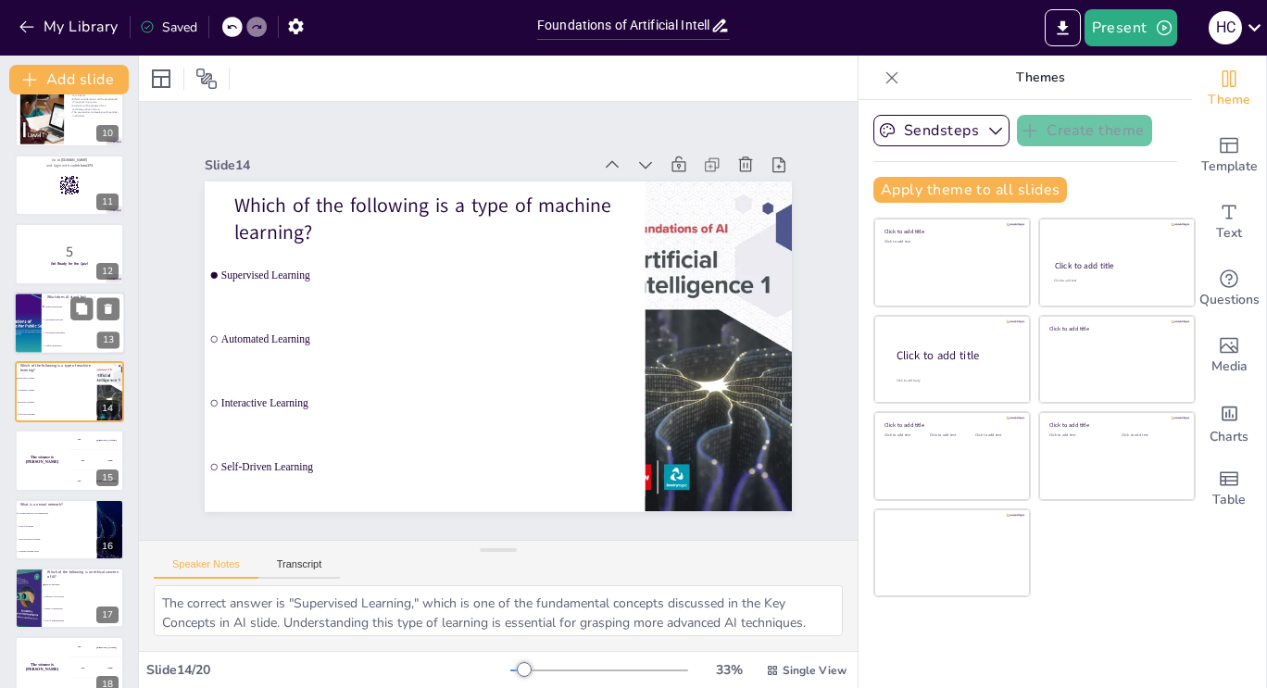
click at [54, 318] on span "Automated Interaction" at bounding box center [84, 319] width 80 height 3
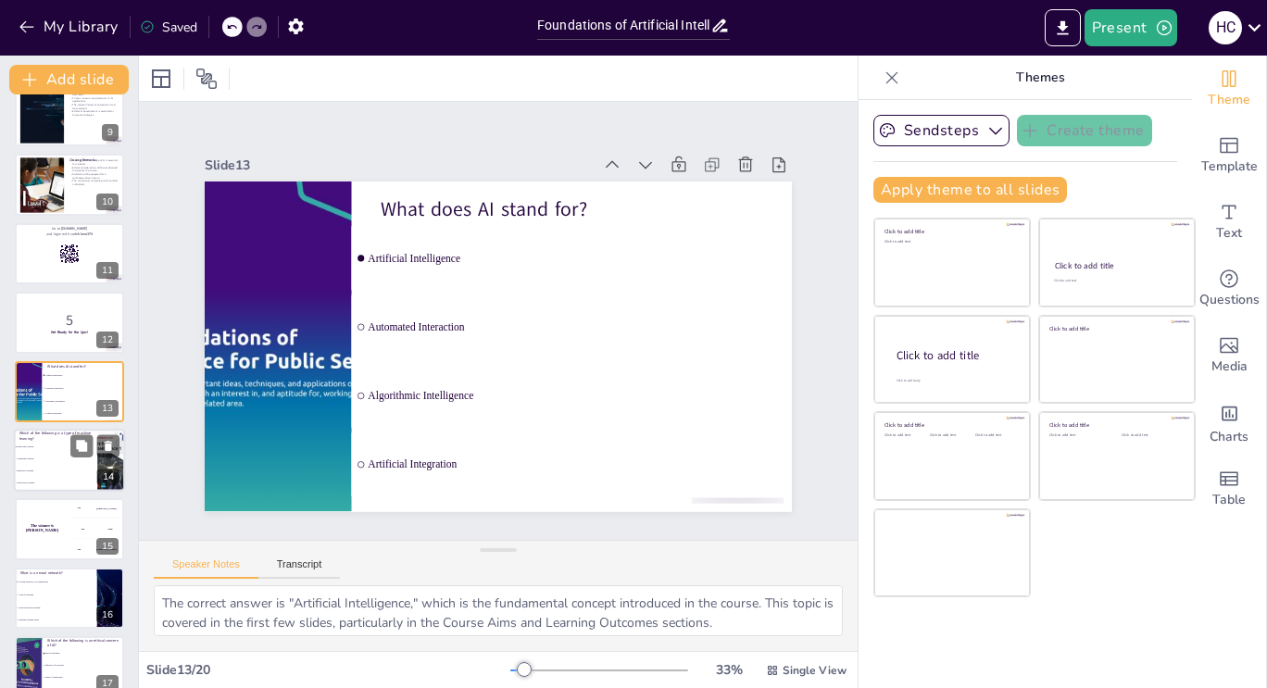
click at [57, 438] on p "Which of the following is a type of machine learning?" at bounding box center [55, 436] width 72 height 10
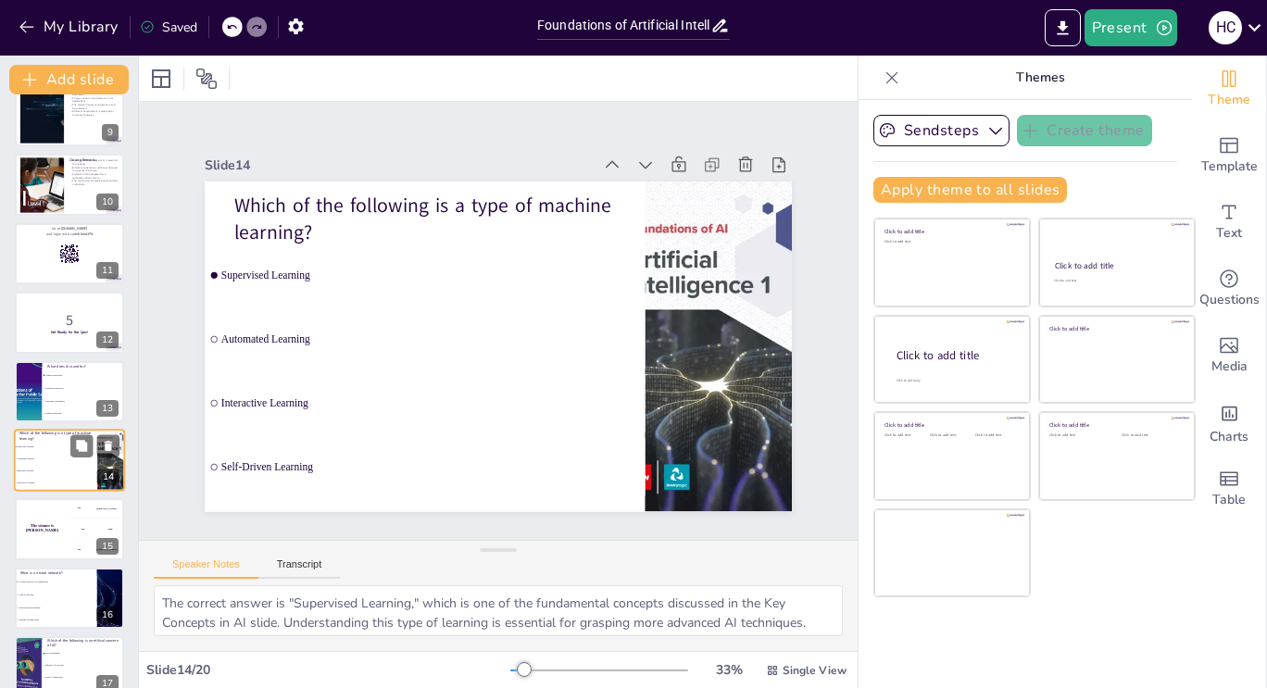
scroll to position [644, 0]
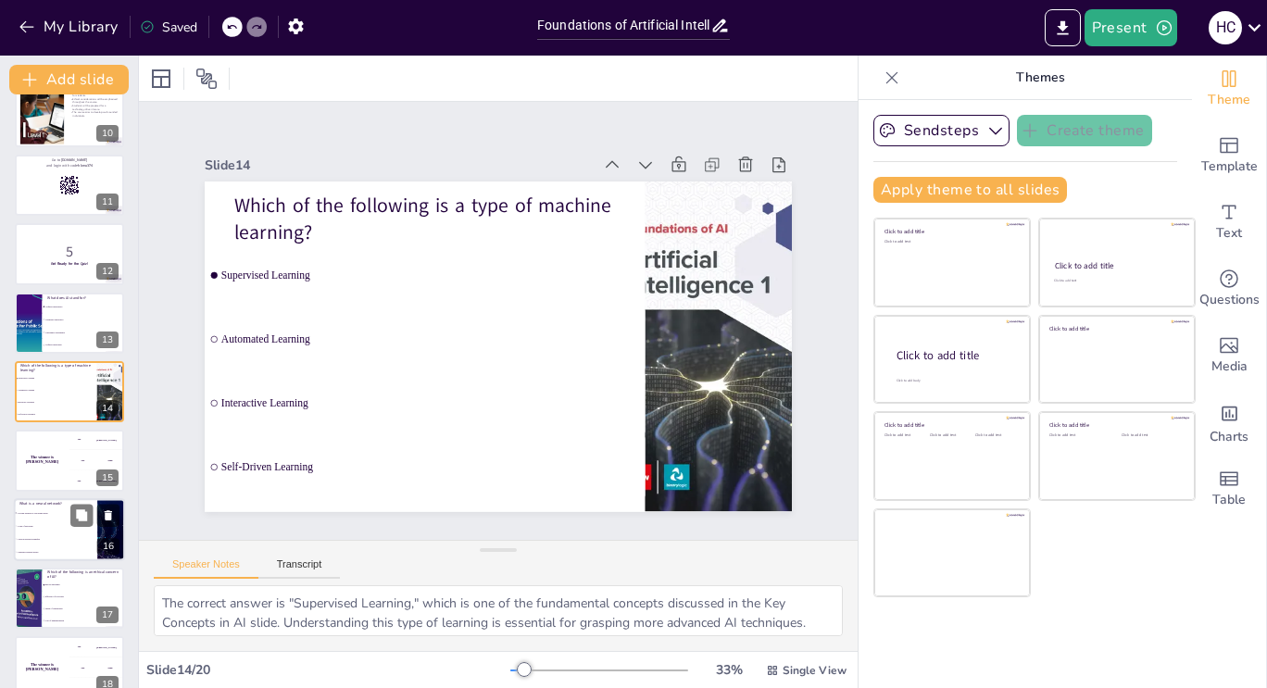
click at [61, 534] on li "A data processing technique" at bounding box center [55, 539] width 83 height 13
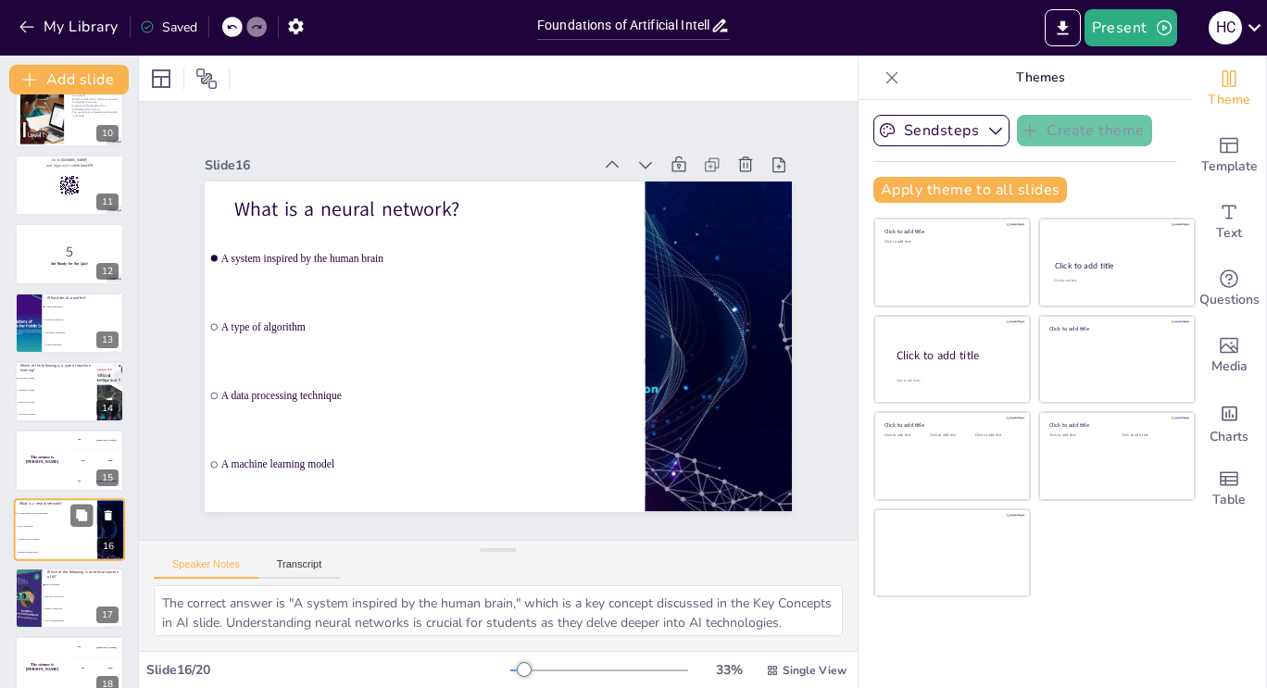
scroll to position [782, 0]
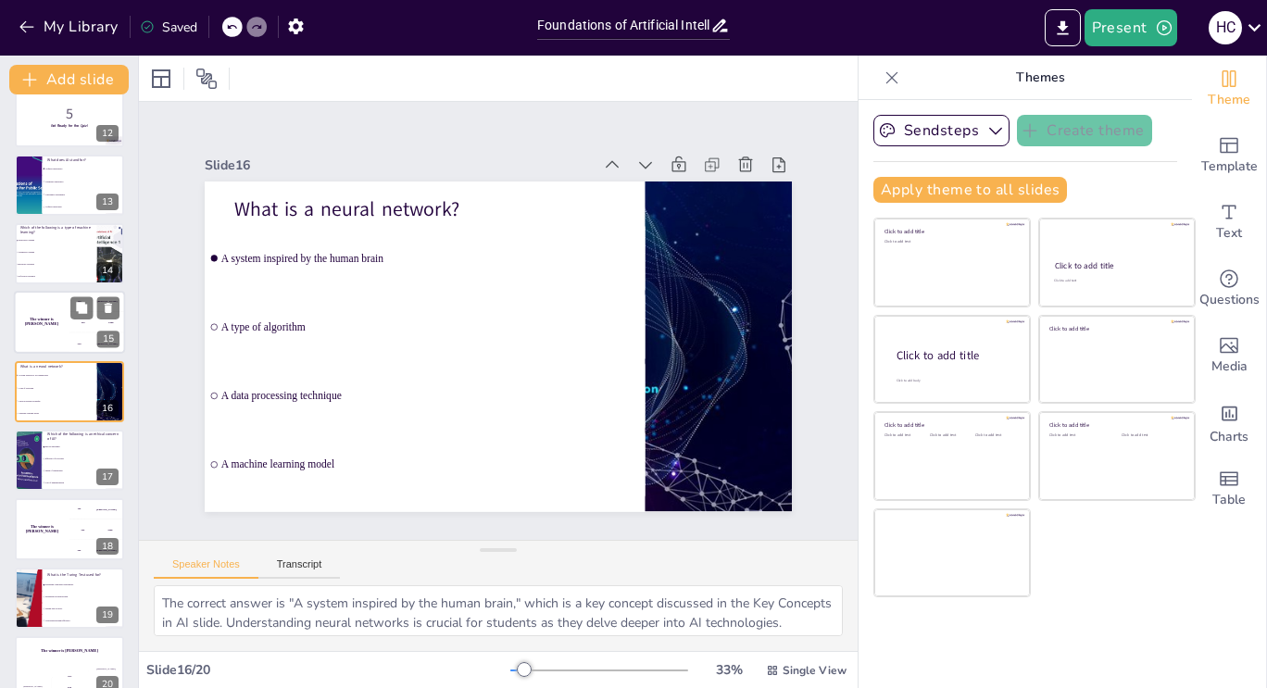
click at [44, 337] on div "The winner is [PERSON_NAME]" at bounding box center [42, 323] width 56 height 63
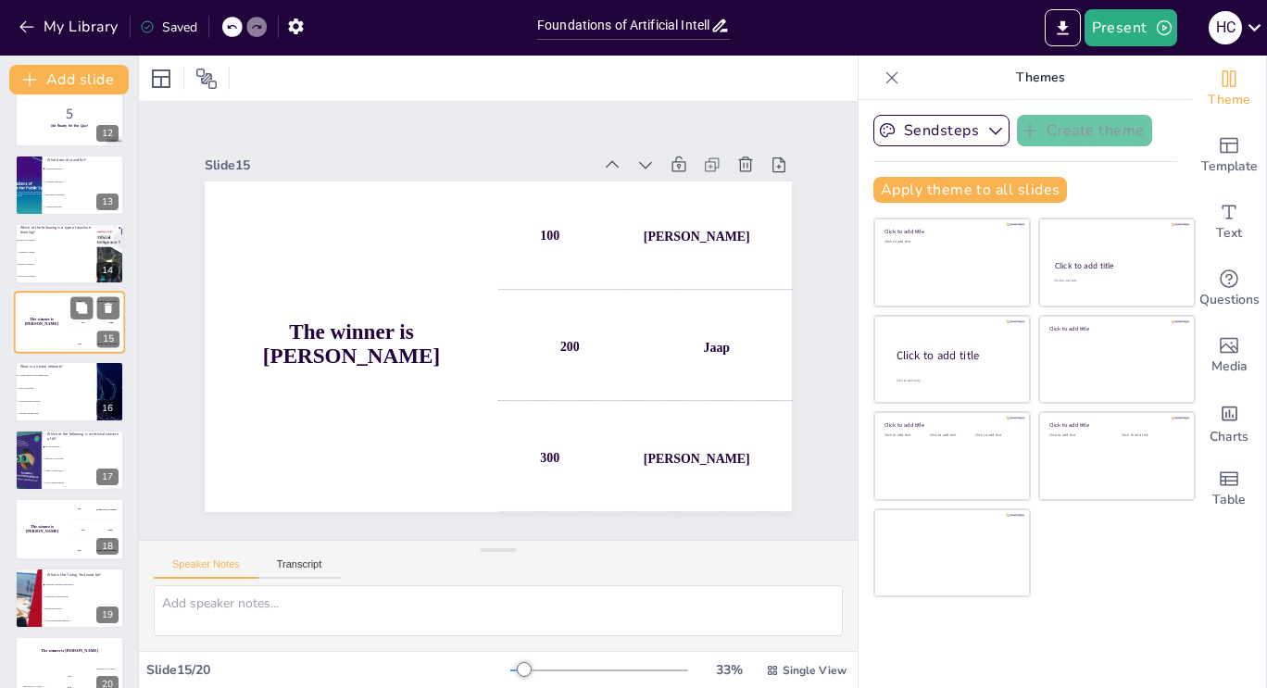
scroll to position [713, 0]
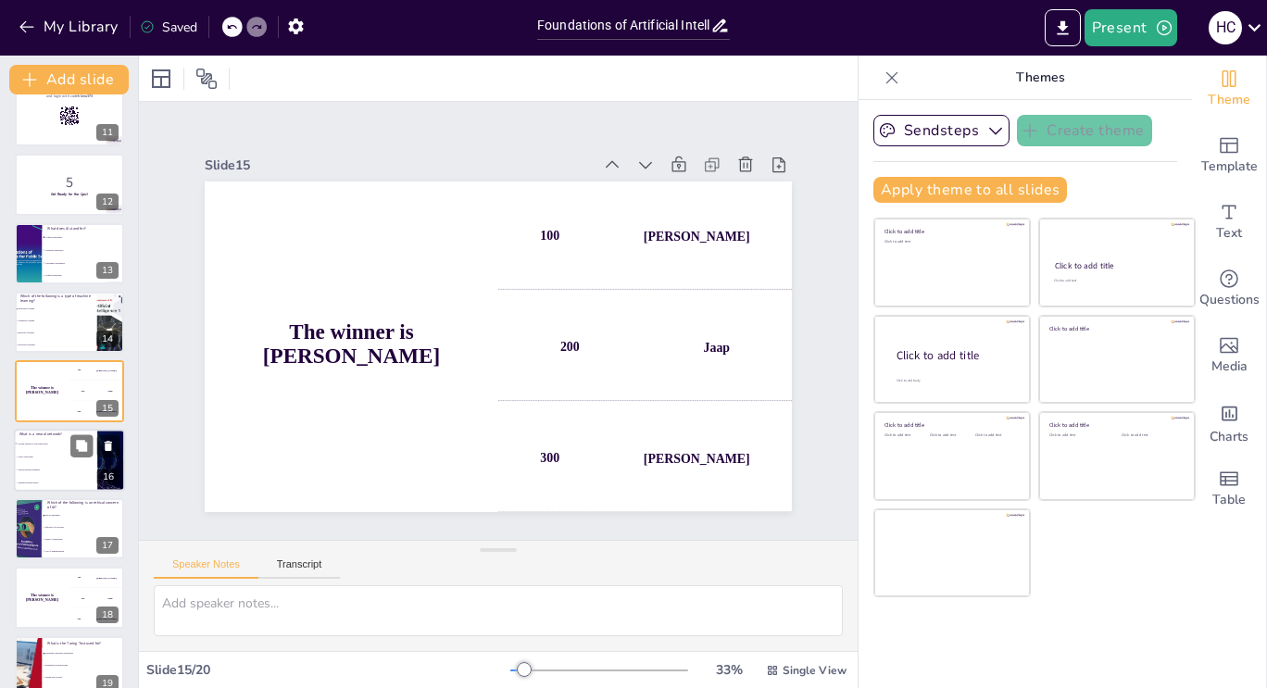
click at [46, 446] on li "A system inspired by the human brain" at bounding box center [55, 443] width 83 height 13
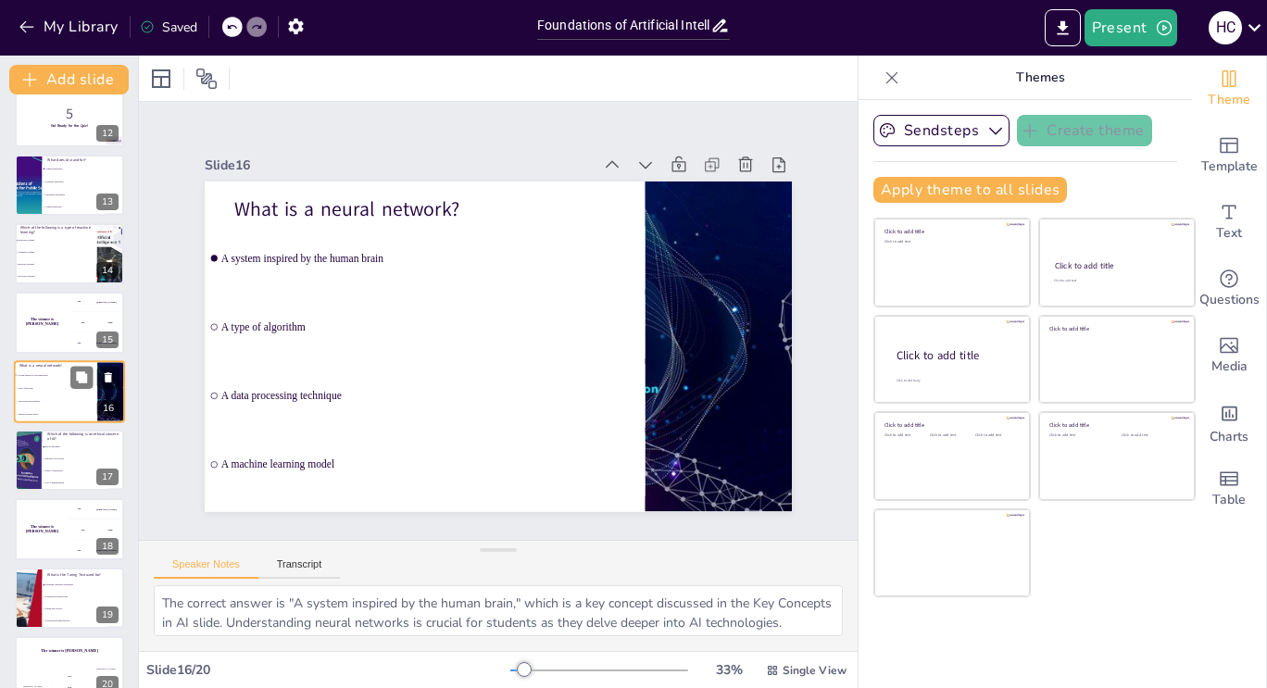
scroll to position [806, 0]
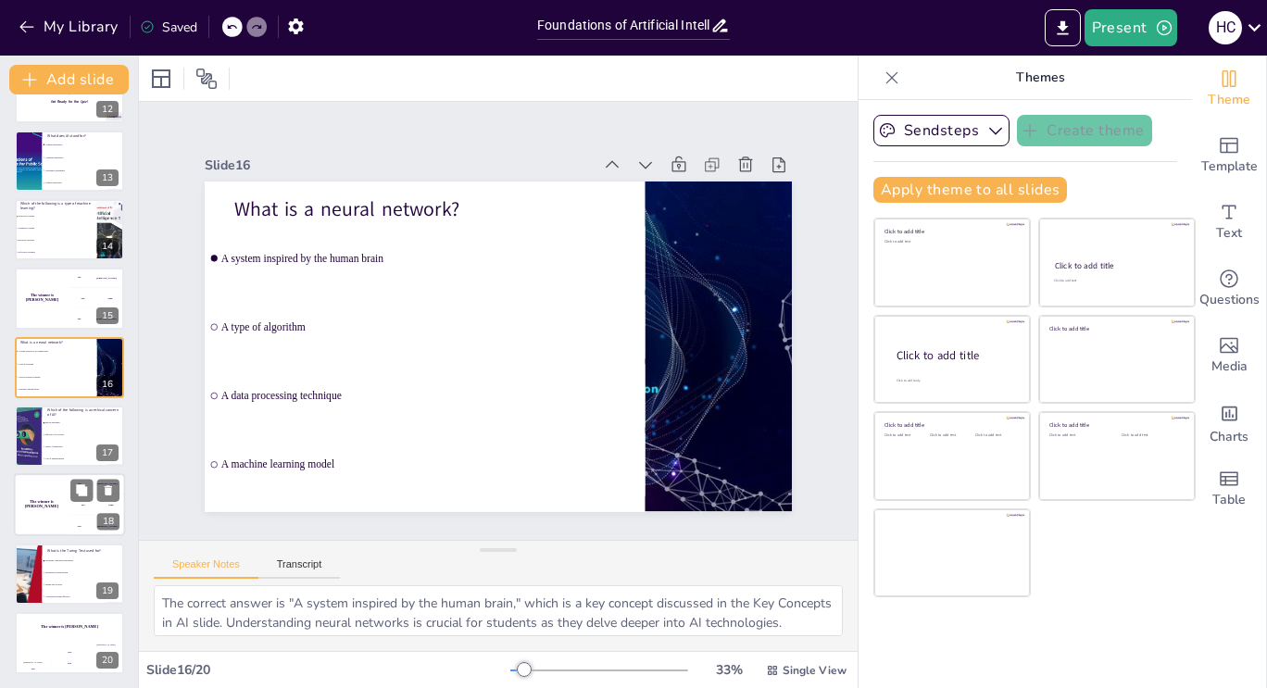
click at [44, 492] on div "The winner is [PERSON_NAME]" at bounding box center [42, 505] width 56 height 63
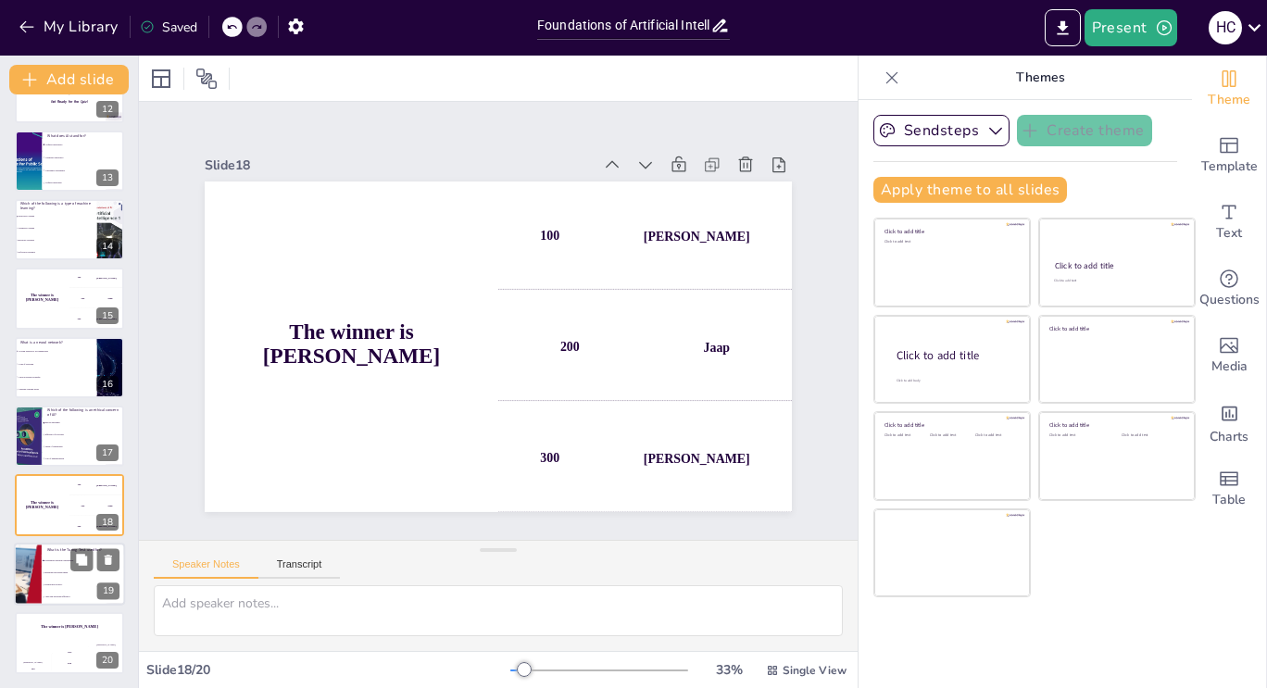
click at [37, 550] on div at bounding box center [27, 574] width 111 height 63
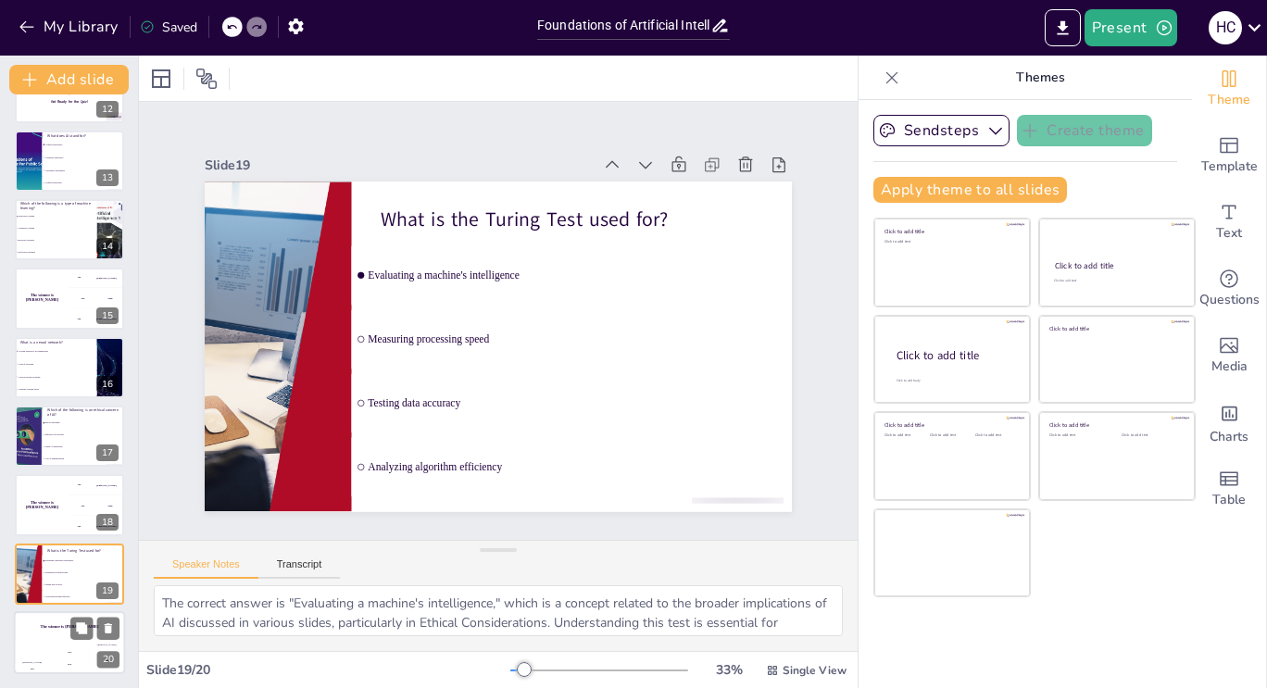
click at [40, 641] on div "The winner is [PERSON_NAME]" at bounding box center [69, 627] width 111 height 32
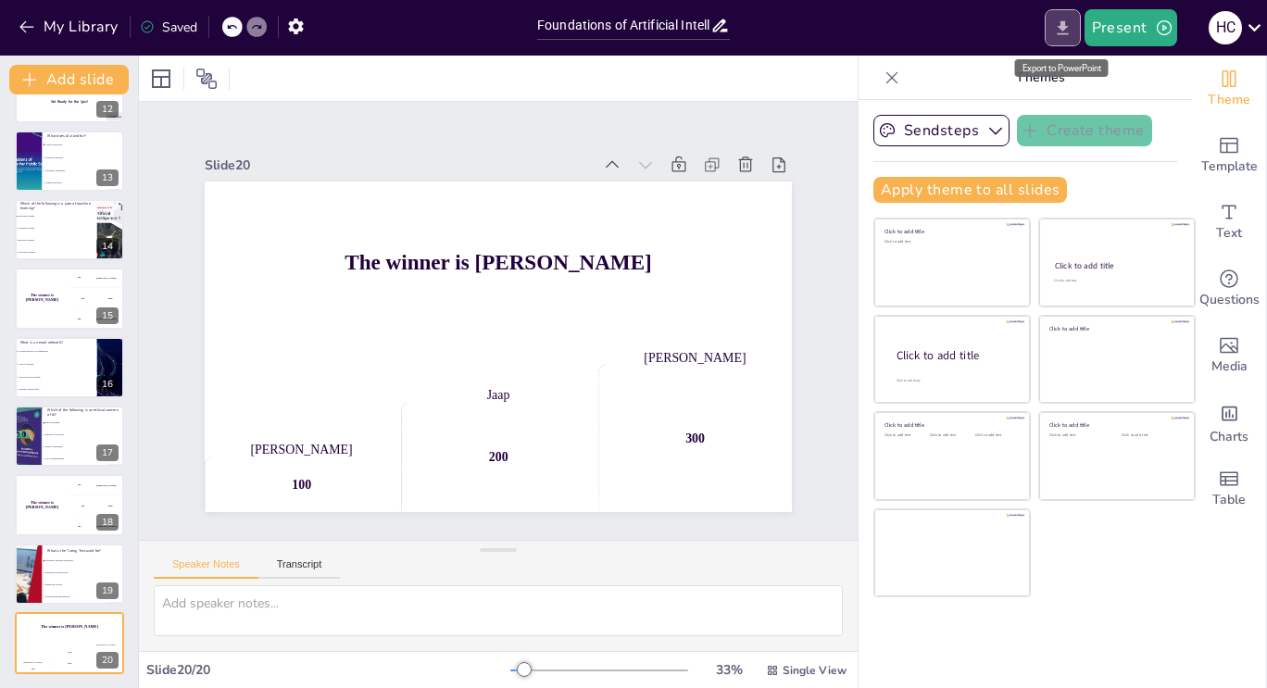
click at [1062, 22] on icon "Export to PowerPoint" at bounding box center [1062, 28] width 19 height 19
